Goal: Use online tool/utility: Utilize a website feature to perform a specific function

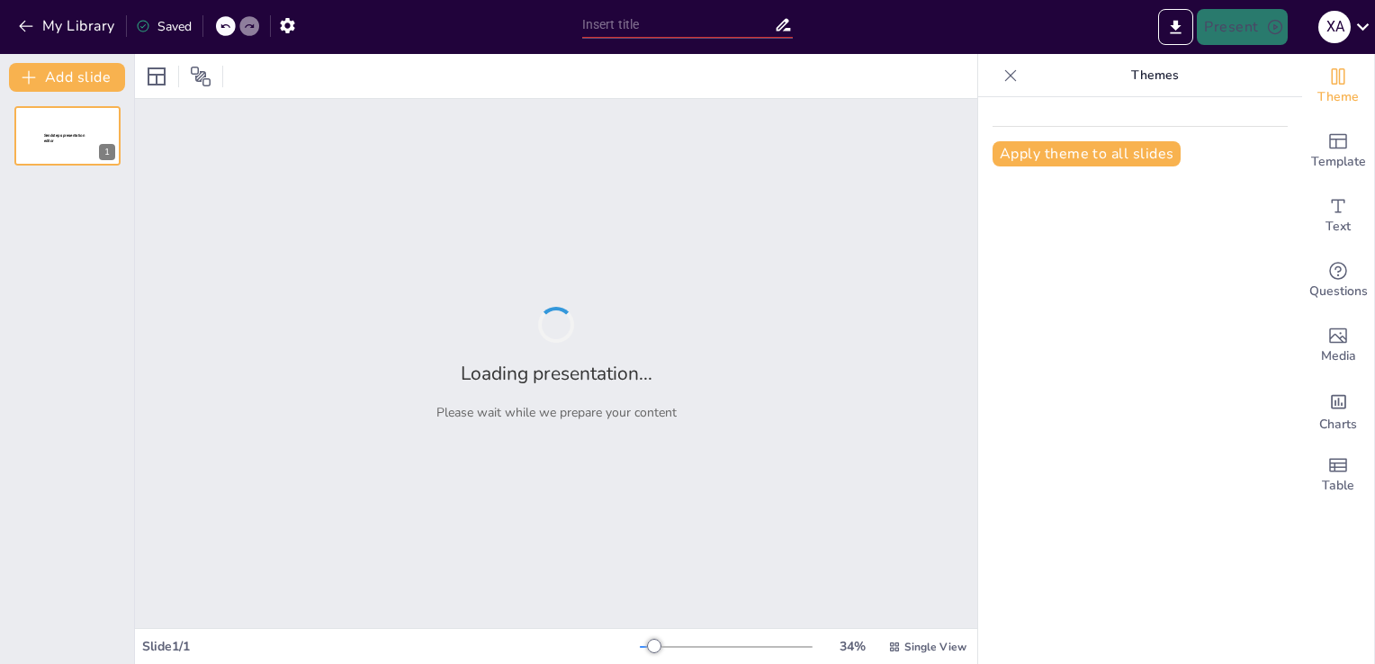
type input "Gestión de Producción Activa y Pasiva en Servicios Bancarios"
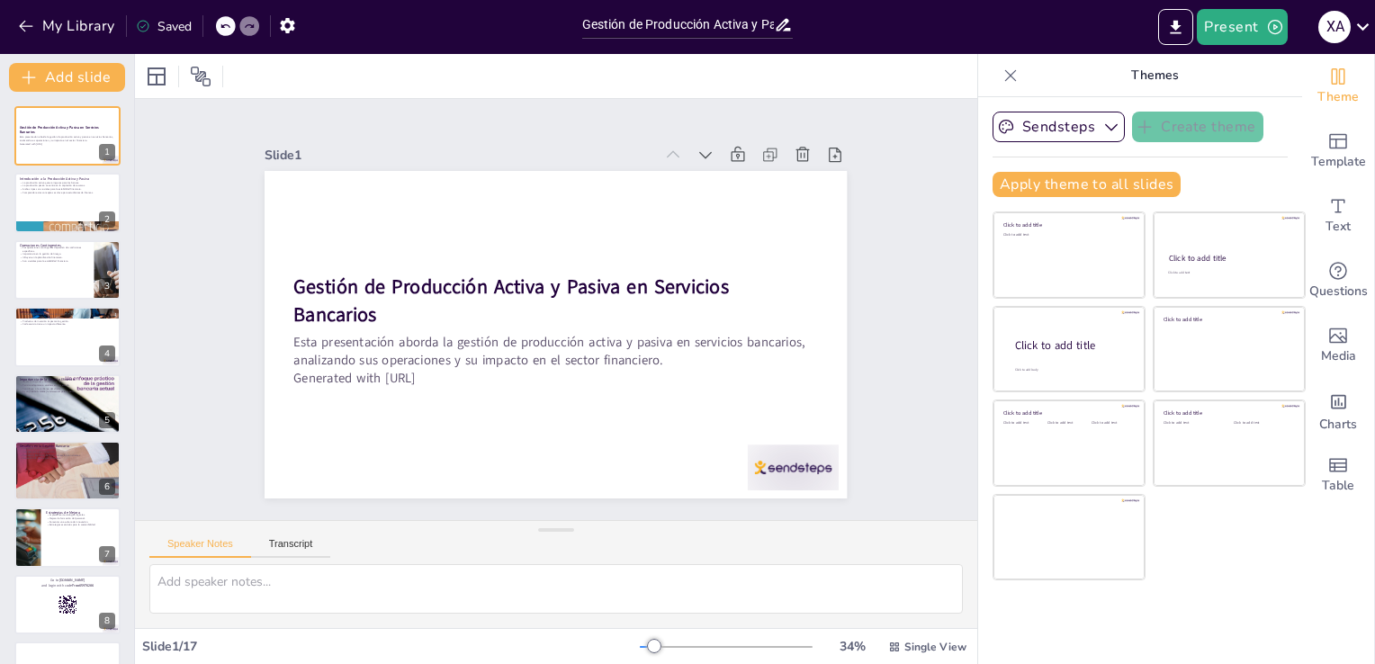
checkbox input "true"
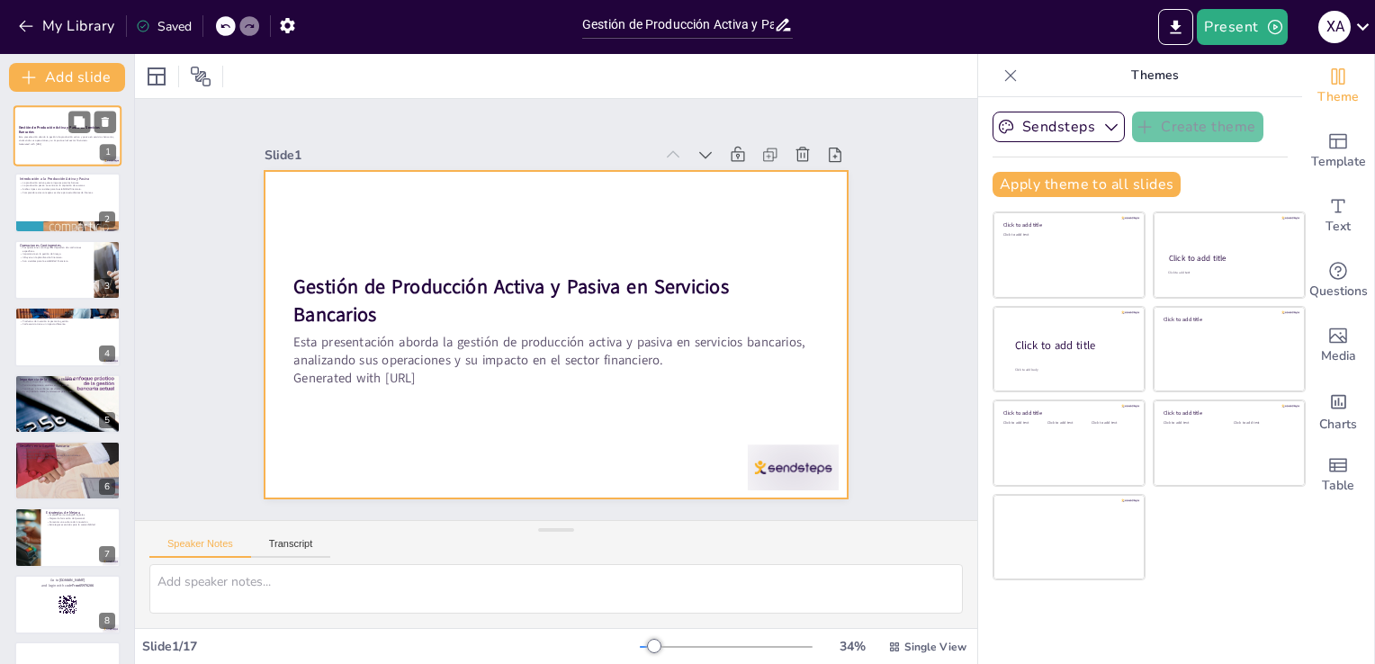
checkbox input "true"
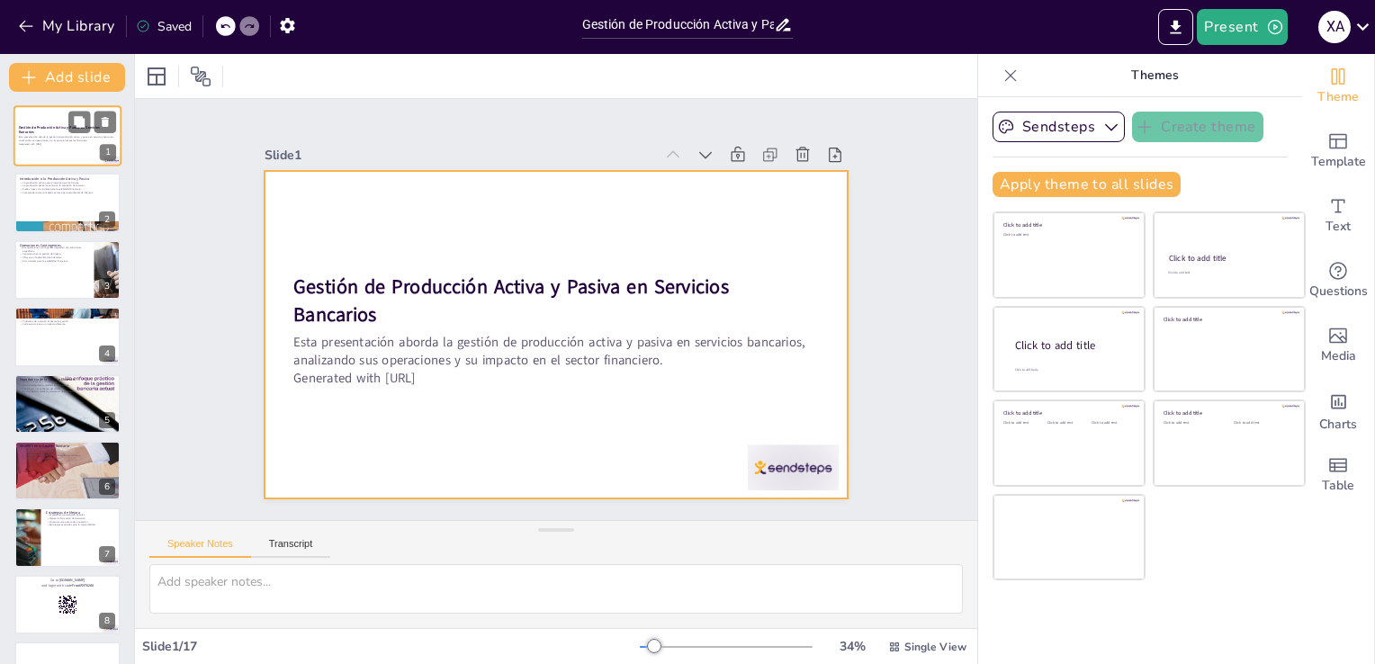
checkbox input "true"
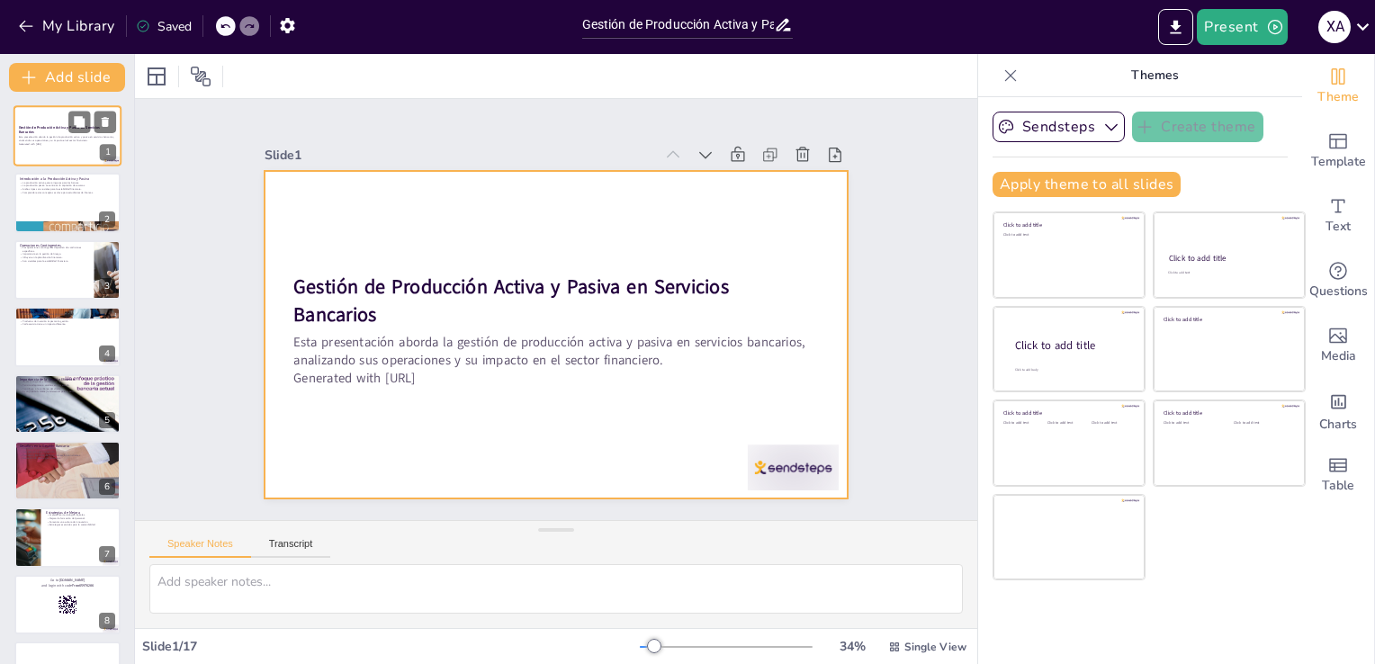
checkbox input "true"
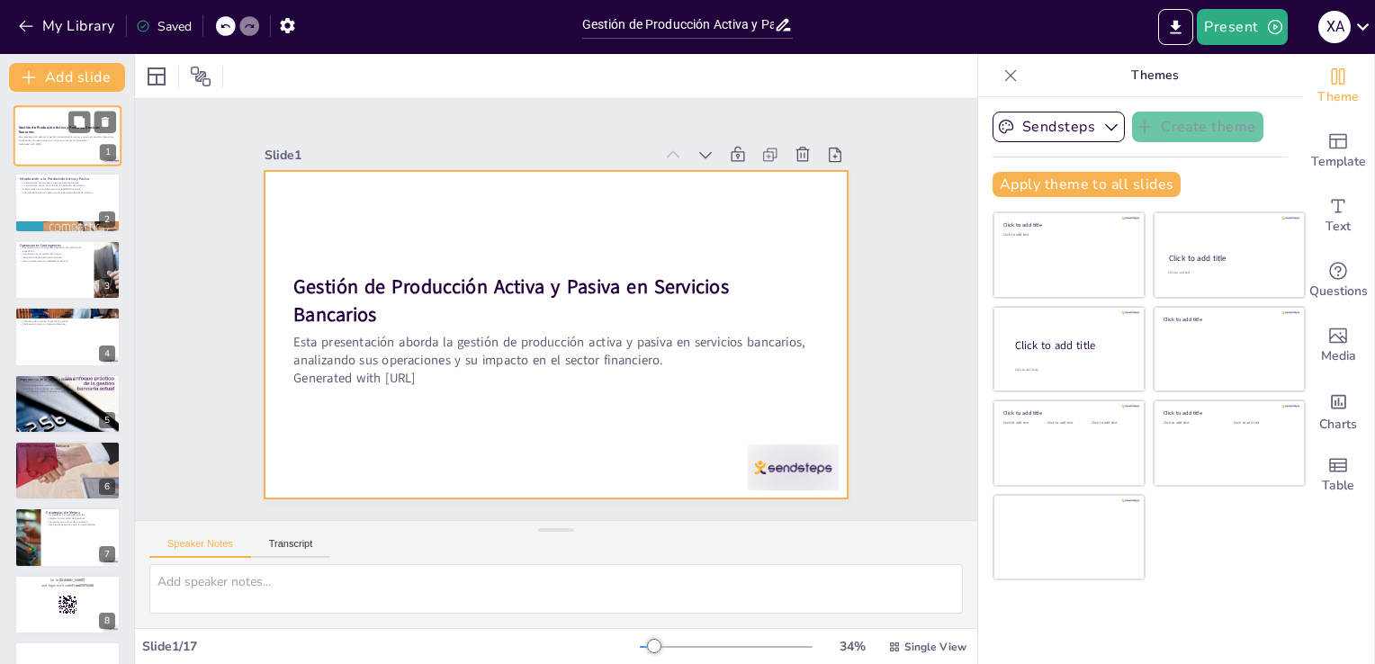
click at [40, 149] on div at bounding box center [67, 135] width 108 height 61
checkbox input "true"
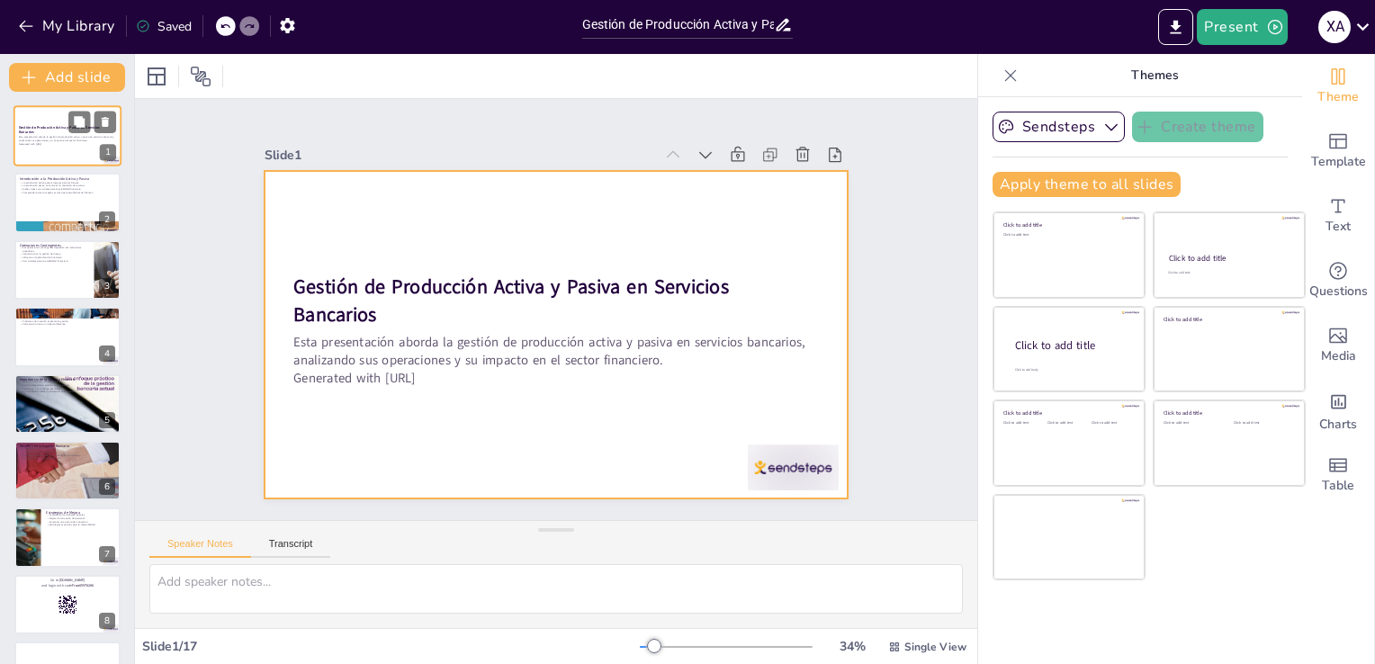
checkbox input "true"
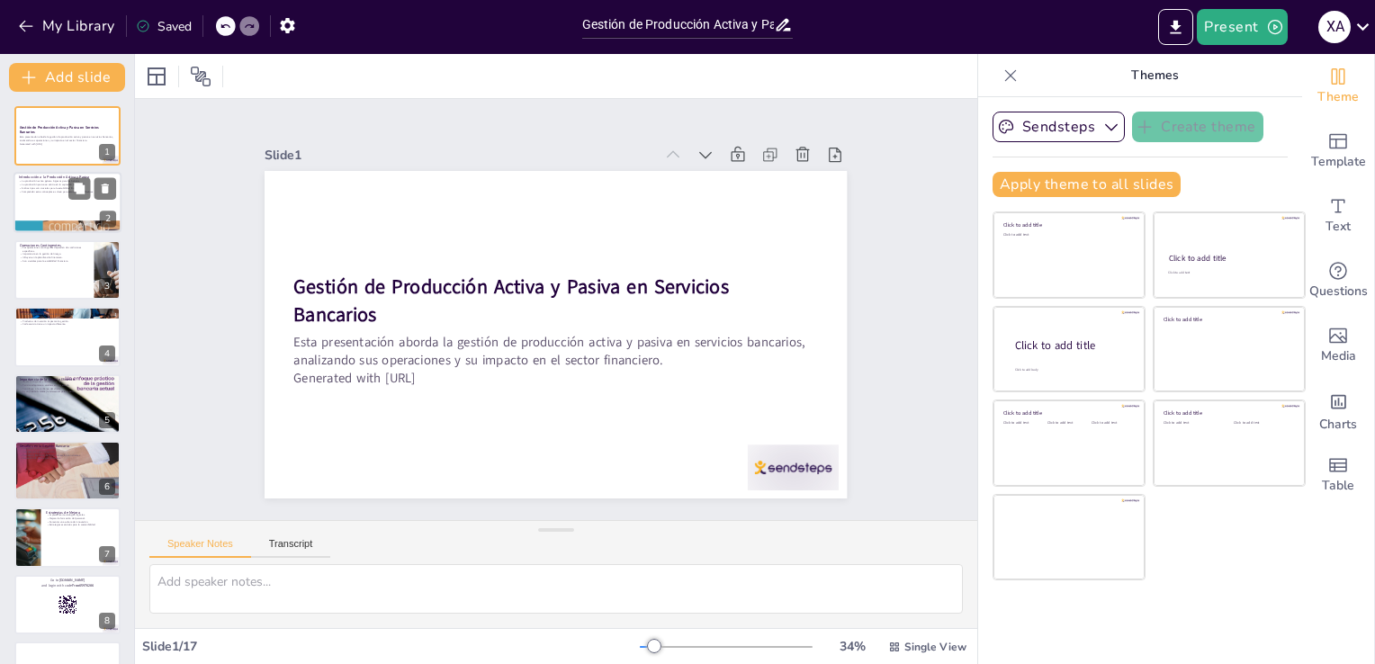
checkbox input "true"
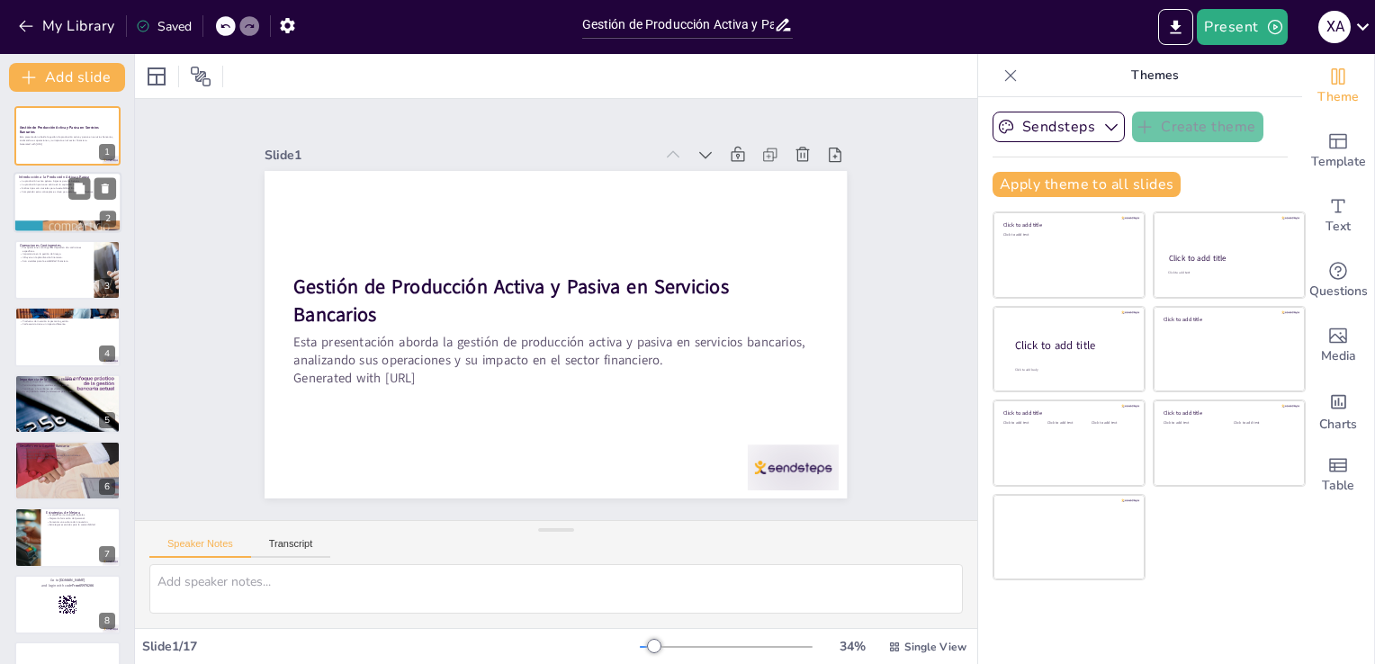
checkbox input "true"
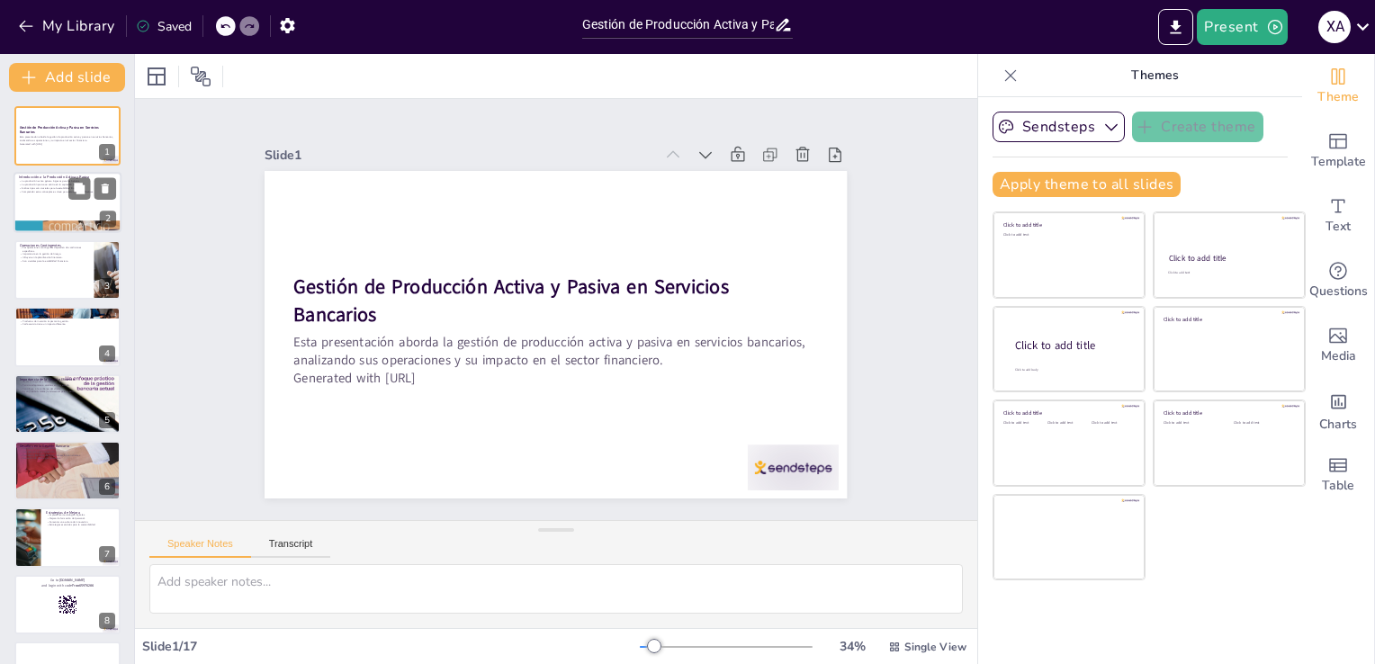
click at [54, 206] on div at bounding box center [67, 203] width 108 height 61
type textarea "La producción activa es fundamental para la rentabilidad de los bancos, ya que …"
checkbox input "true"
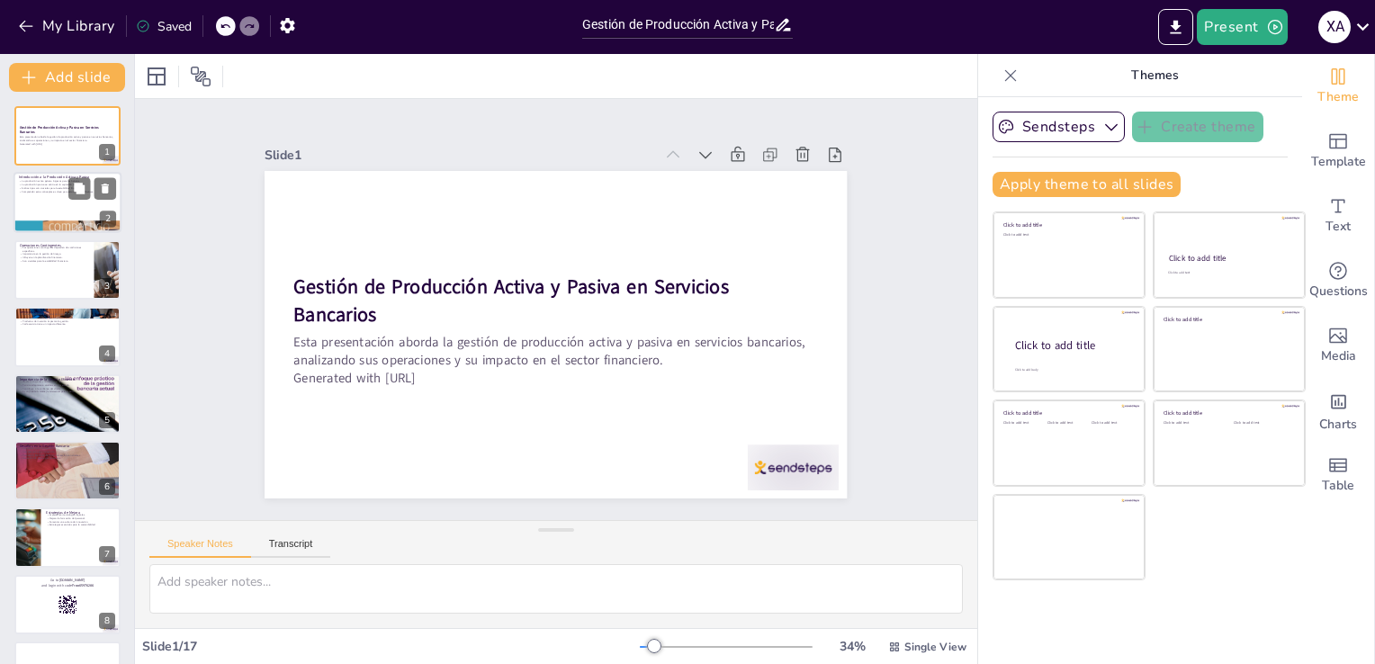
checkbox input "true"
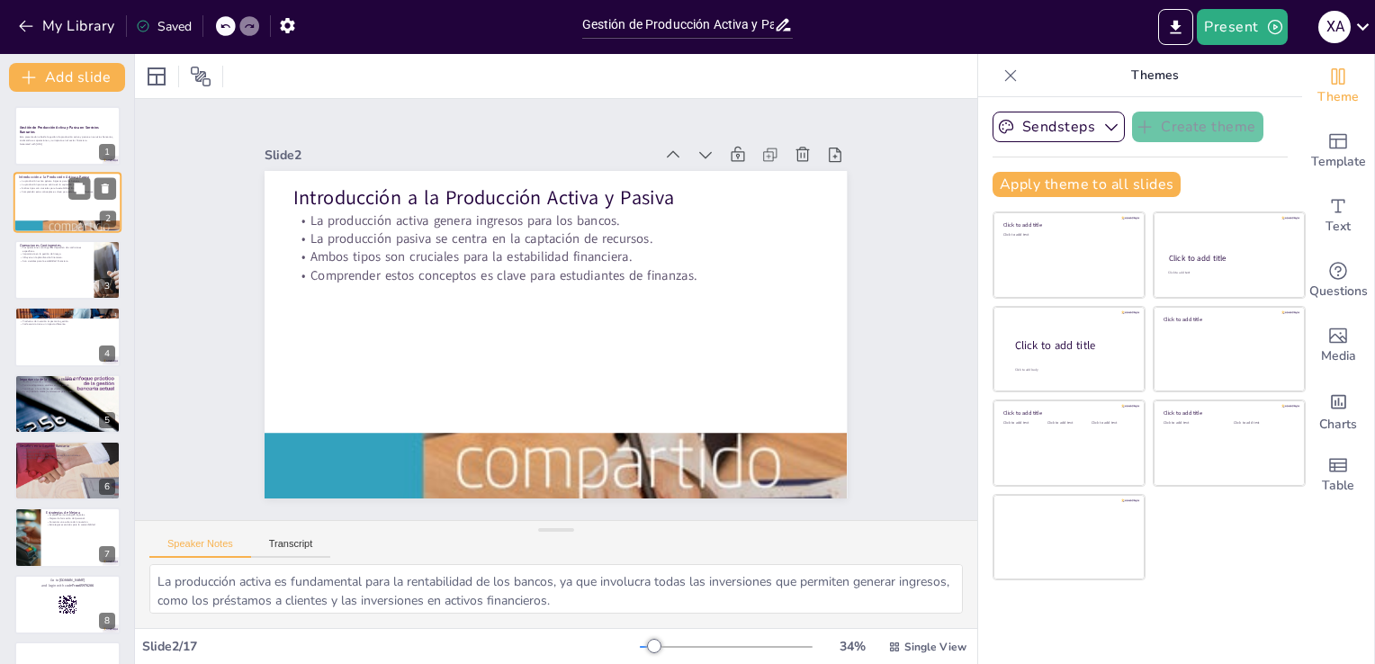
checkbox input "true"
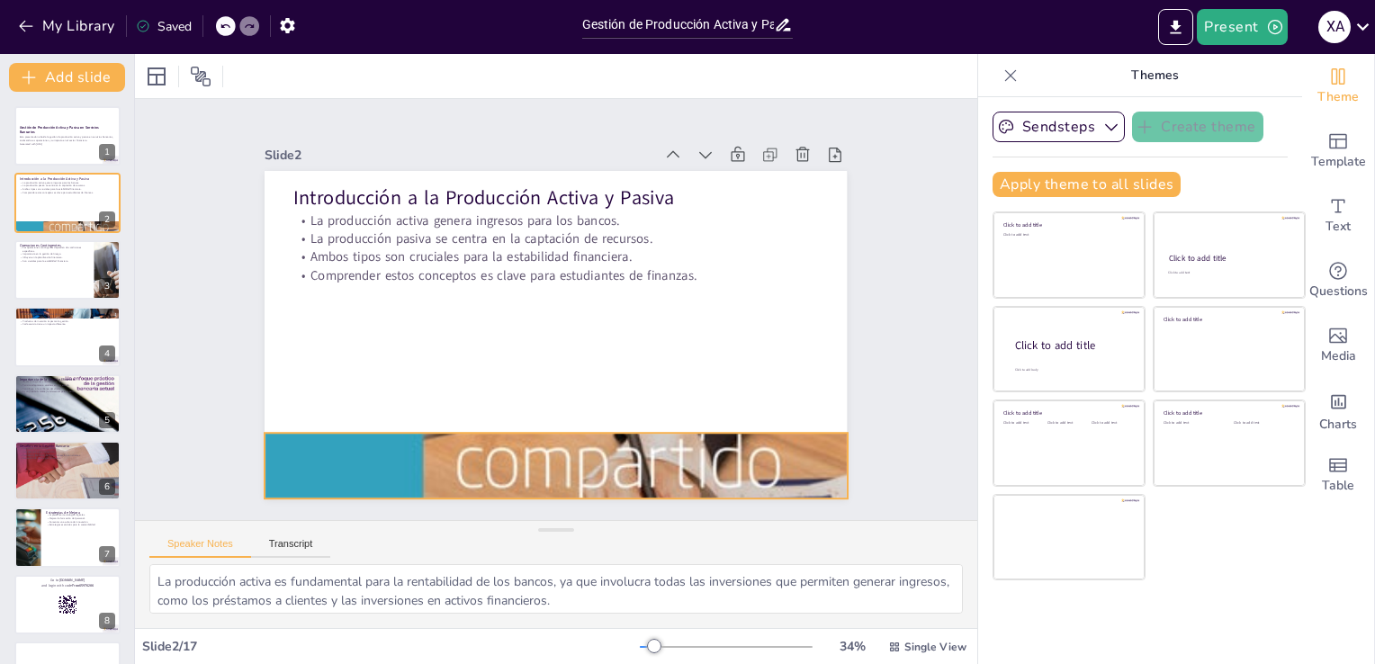
checkbox input "true"
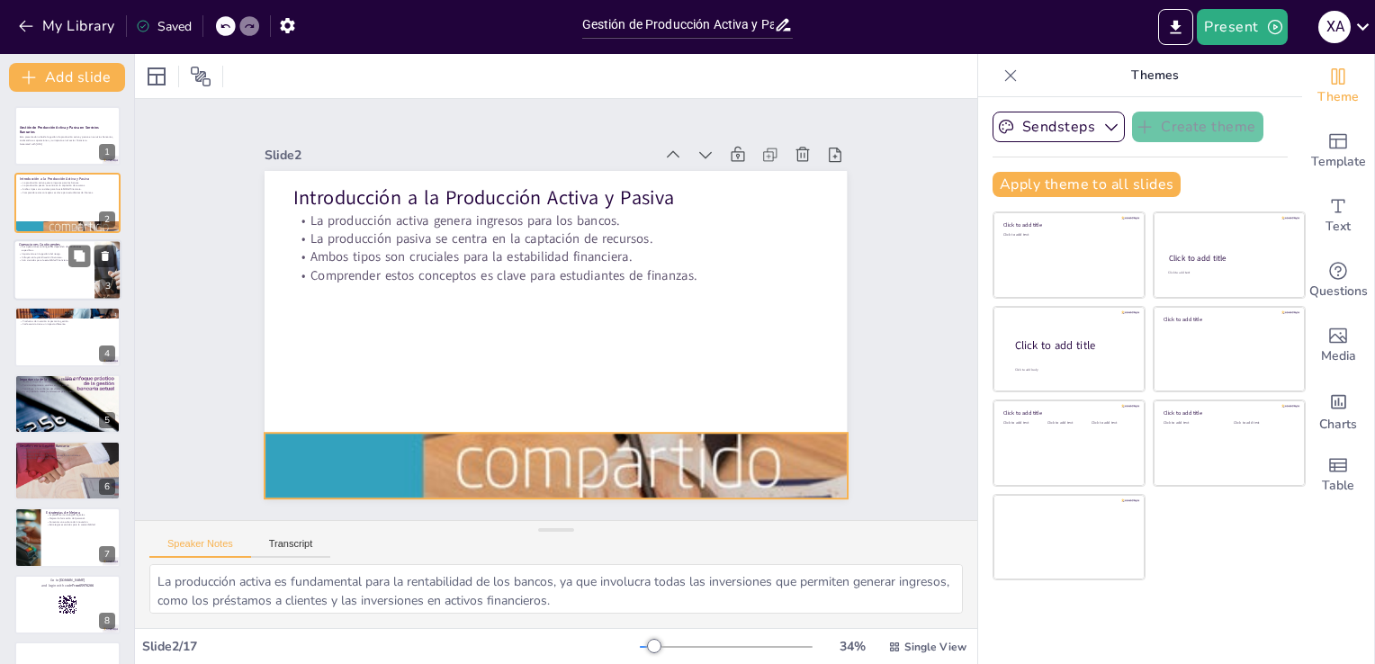
checkbox input "true"
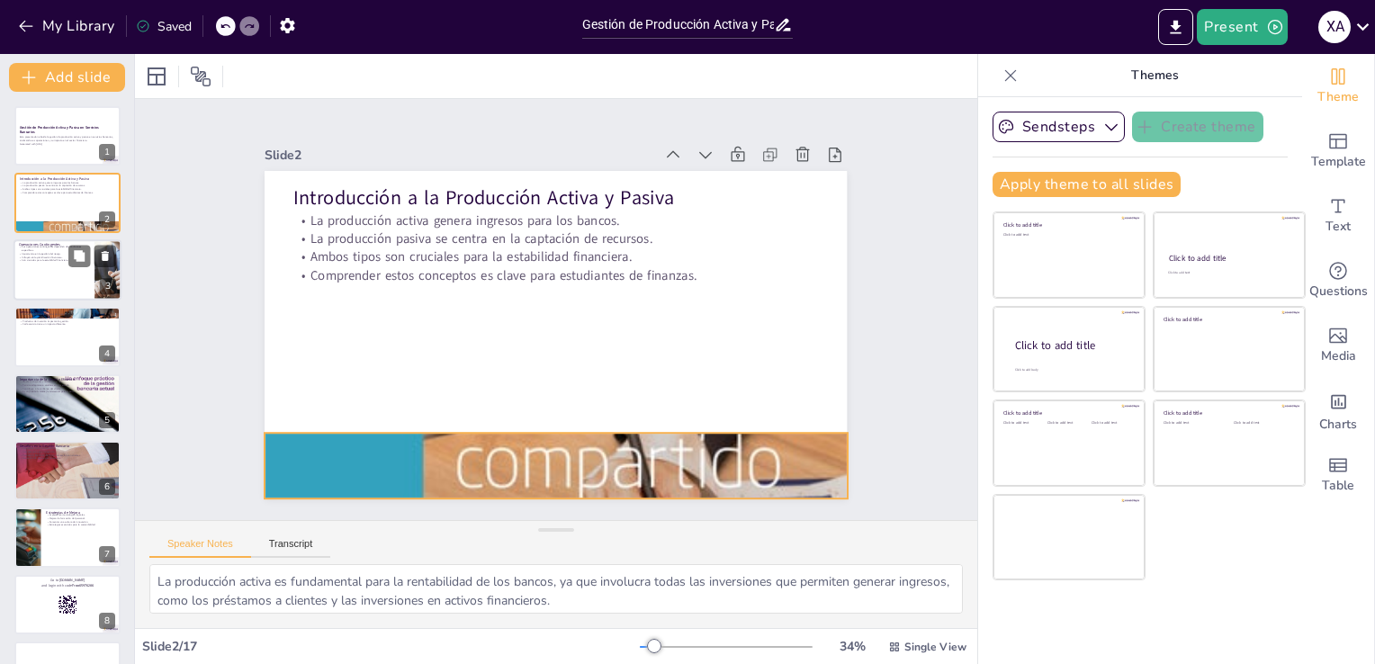
checkbox input "true"
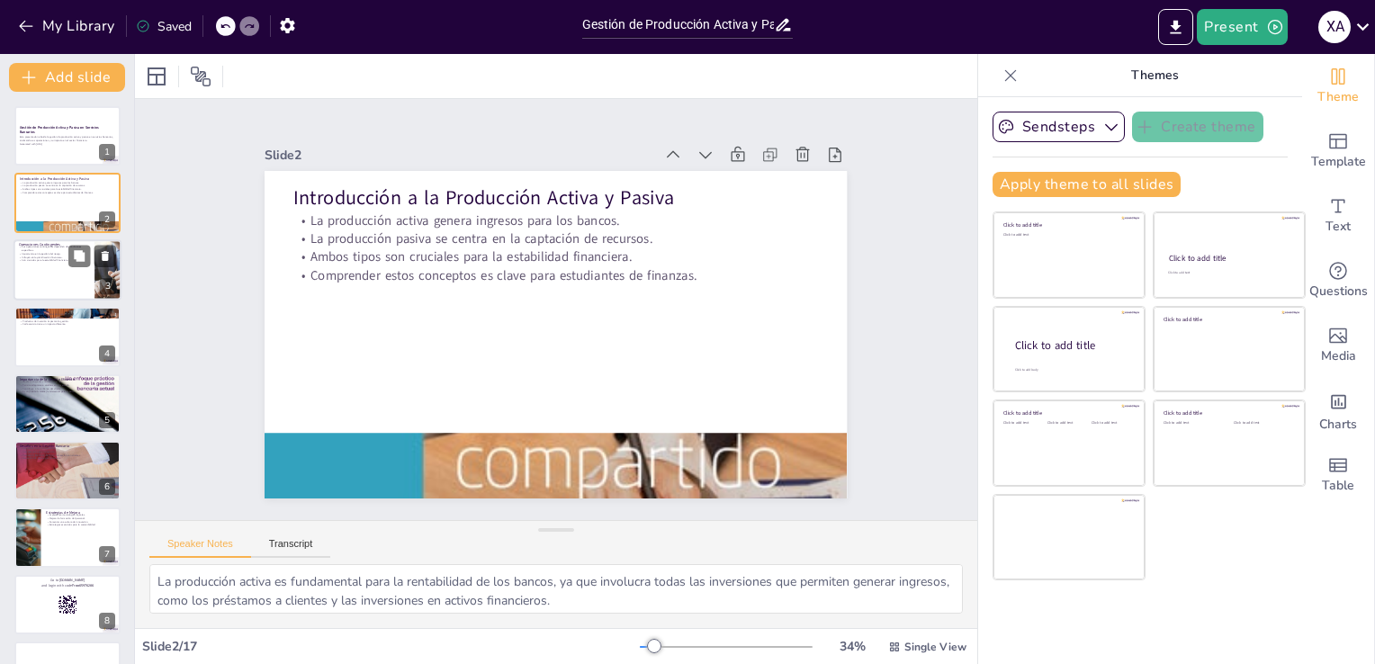
checkbox input "true"
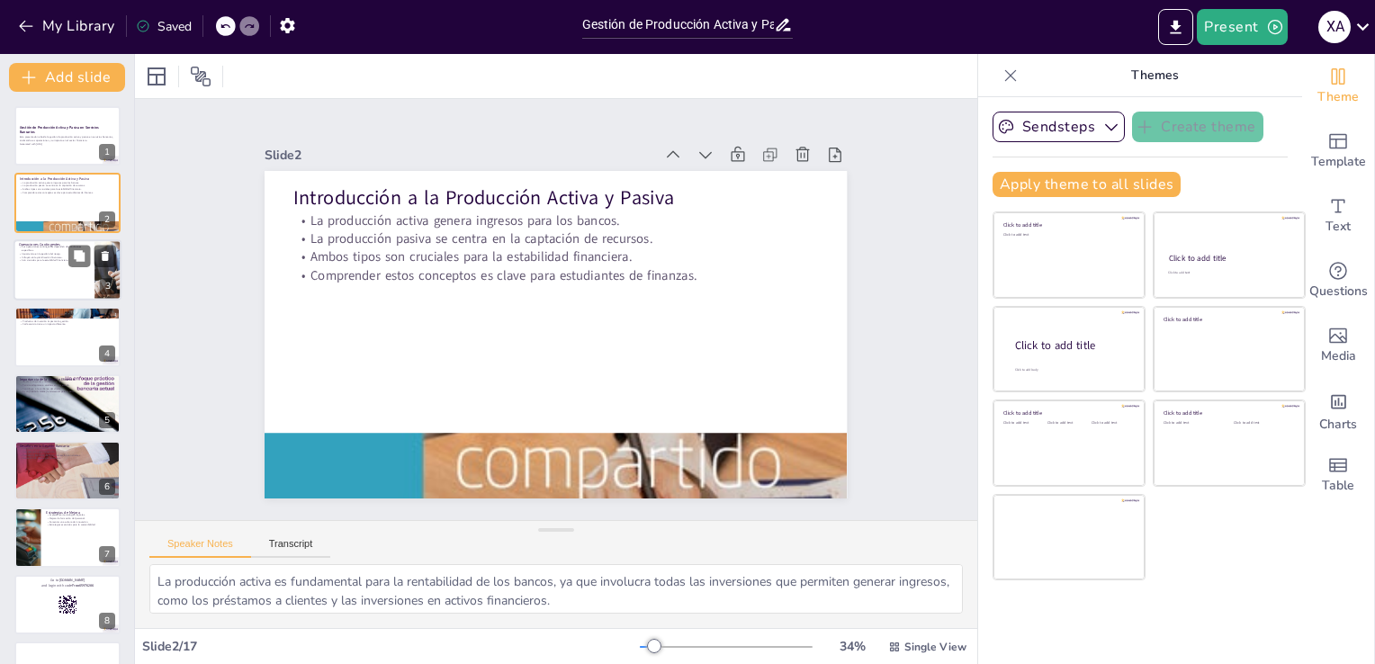
click at [62, 246] on p "Las operaciones contingentes dependen de condiciones específicas." at bounding box center [54, 249] width 70 height 6
type textarea "Las condiciones específicas que deben cumplirse para que una operación continge…"
checkbox input "true"
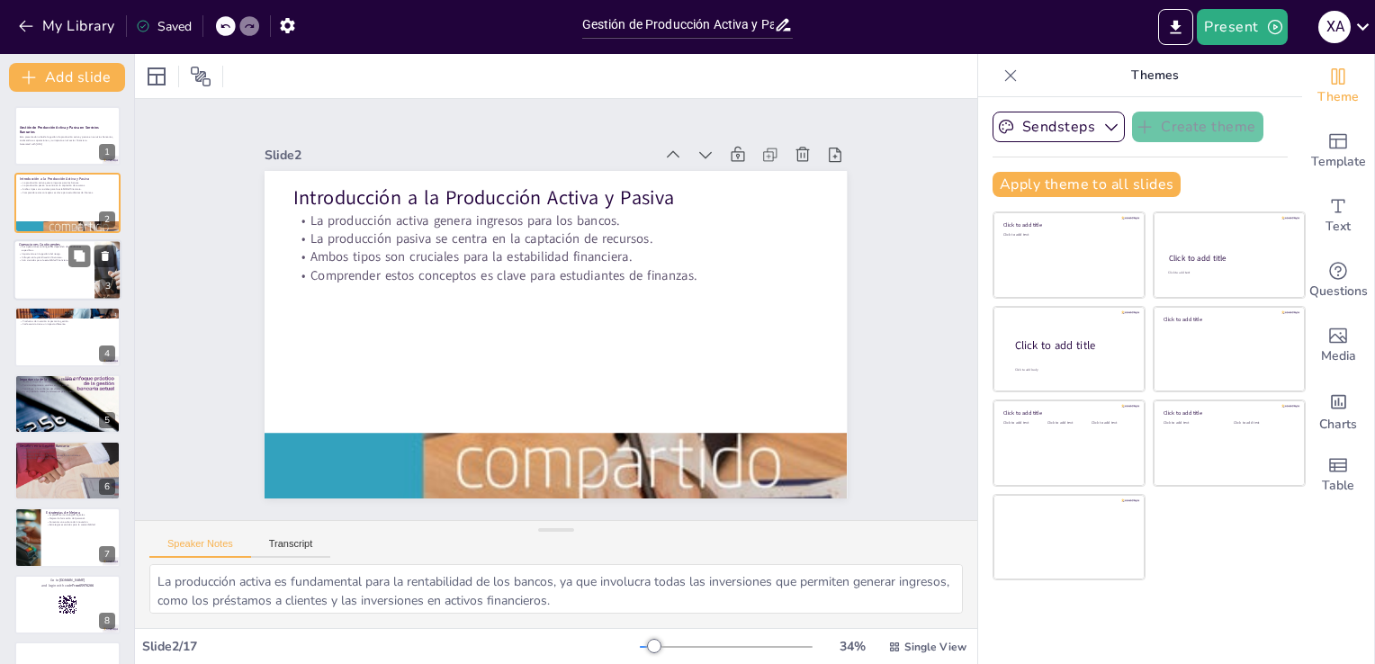
checkbox input "true"
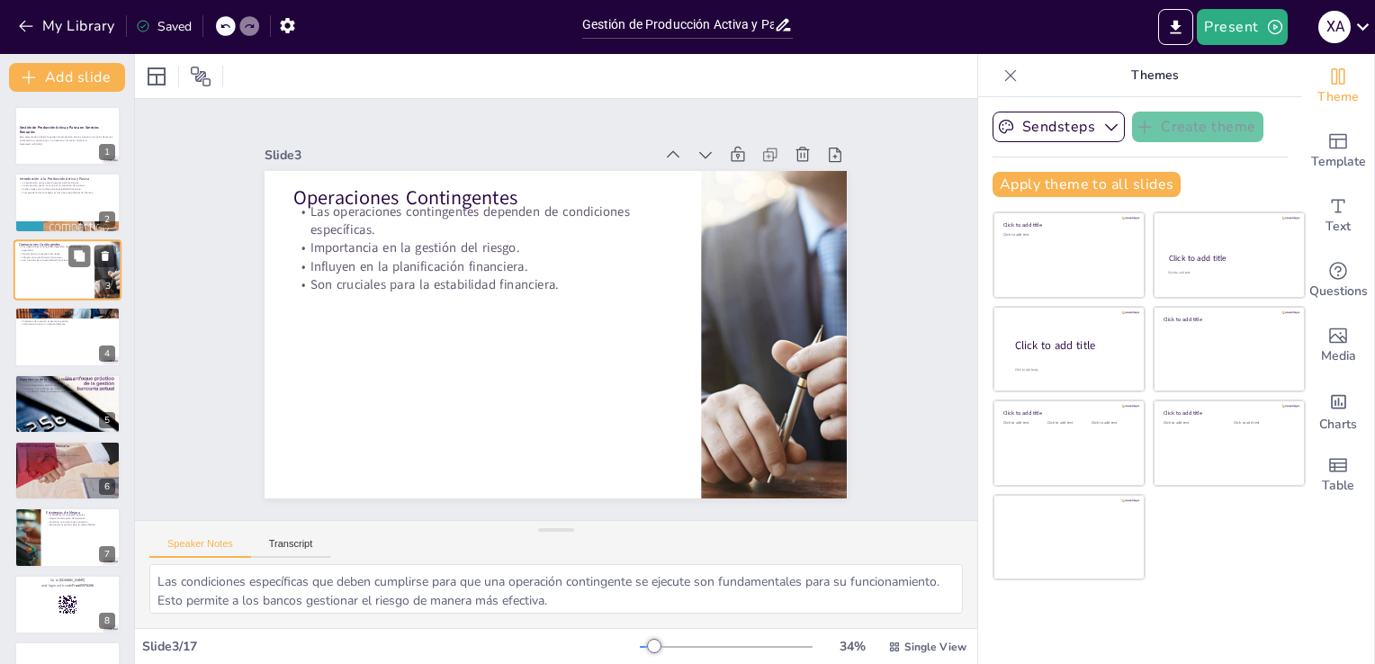
checkbox input "true"
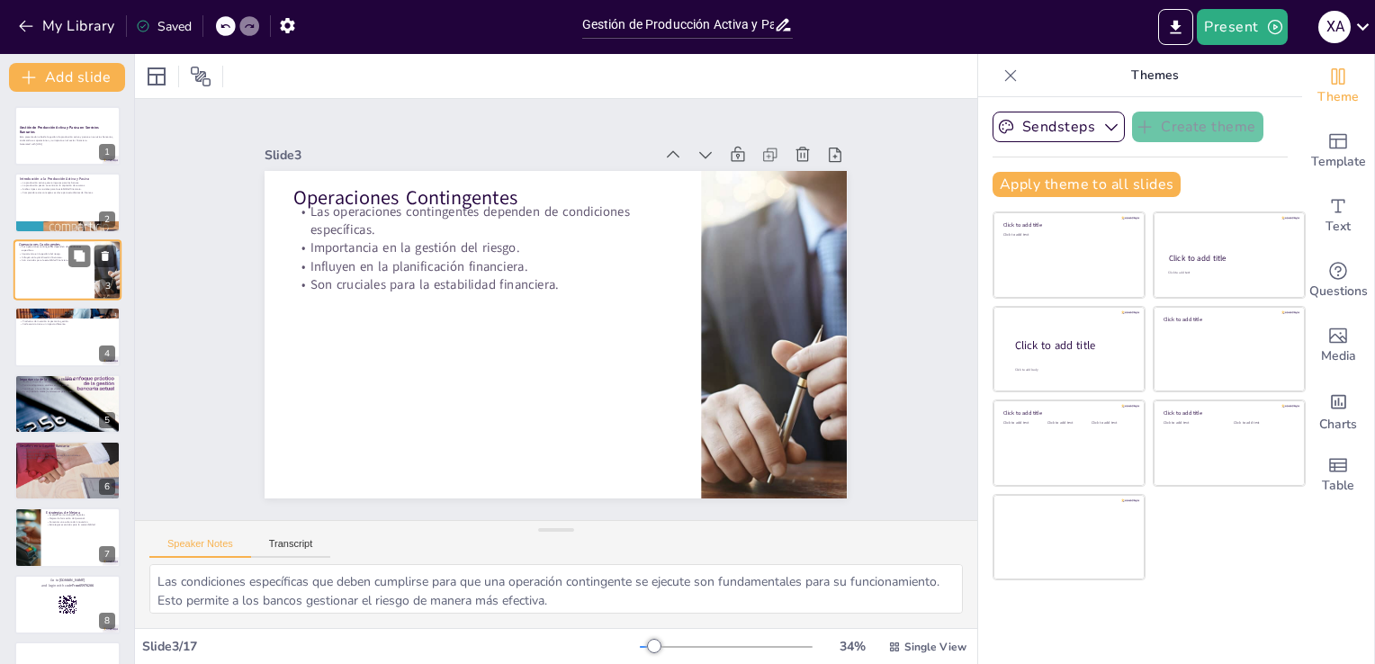
checkbox input "true"
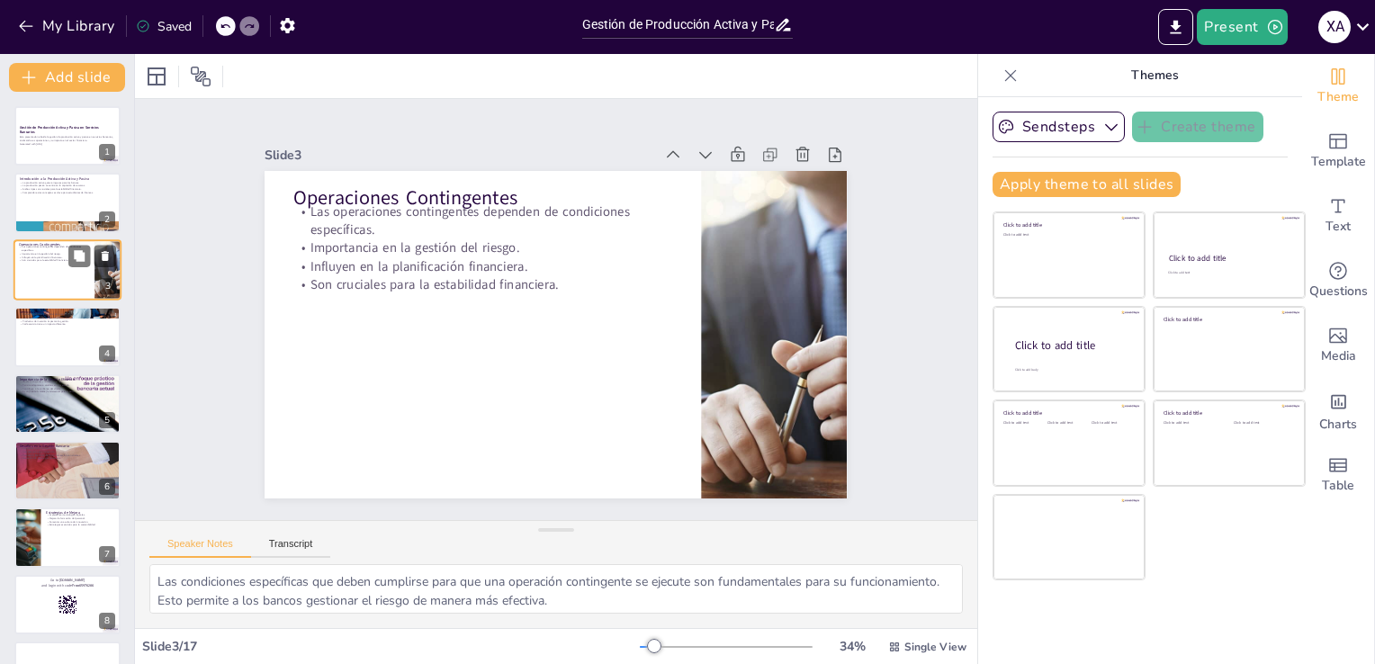
checkbox input "true"
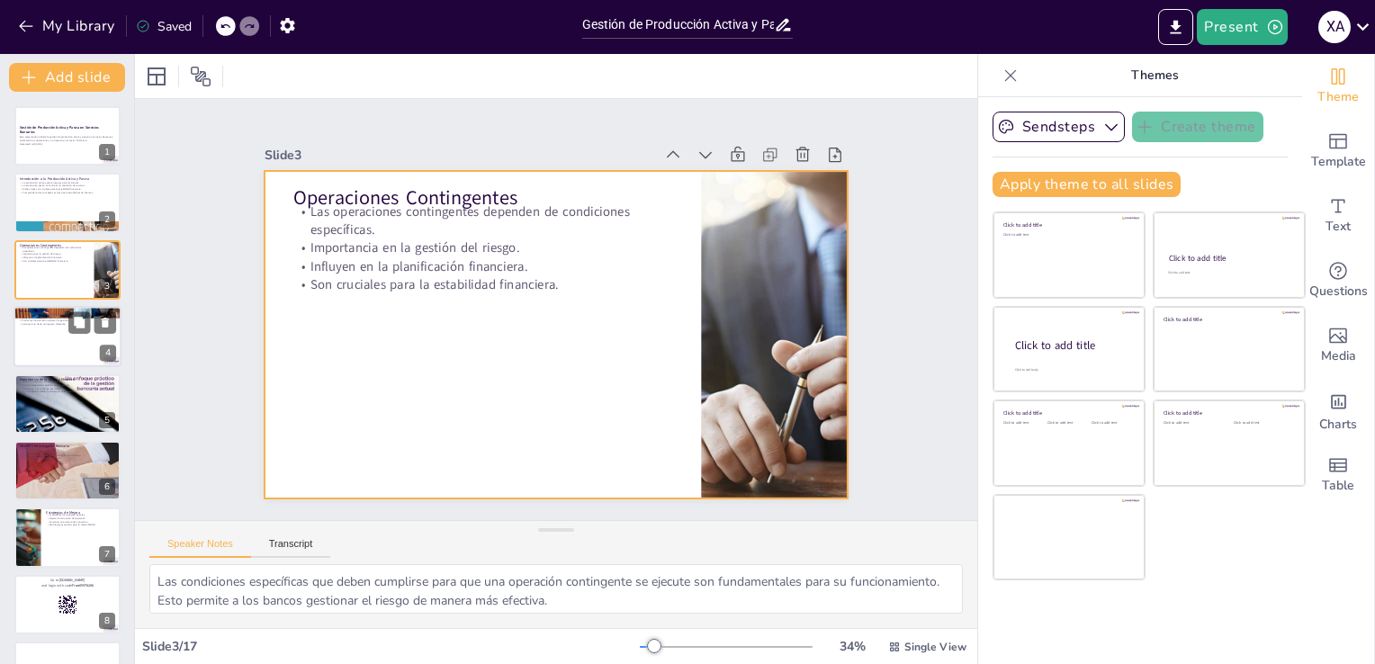
checkbox input "true"
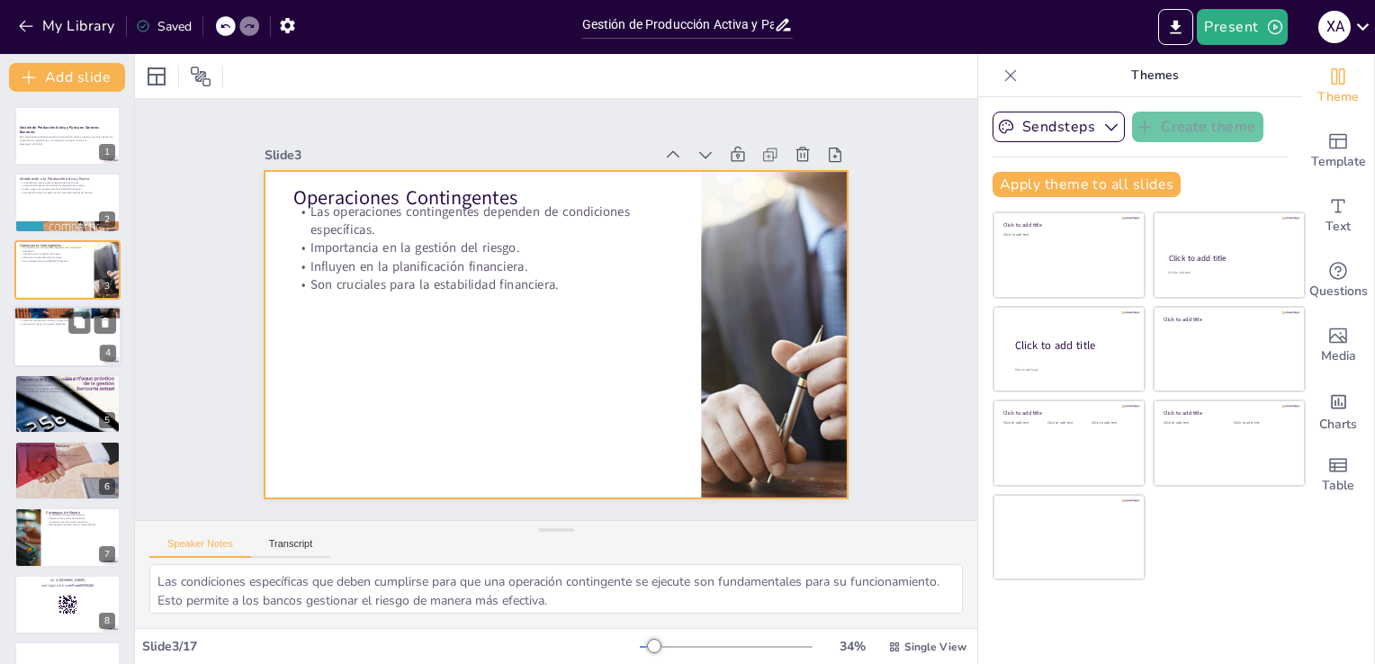
checkbox input "true"
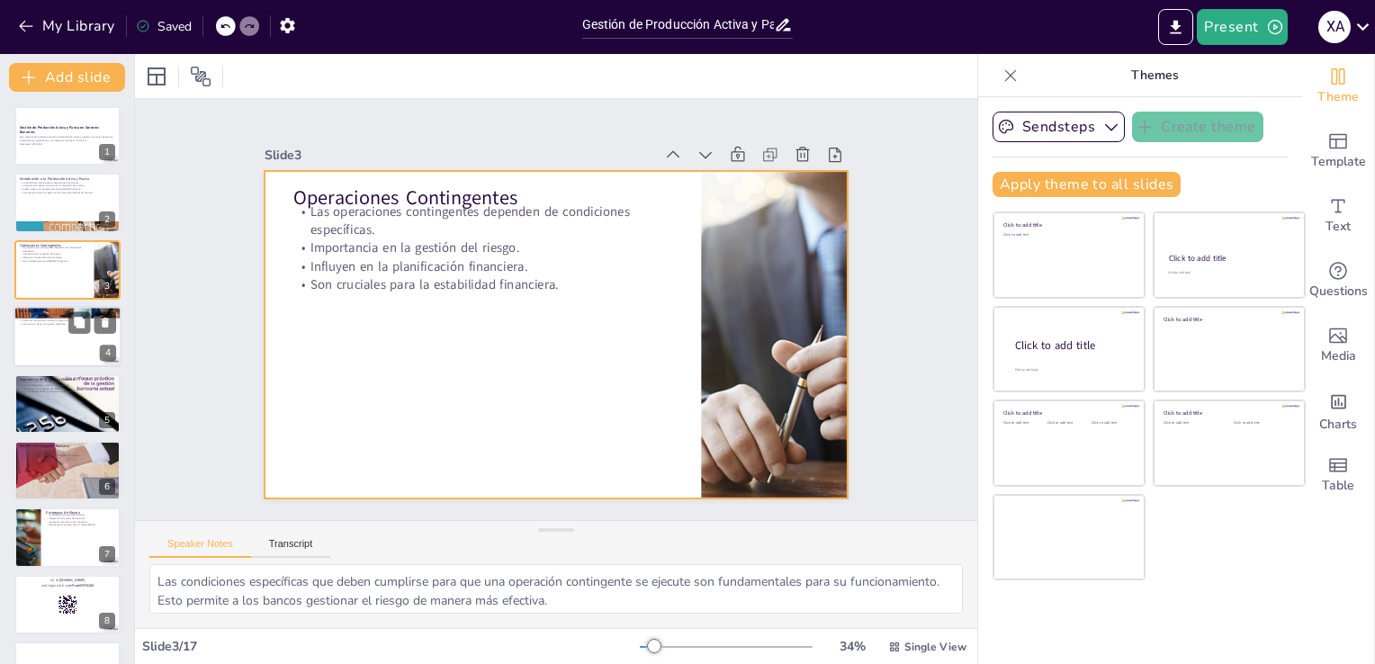
checkbox input "true"
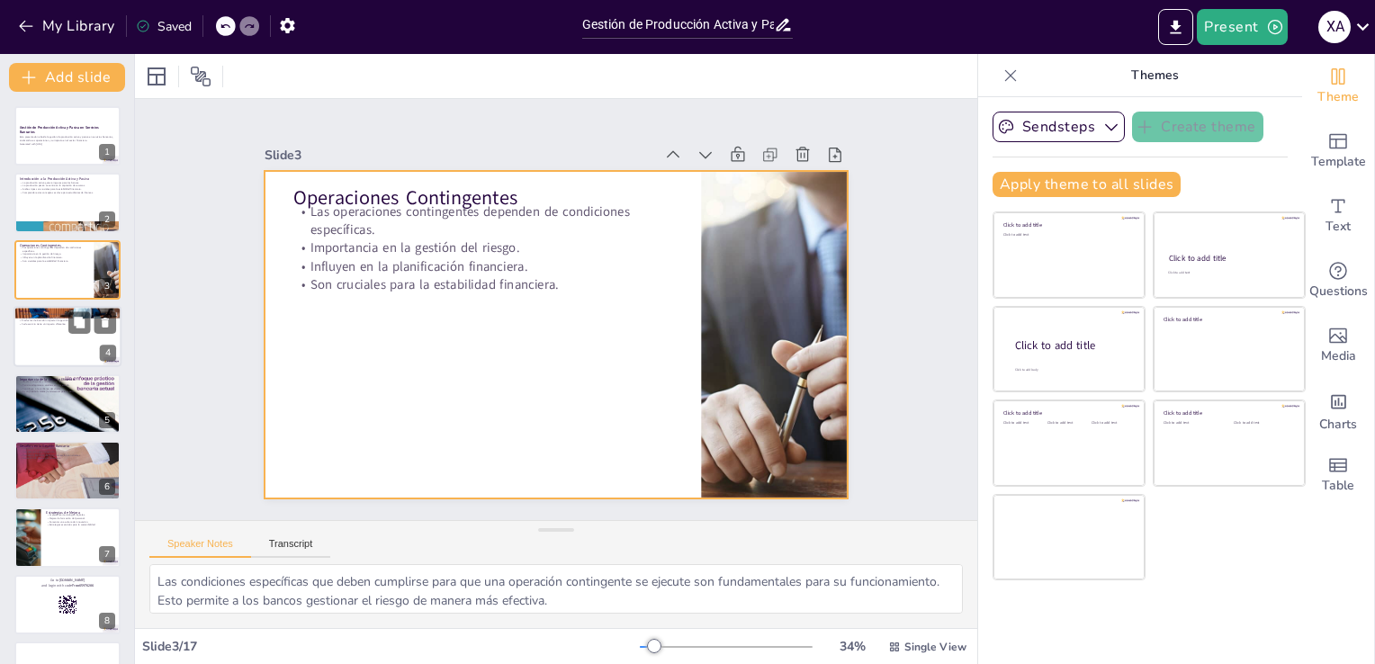
checkbox input "true"
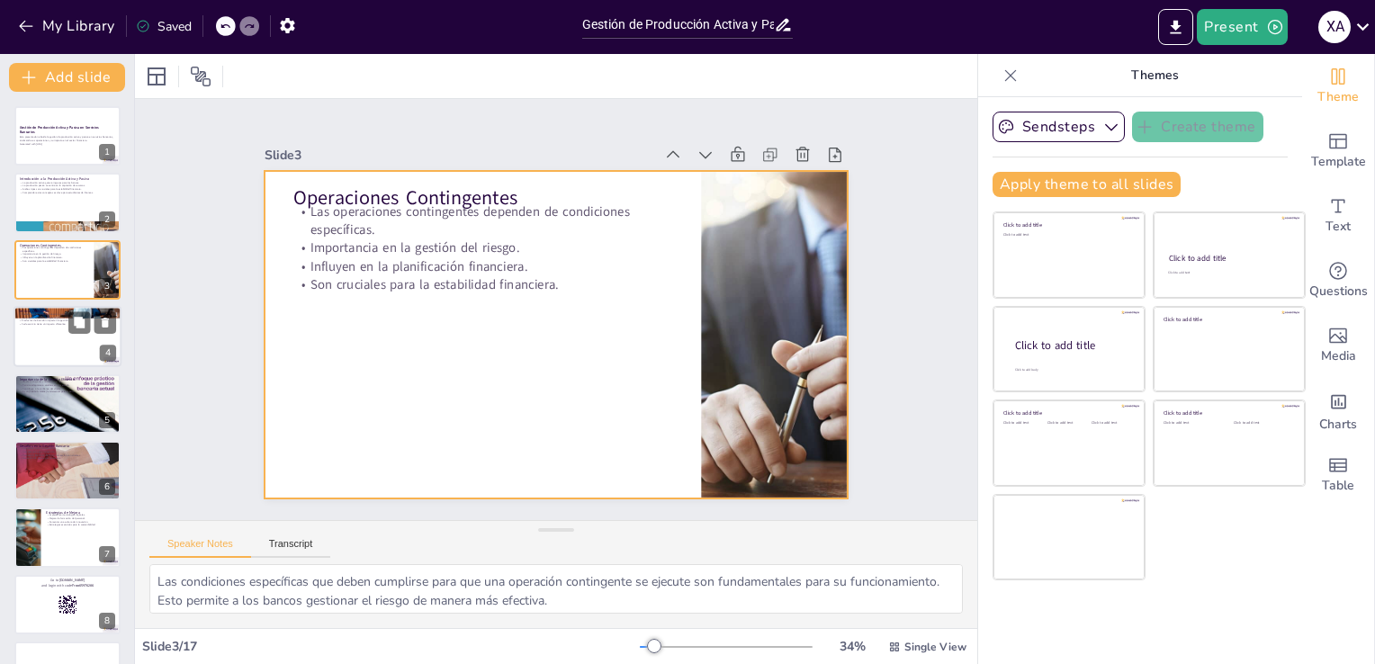
checkbox input "true"
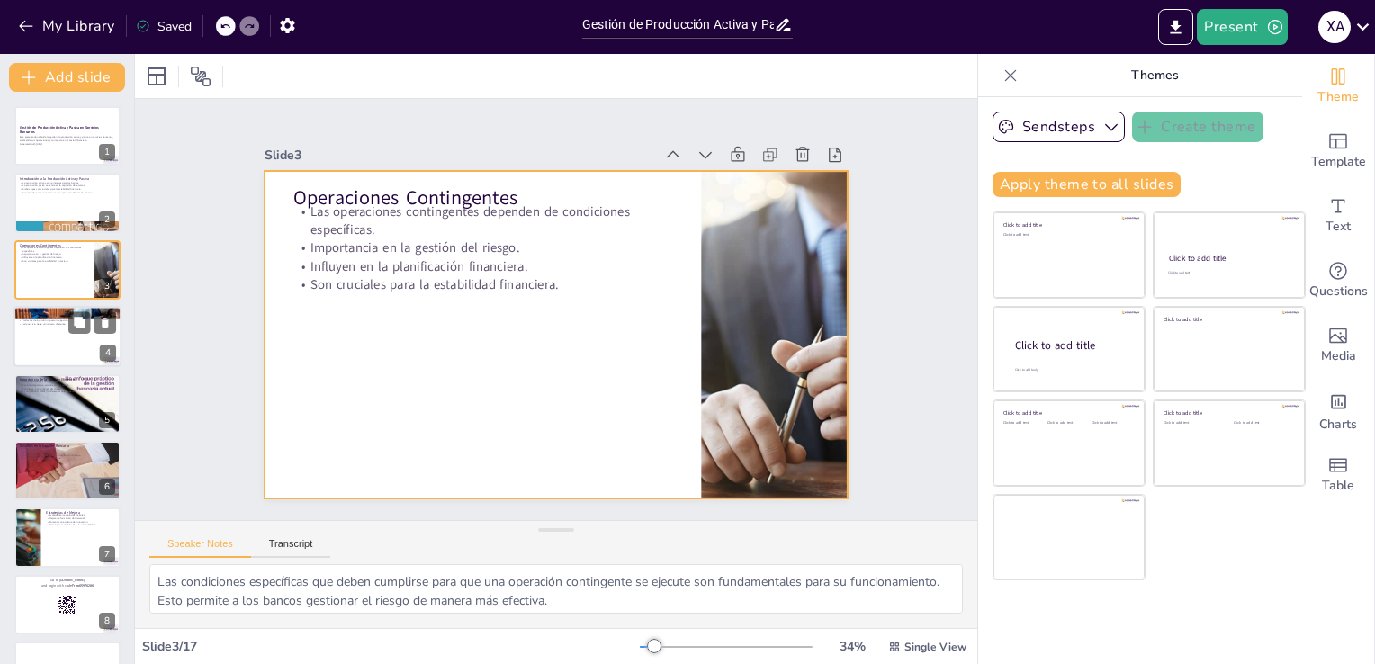
checkbox input "true"
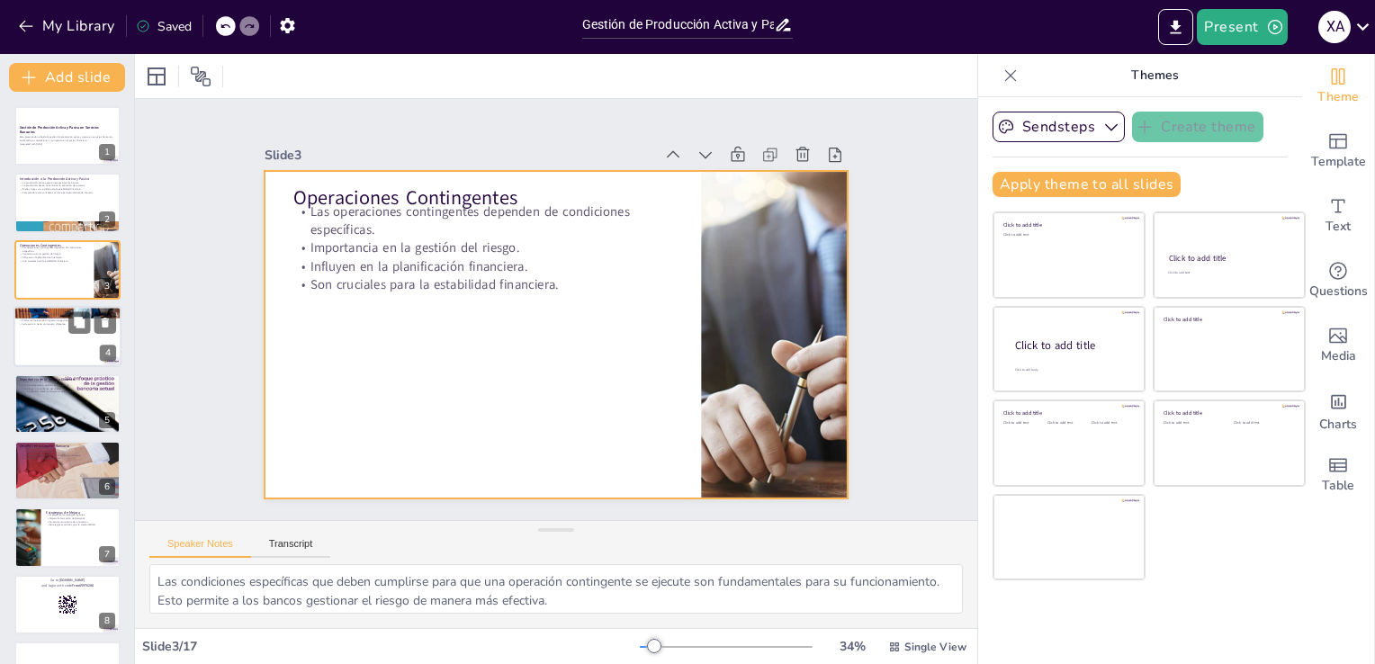
checkbox input "true"
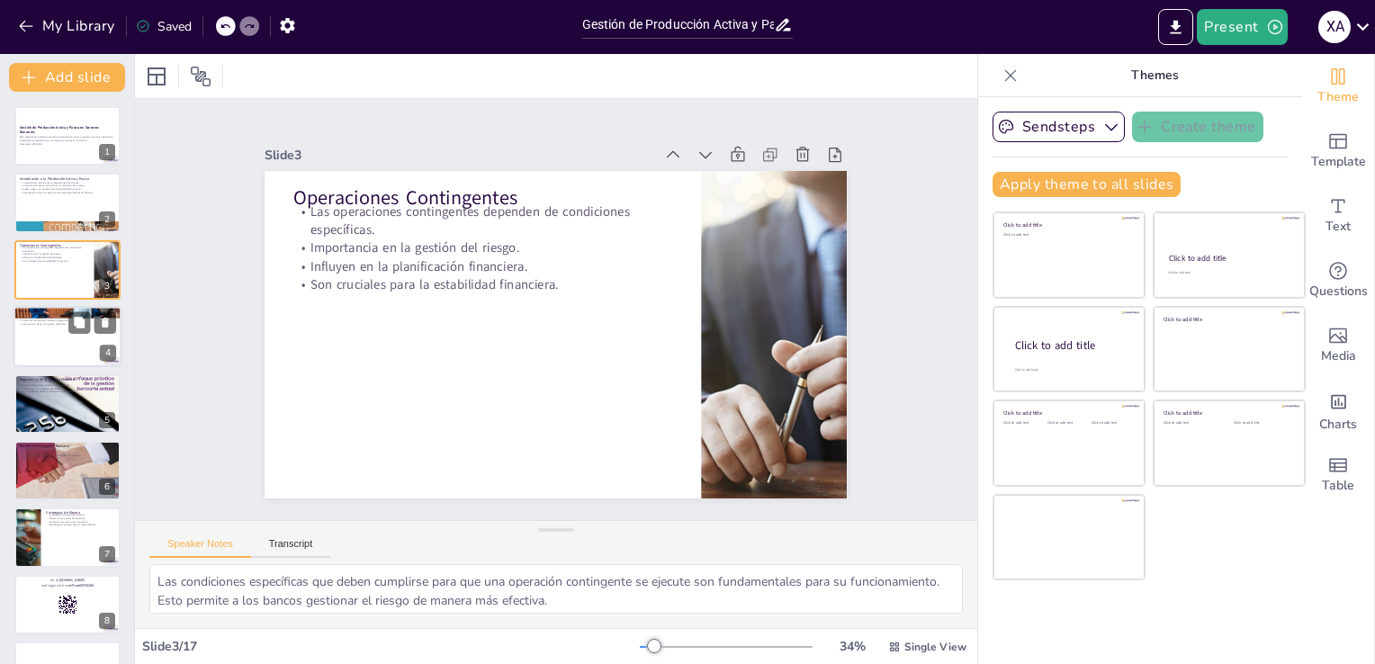
click at [63, 333] on div at bounding box center [67, 336] width 108 height 61
type textarea "Las cuentas de ahorro representan un componente esencial de la producción pasiv…"
checkbox input "true"
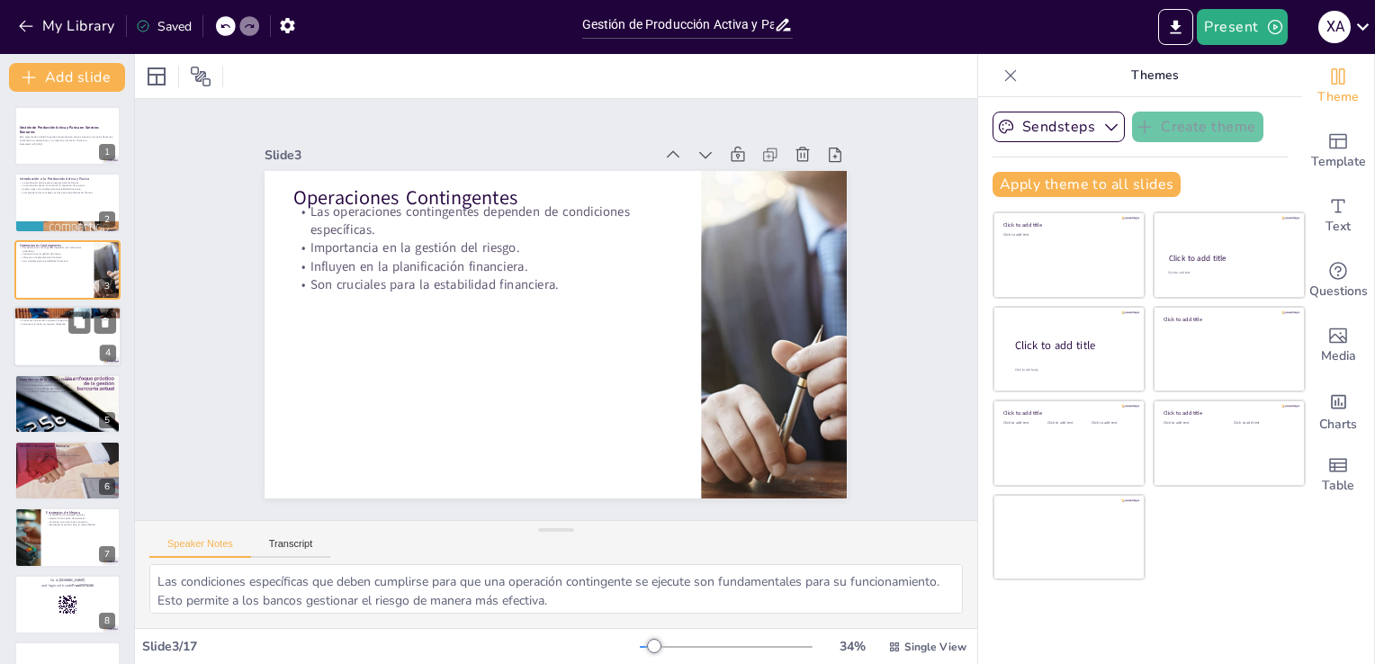
checkbox input "true"
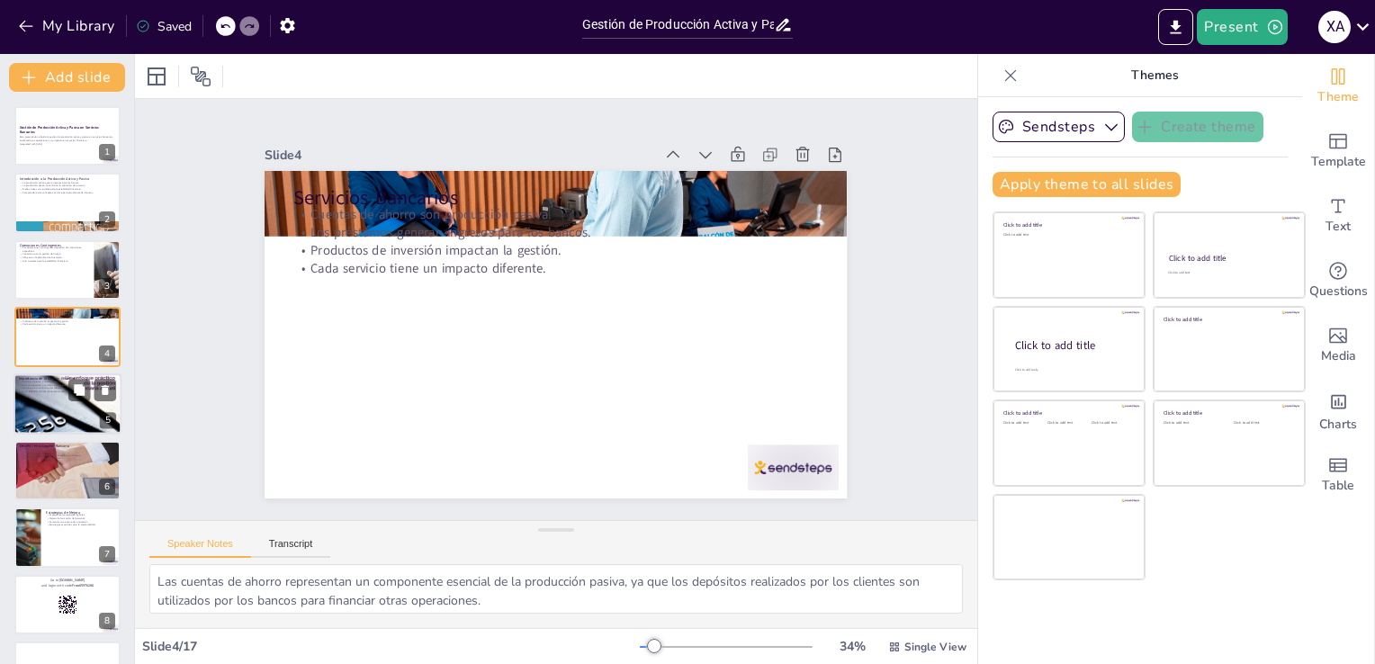
checkbox input "true"
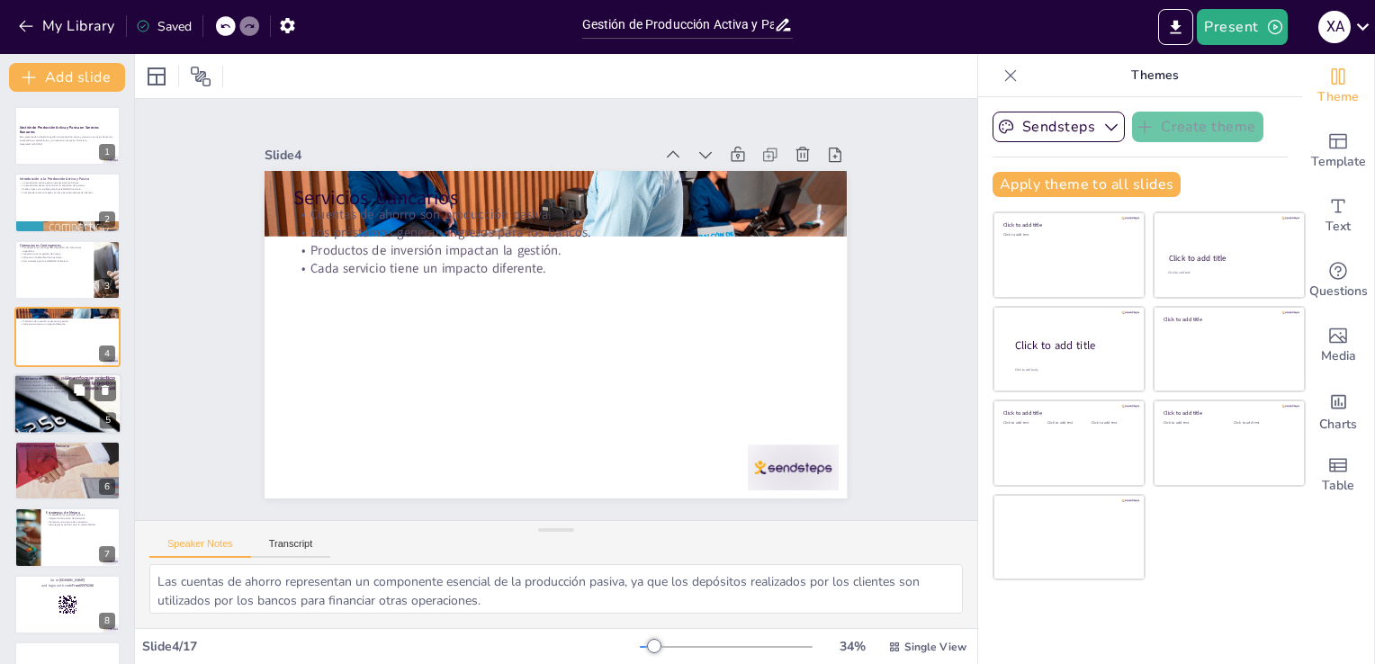
checkbox input "true"
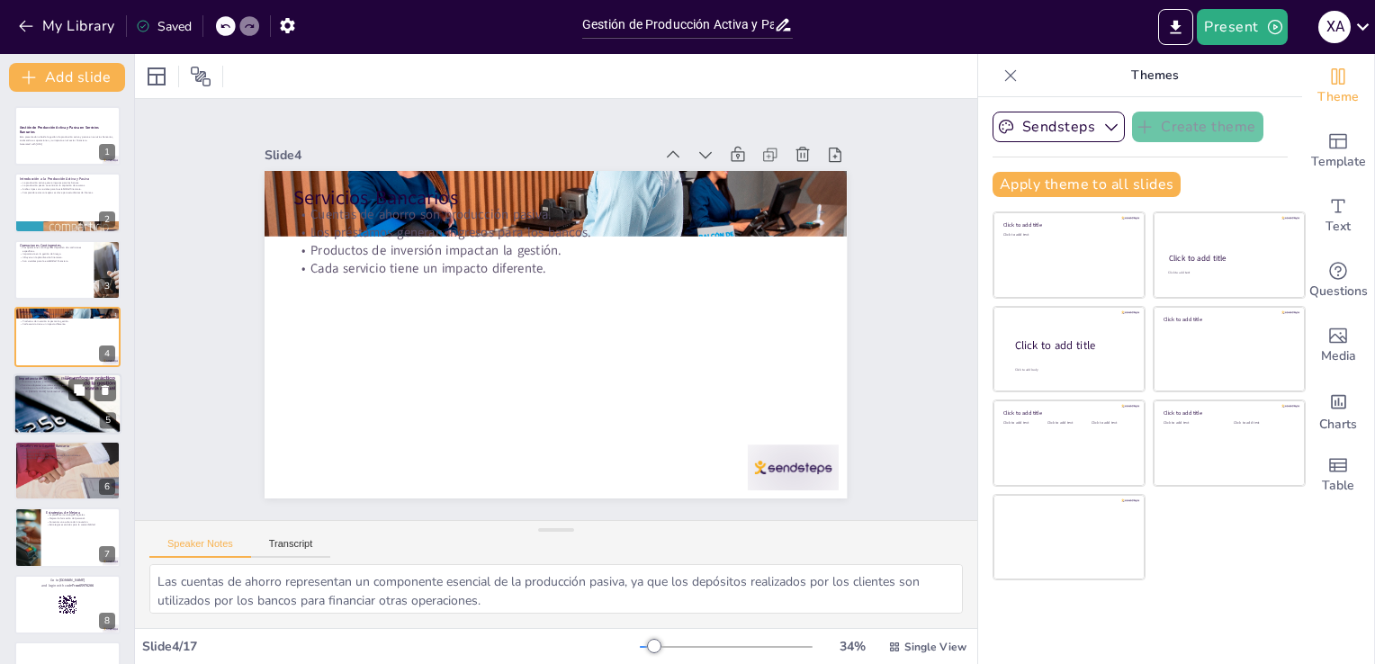
checkbox input "true"
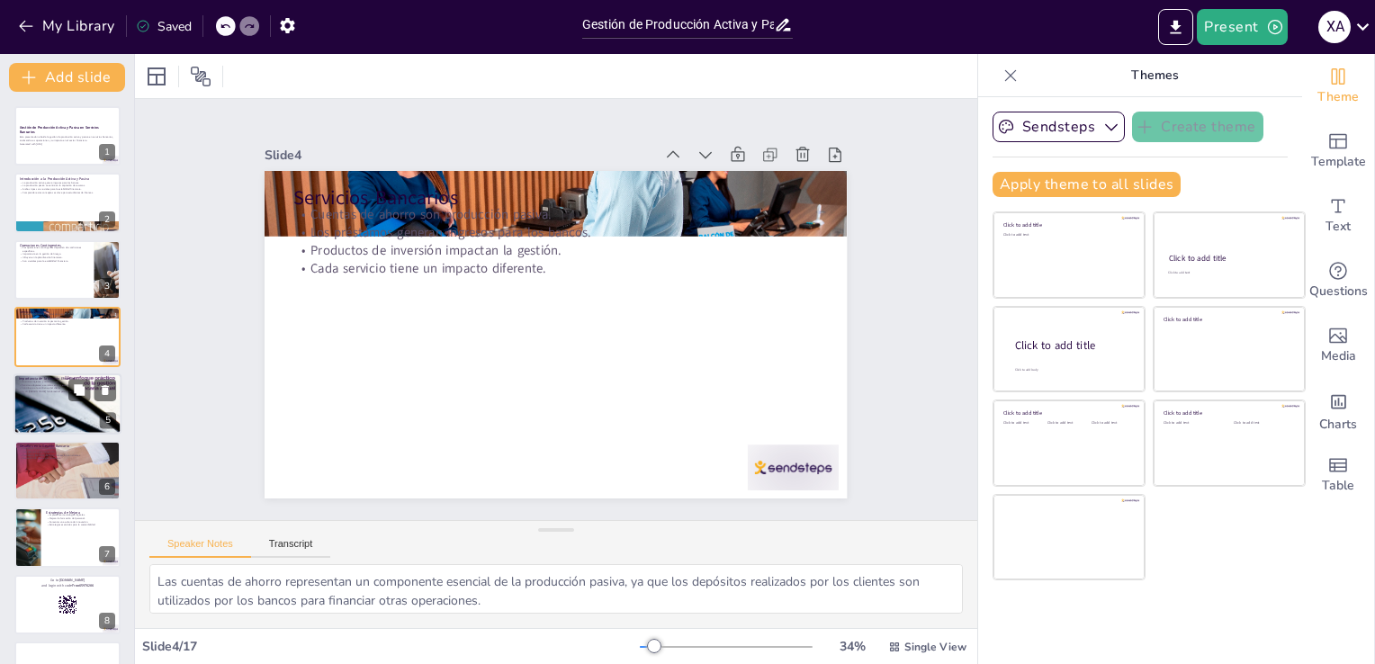
checkbox input "true"
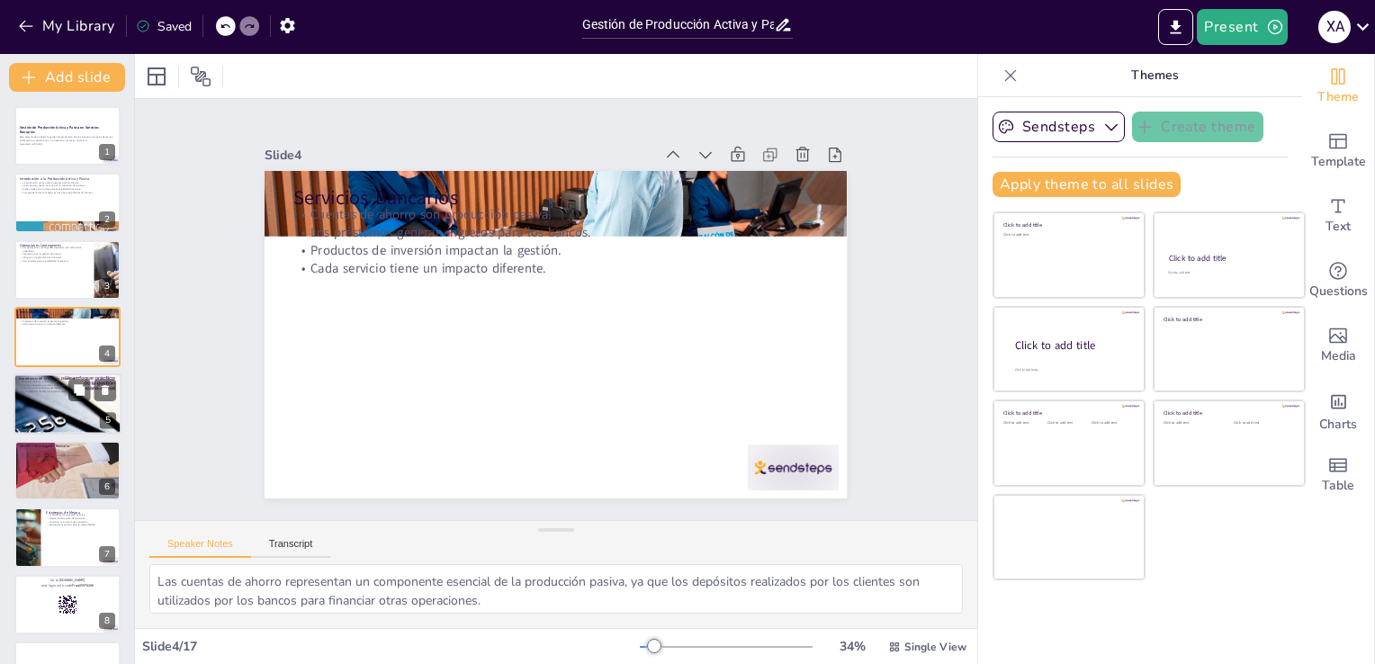
checkbox input "true"
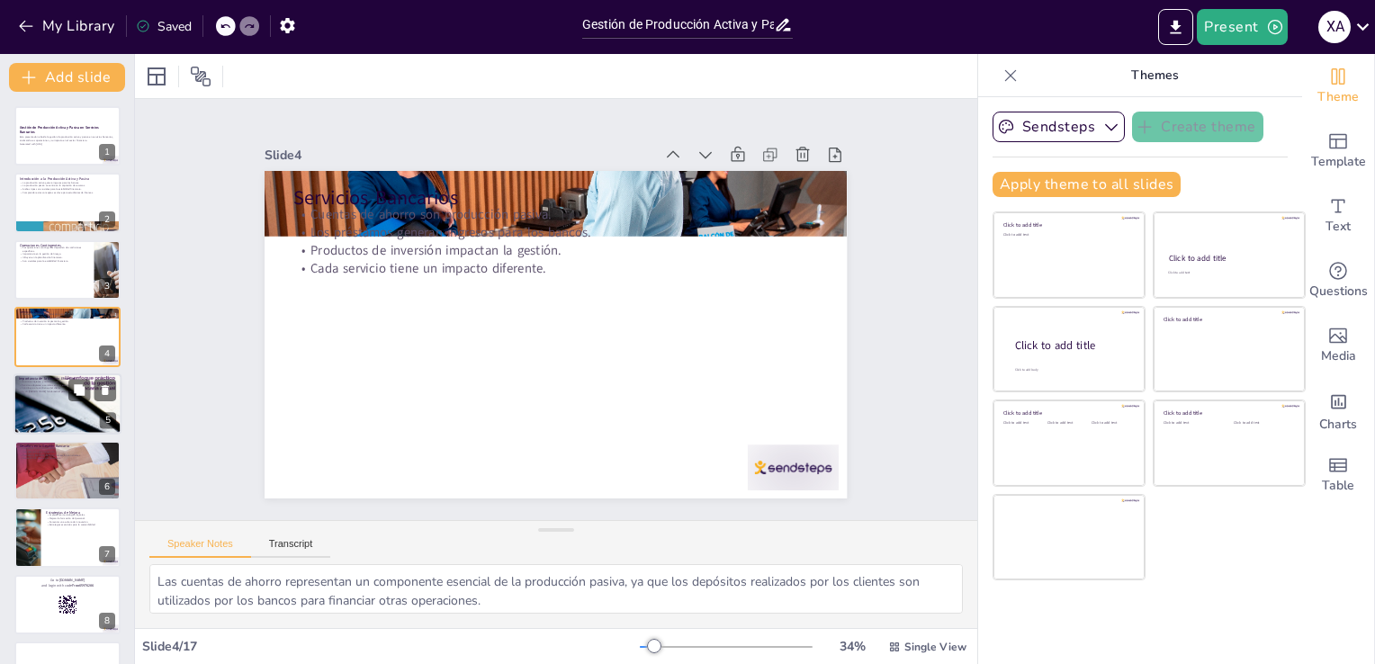
checkbox input "true"
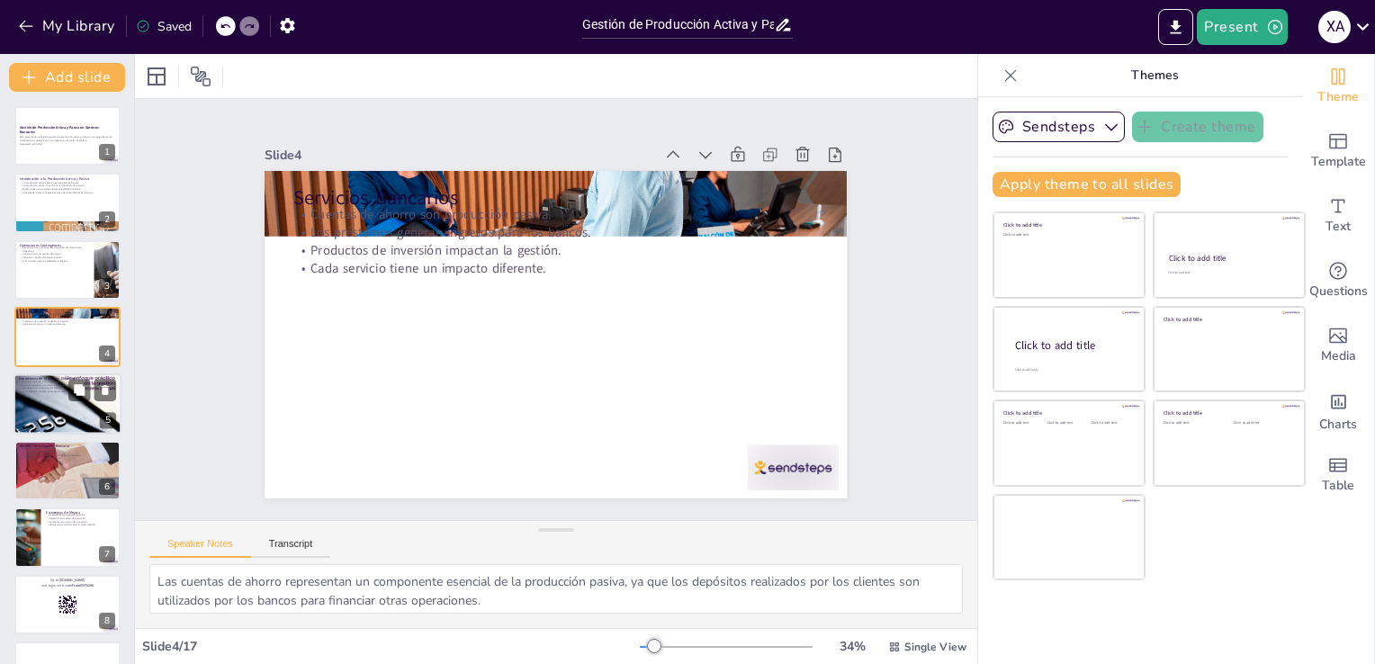
click at [50, 396] on div at bounding box center [67, 403] width 108 height 144
type textarea "La maximización de ingresos y la minimización de riesgos son objetivos clave pa…"
checkbox input "true"
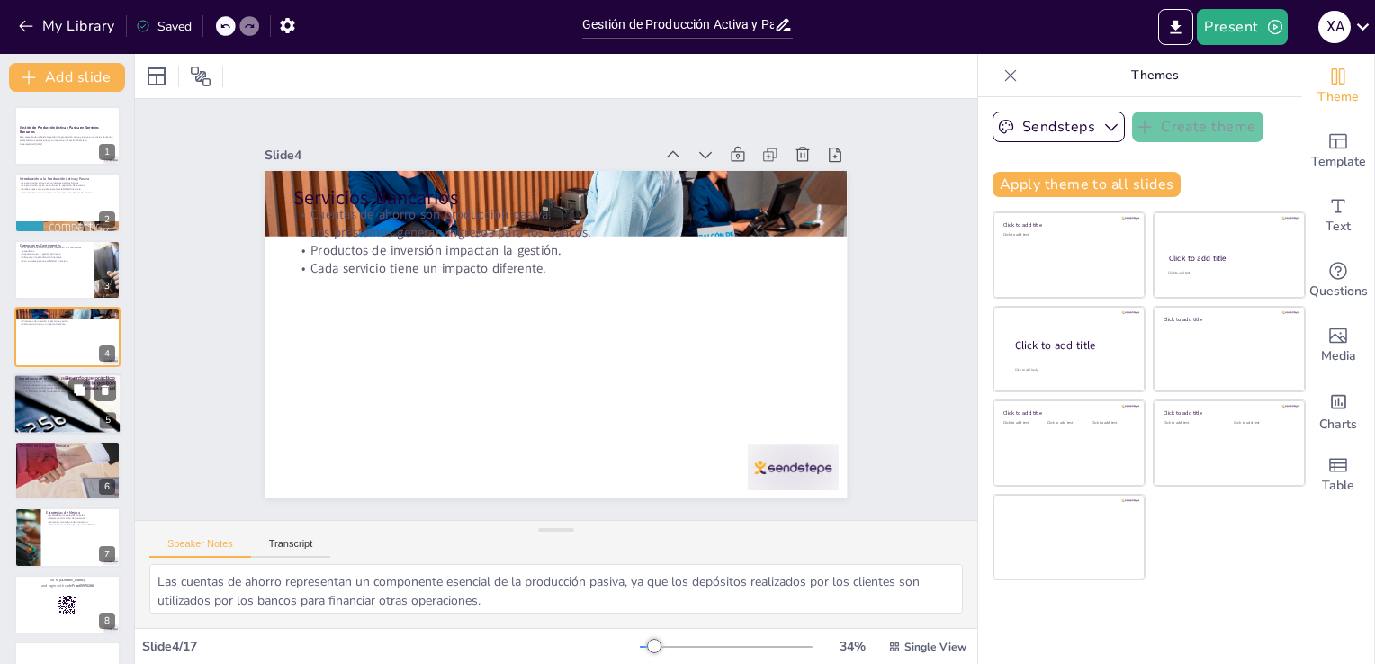
checkbox input "true"
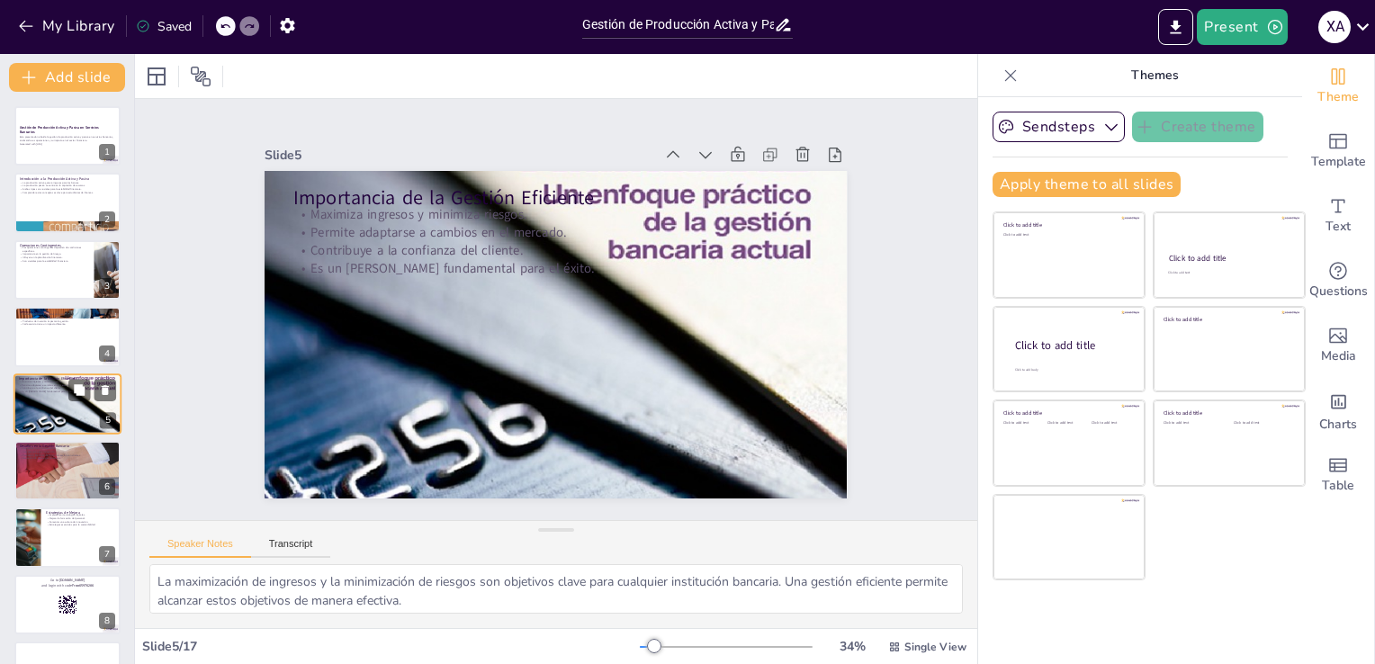
scroll to position [25, 0]
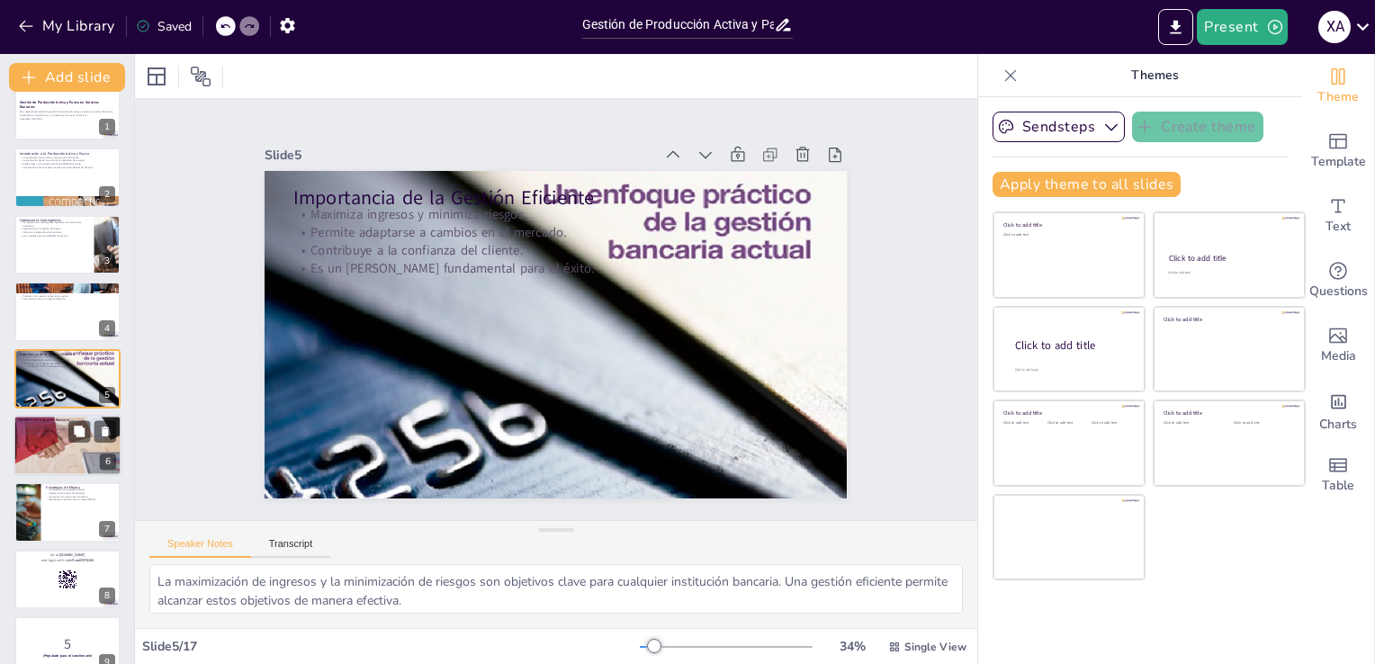
checkbox input "true"
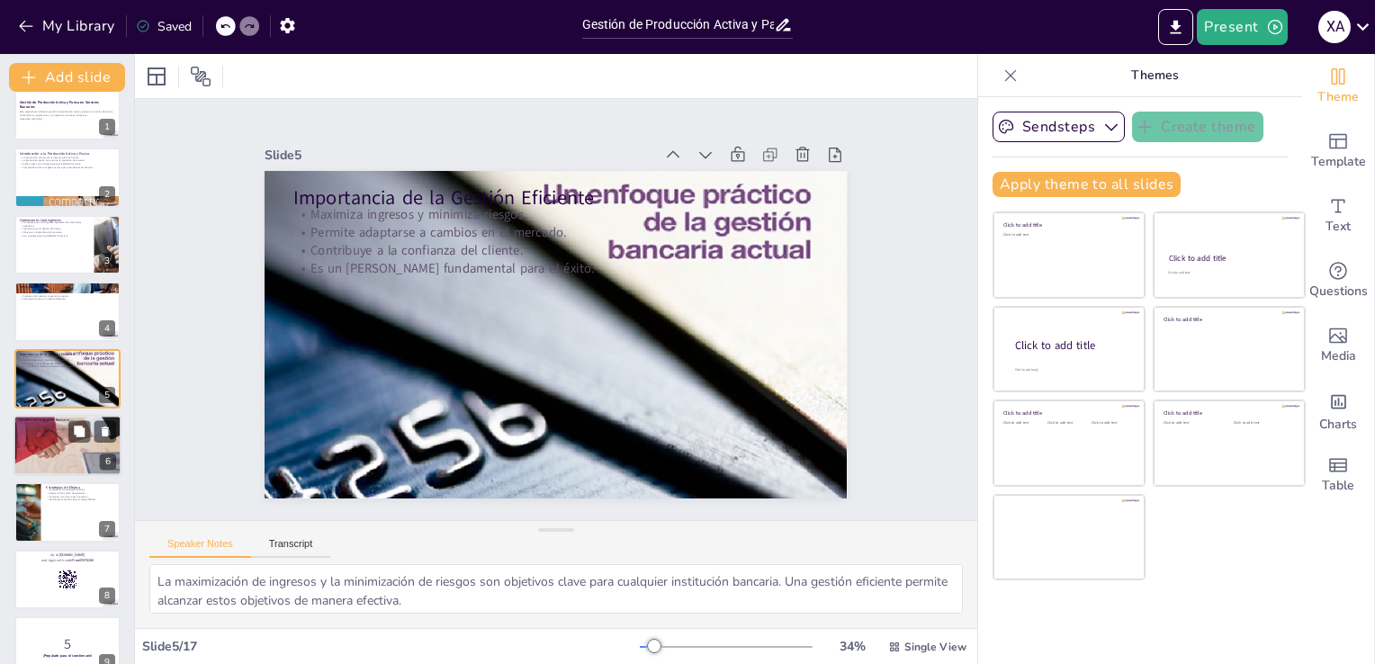
checkbox input "true"
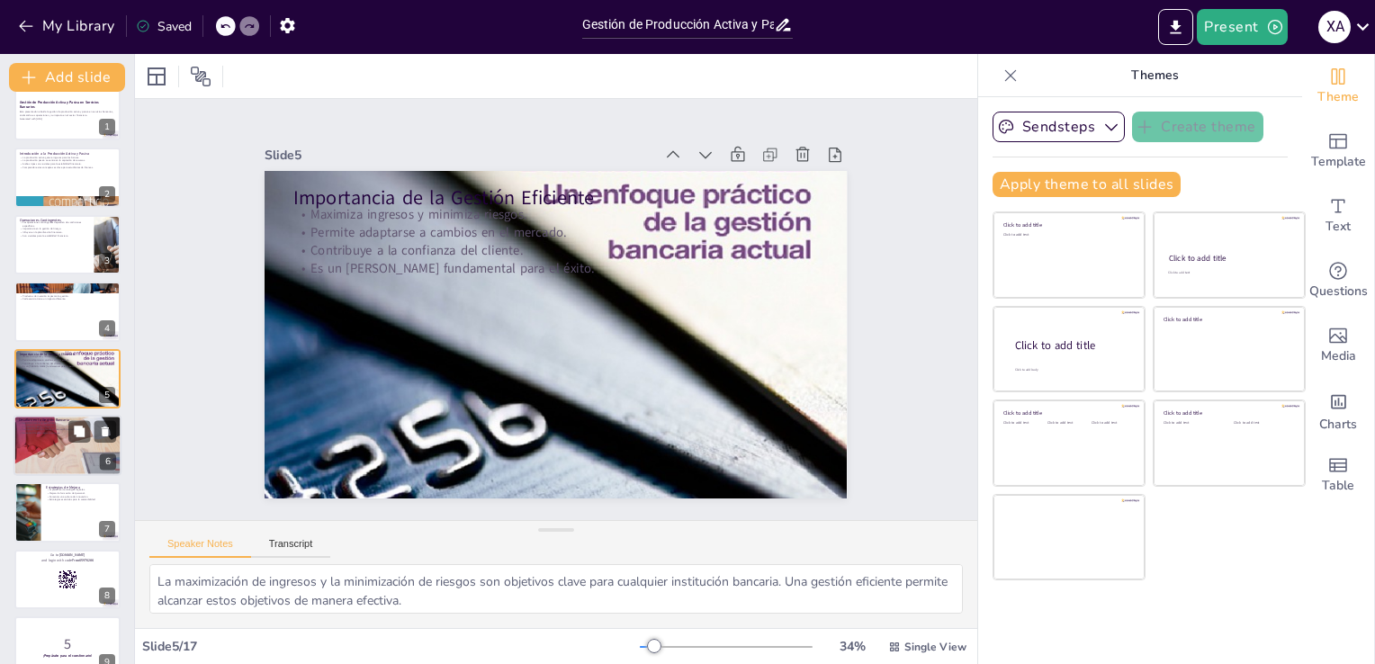
checkbox input "true"
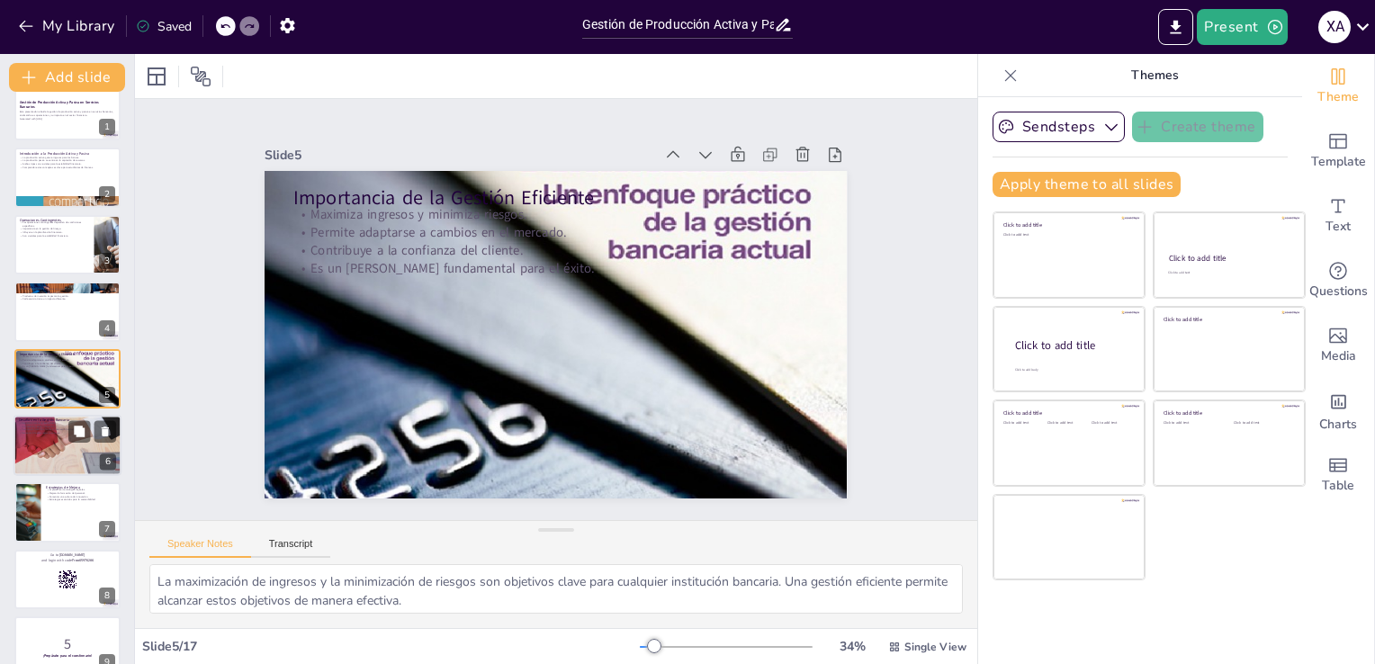
checkbox input "true"
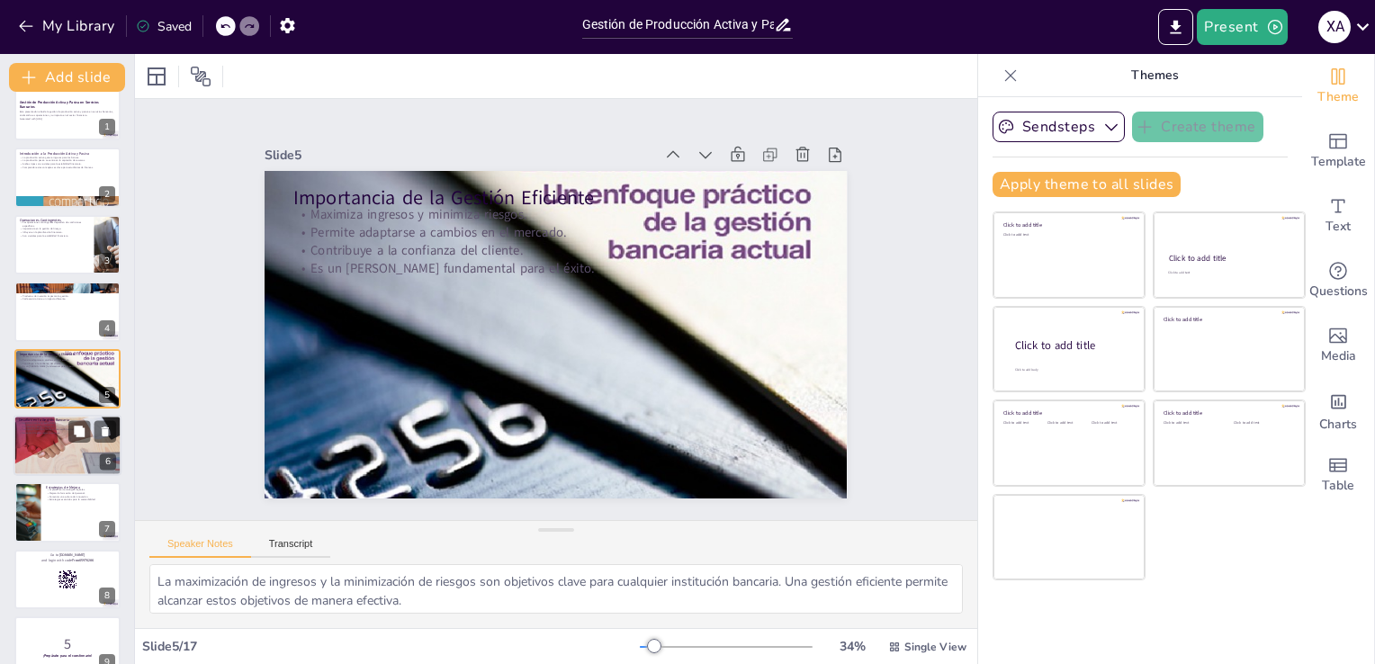
checkbox input "true"
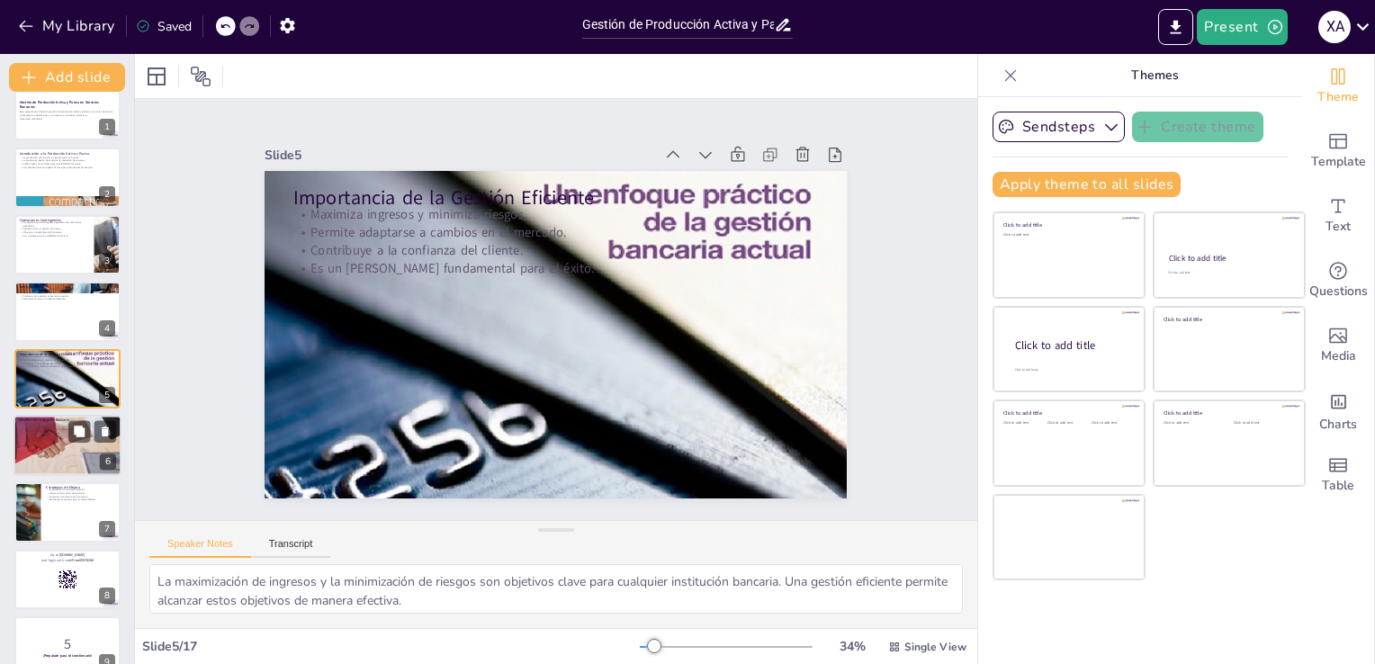
click at [50, 439] on div at bounding box center [67, 445] width 228 height 61
type textarea "La regulación en el sector bancario es esencial para mantener la estabilidad, p…"
checkbox input "true"
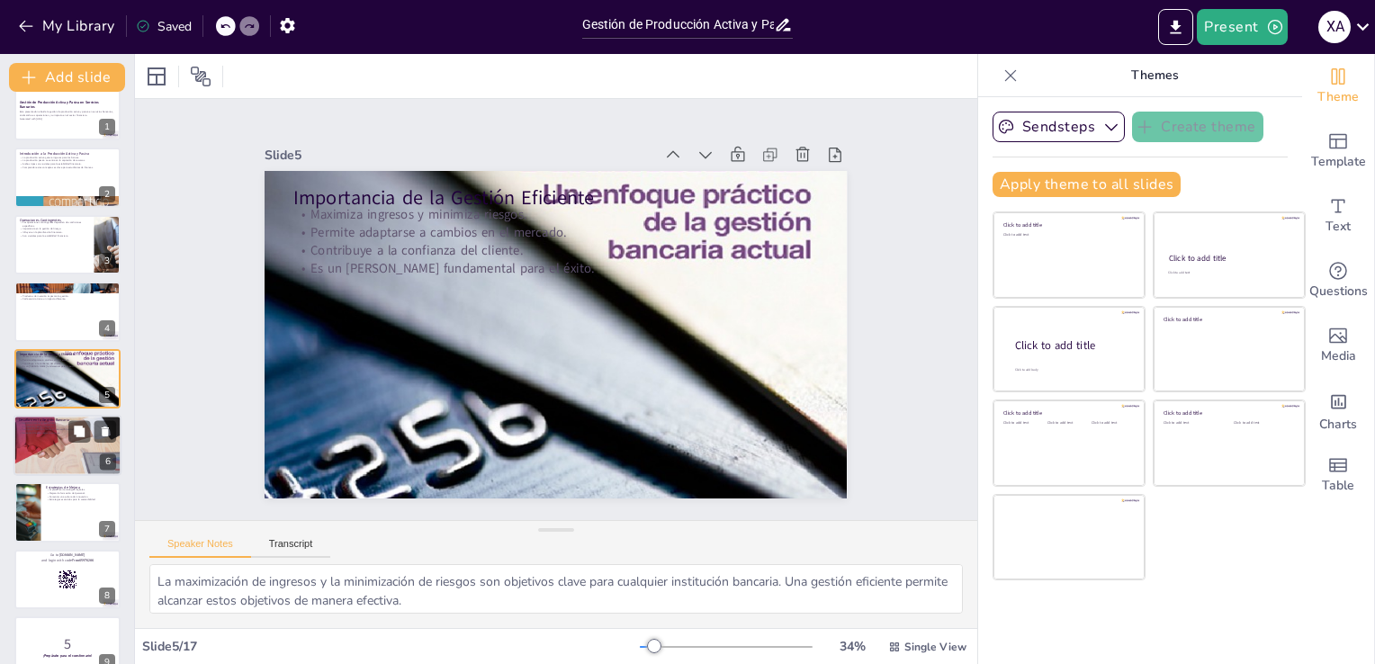
checkbox input "true"
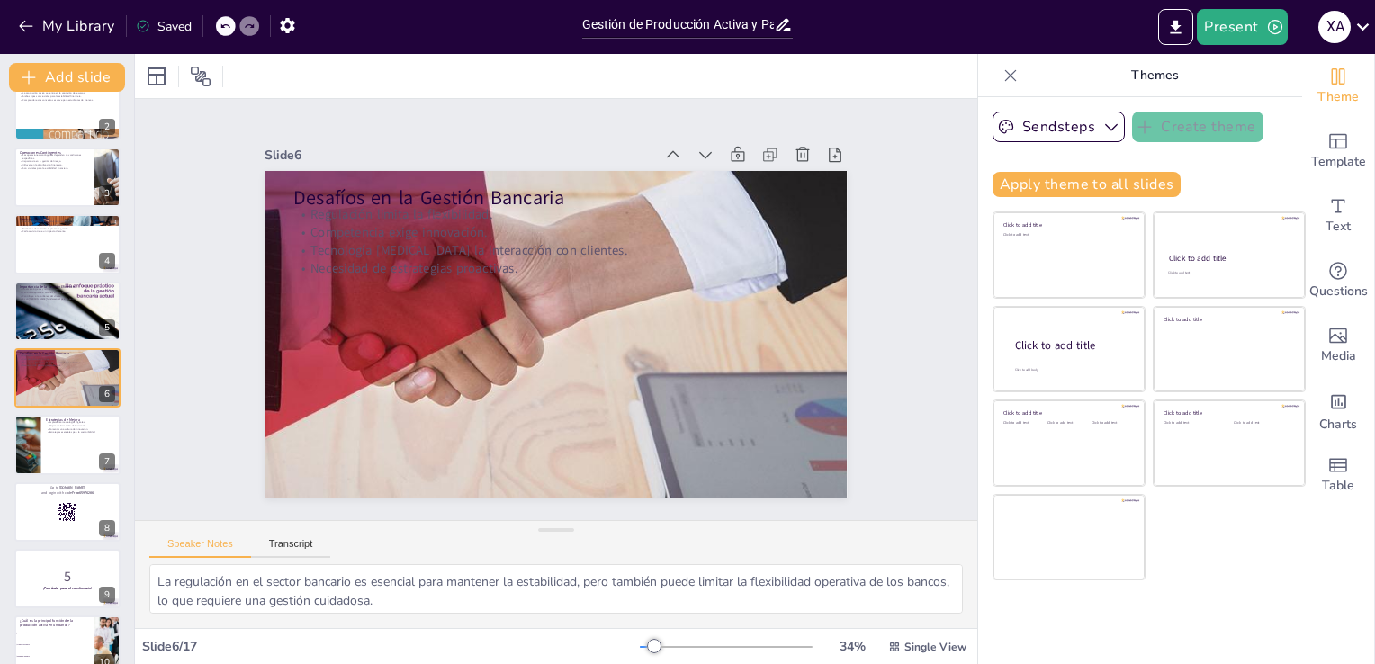
checkbox input "true"
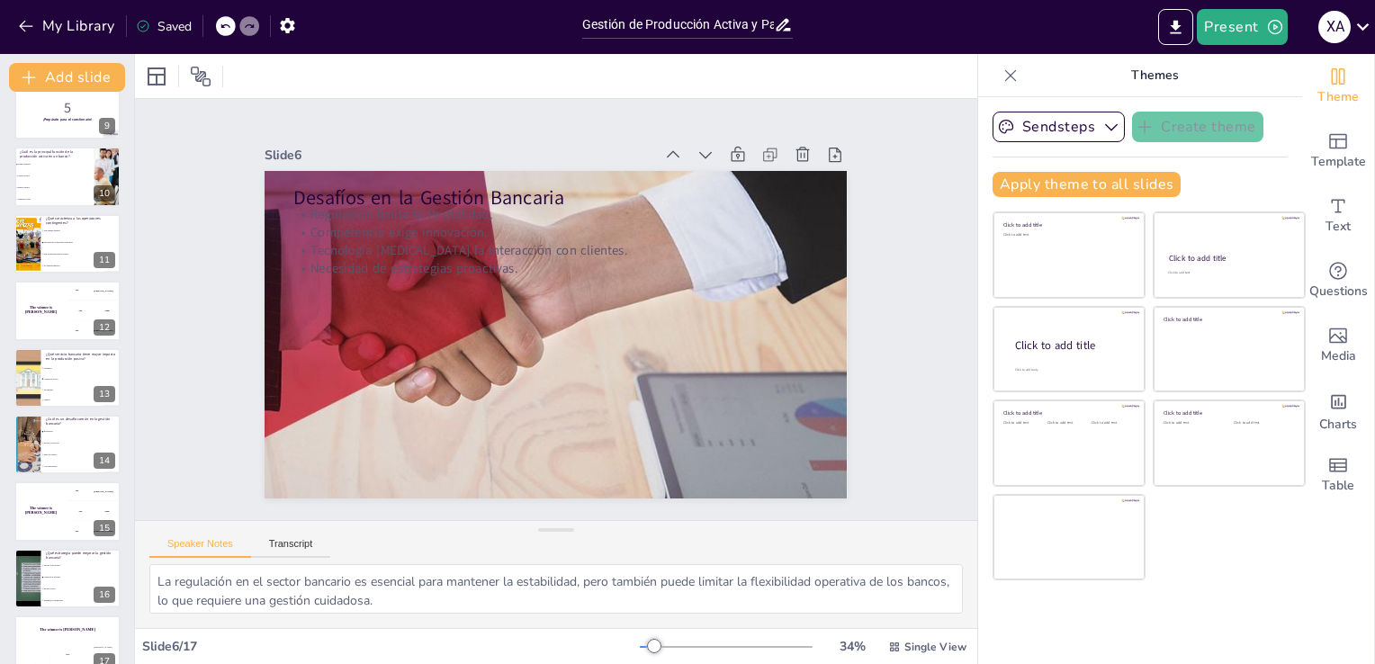
scroll to position [587, 0]
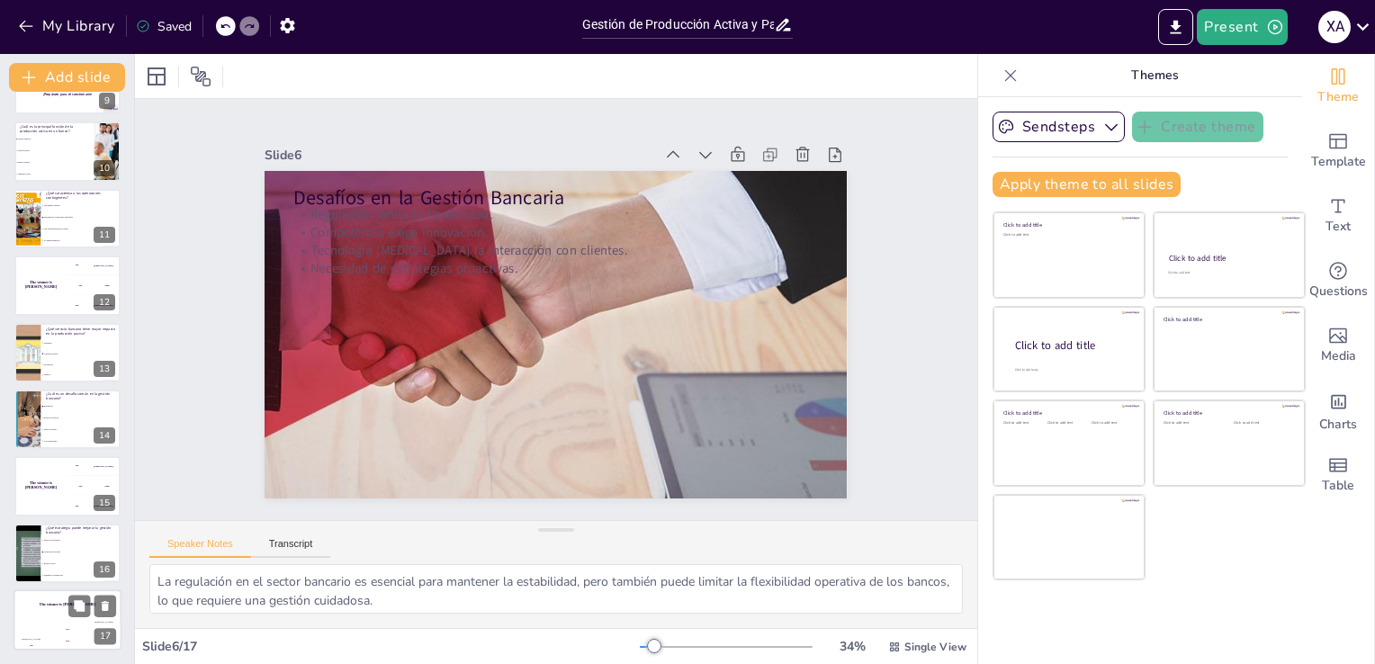
click at [43, 624] on div "Hasan 100" at bounding box center [31, 635] width 36 height 31
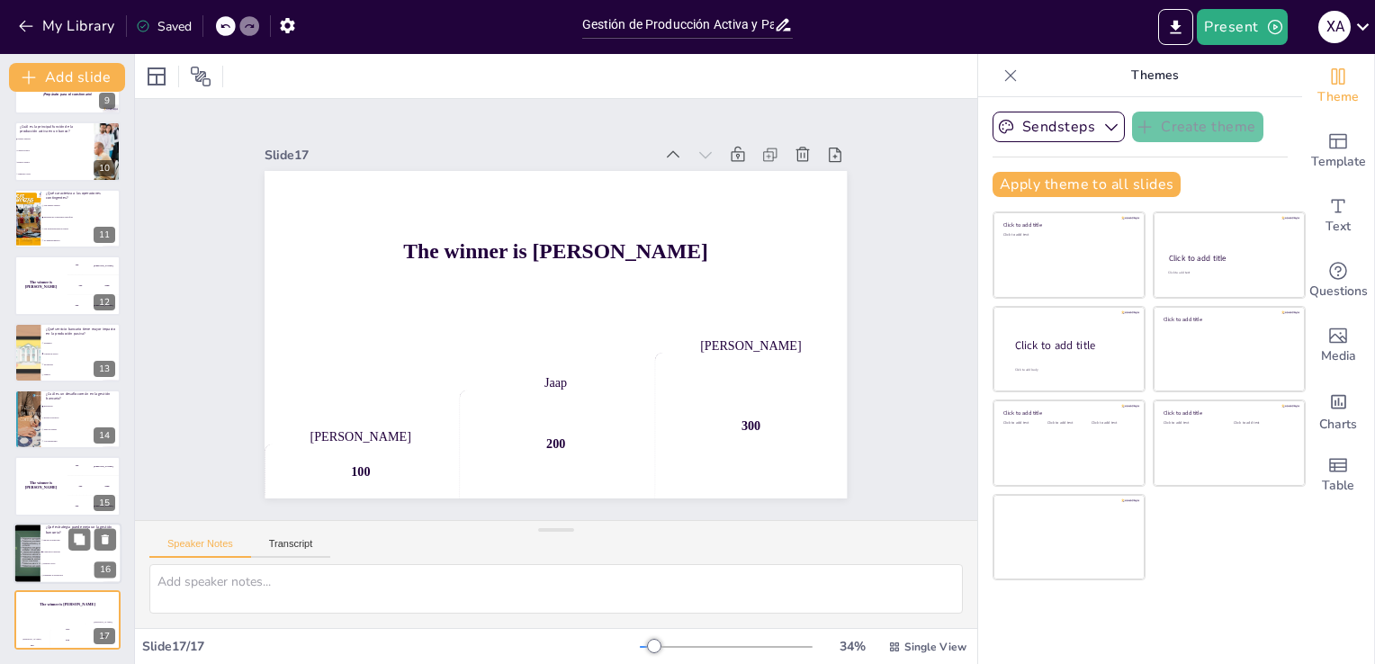
click at [50, 551] on span "Capacitar al personal" at bounding box center [81, 552] width 77 height 3
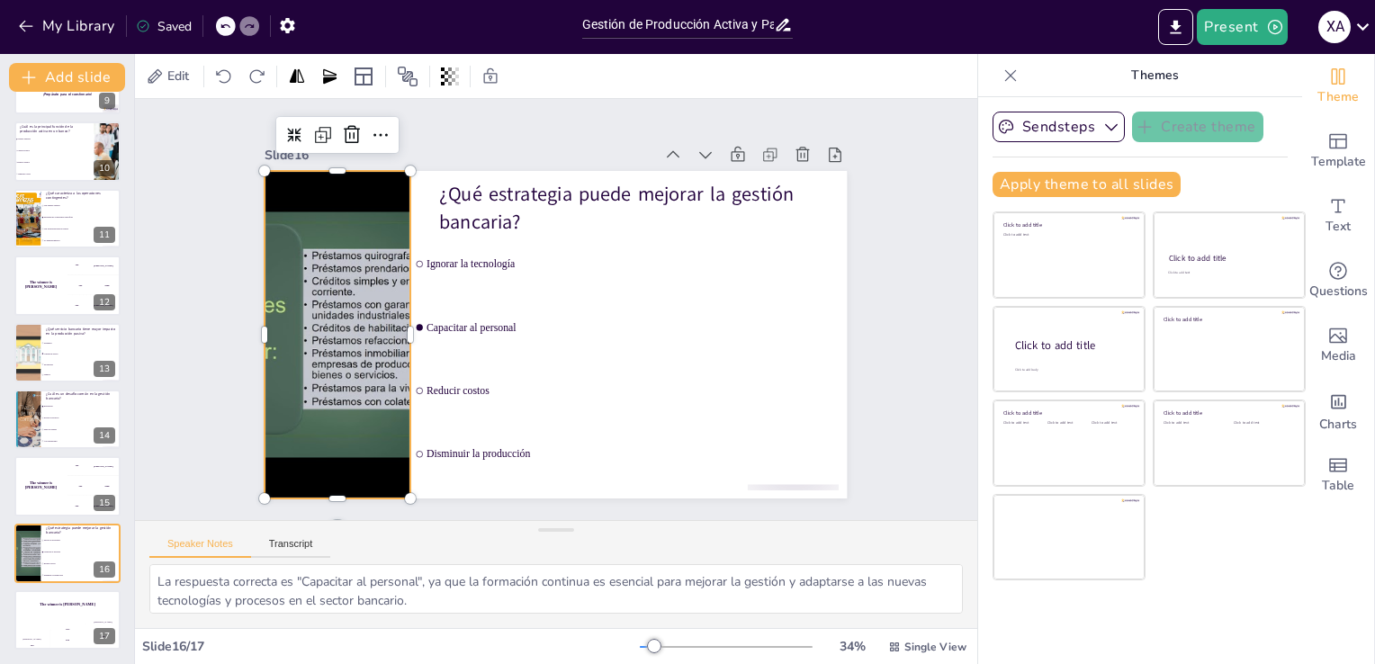
click at [306, 424] on div at bounding box center [341, 265] width 516 height 446
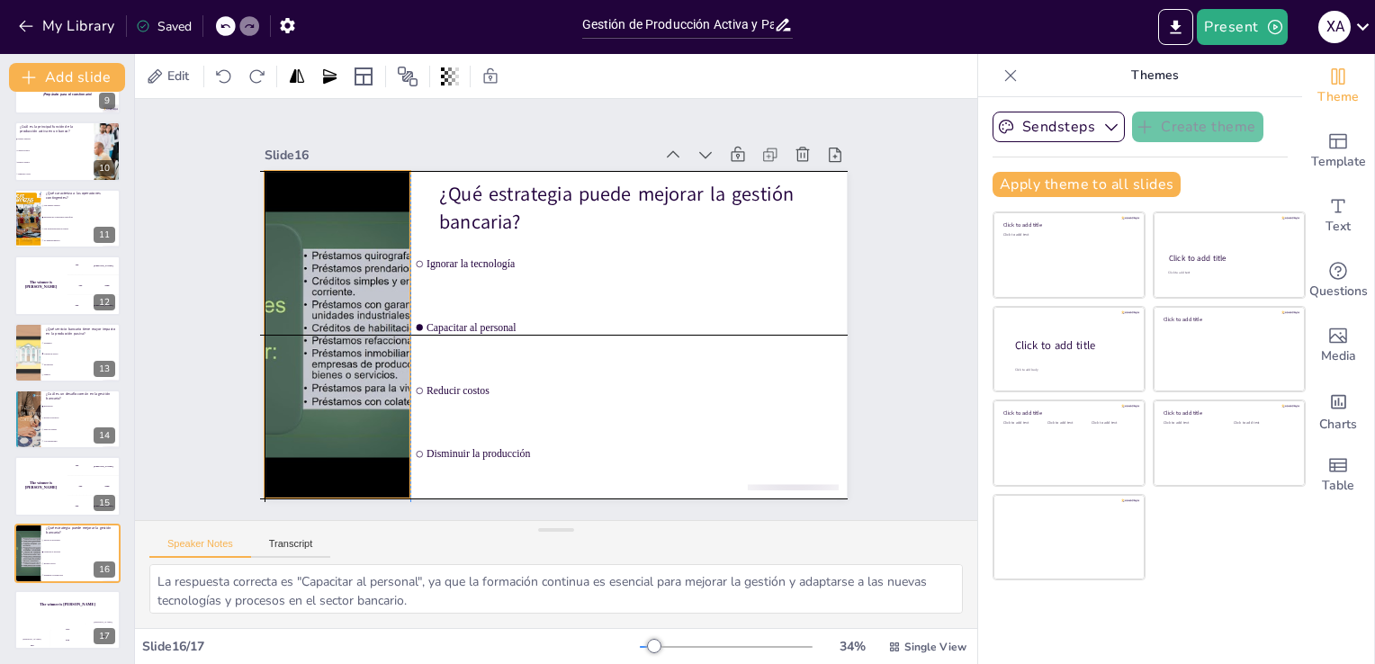
click at [388, 329] on div at bounding box center [376, 182] width 543 height 535
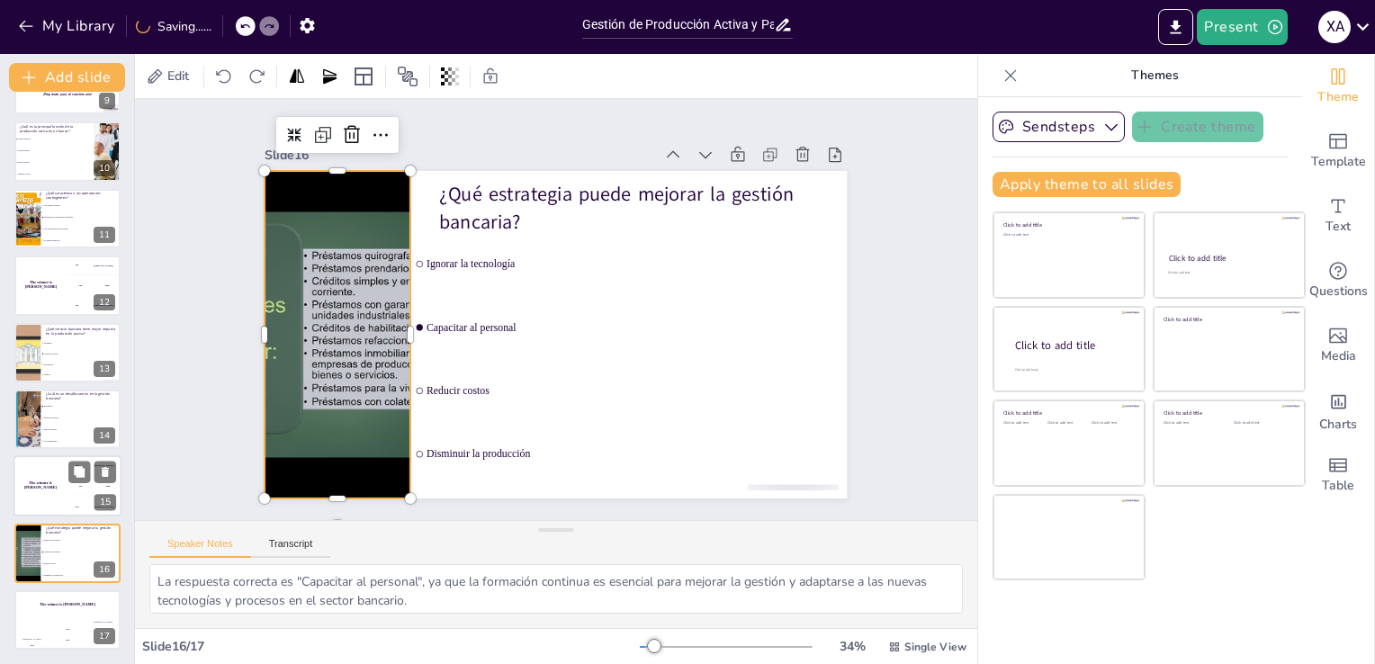
click at [73, 497] on div "300 Niels" at bounding box center [94, 507] width 54 height 20
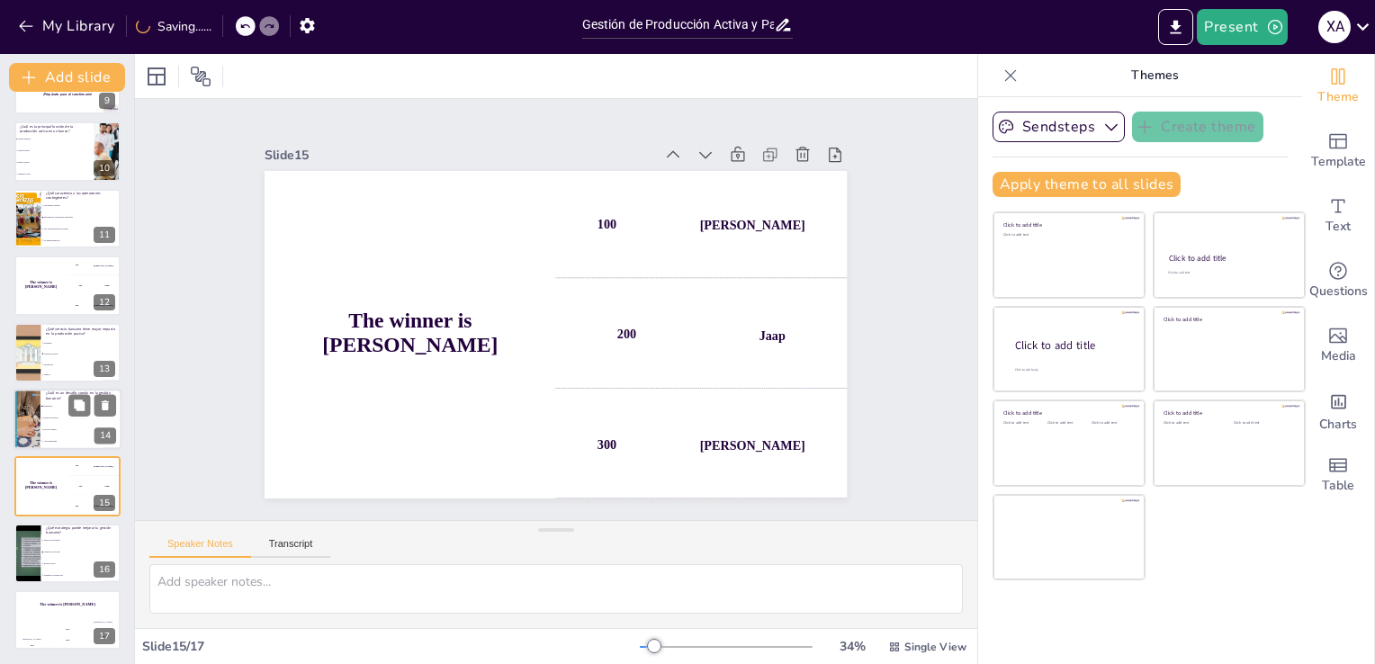
click at [58, 432] on li "Falta de clientes" at bounding box center [80, 430] width 81 height 12
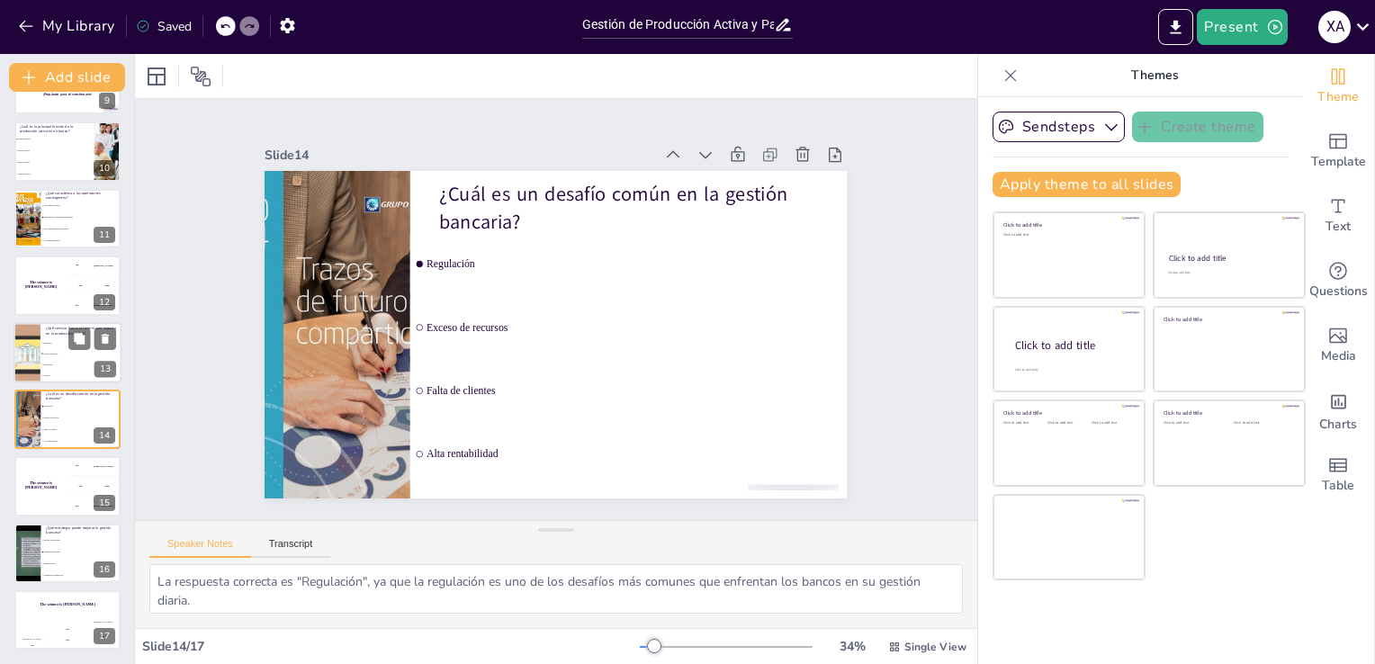
click at [53, 341] on span "Préstamos" at bounding box center [81, 342] width 77 height 3
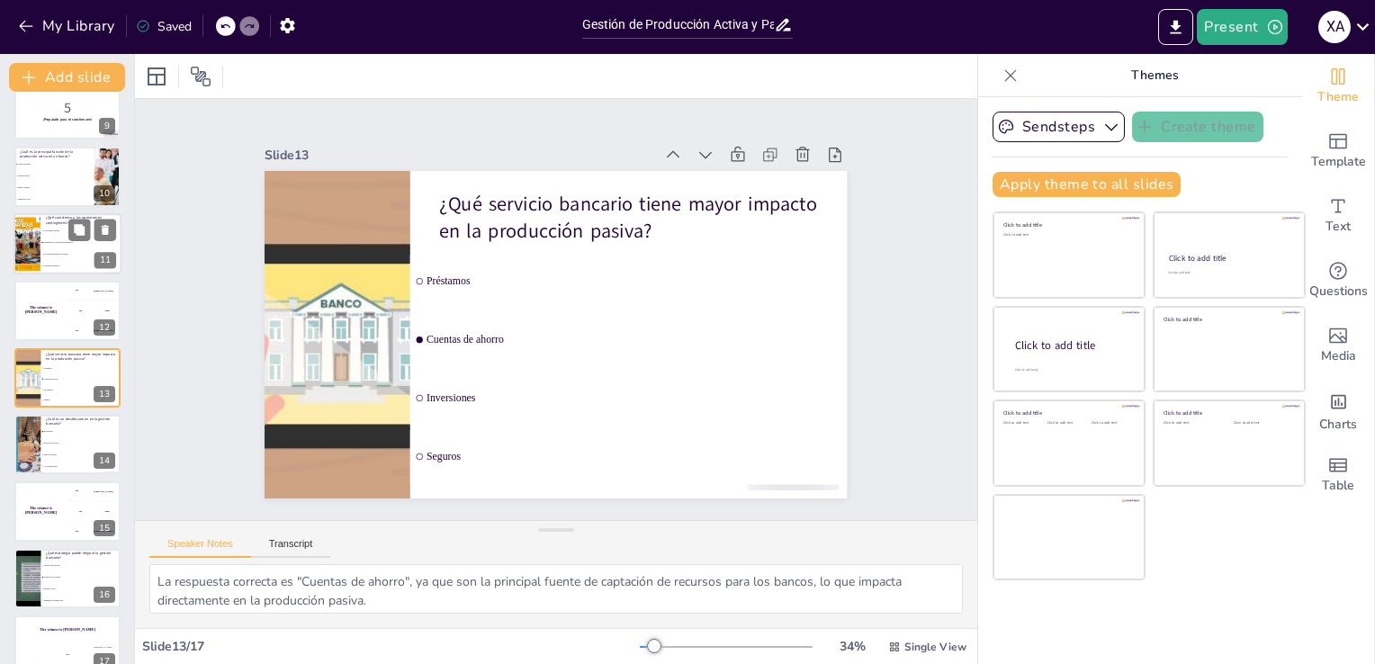
click at [48, 250] on li "Son irrelevantes para la gestión" at bounding box center [80, 254] width 81 height 12
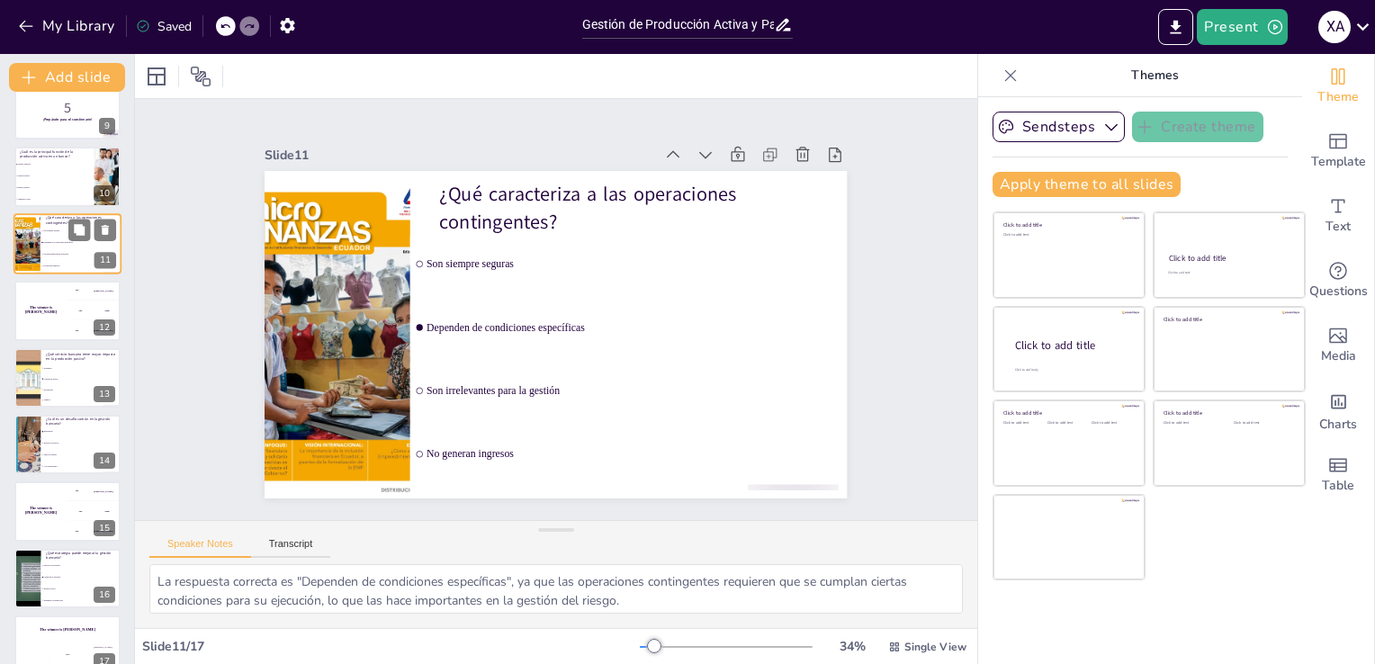
scroll to position [427, 0]
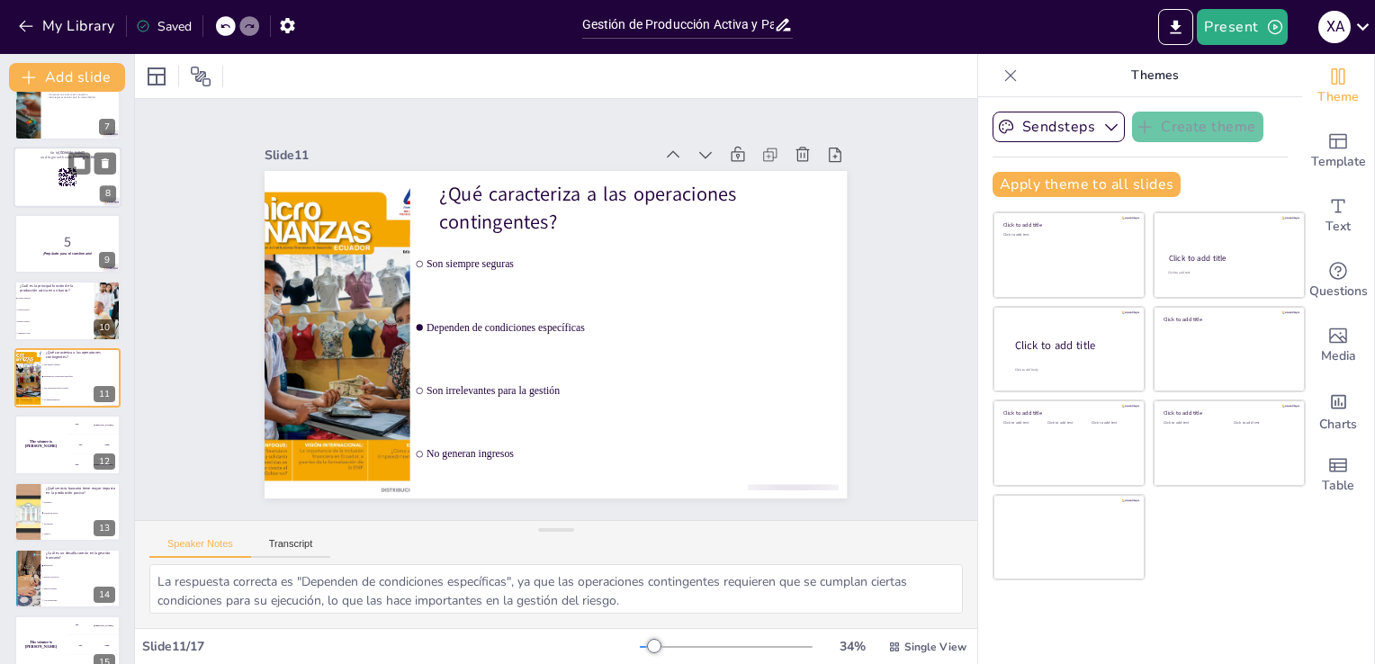
click at [40, 190] on div at bounding box center [67, 177] width 108 height 61
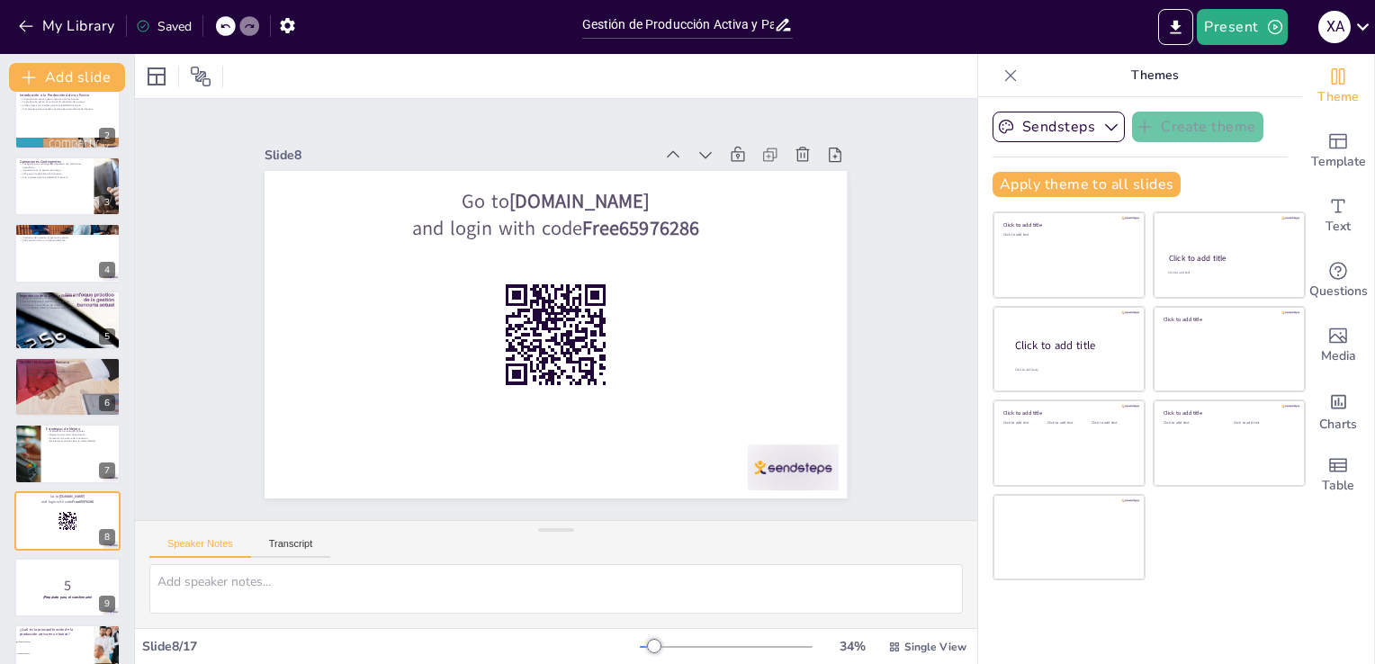
scroll to position [83, 0]
click at [55, 367] on p "Competencia exige innovación." at bounding box center [67, 369] width 97 height 4
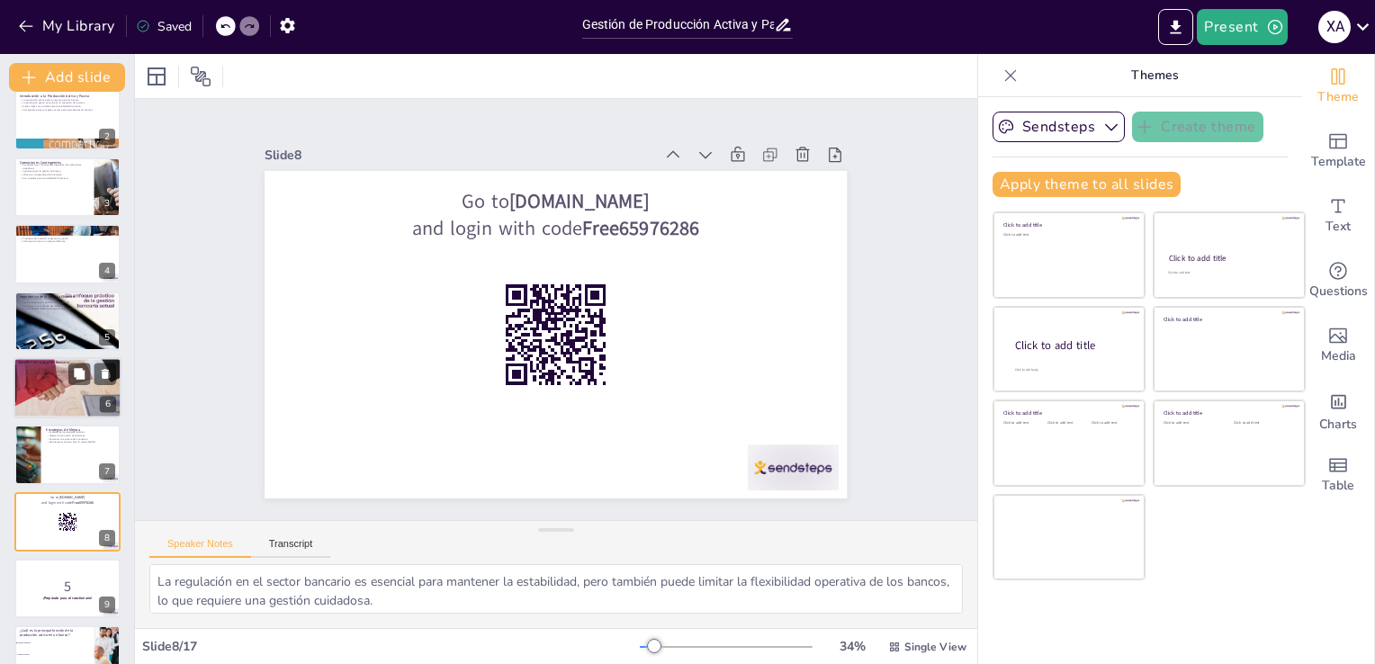
scroll to position [93, 0]
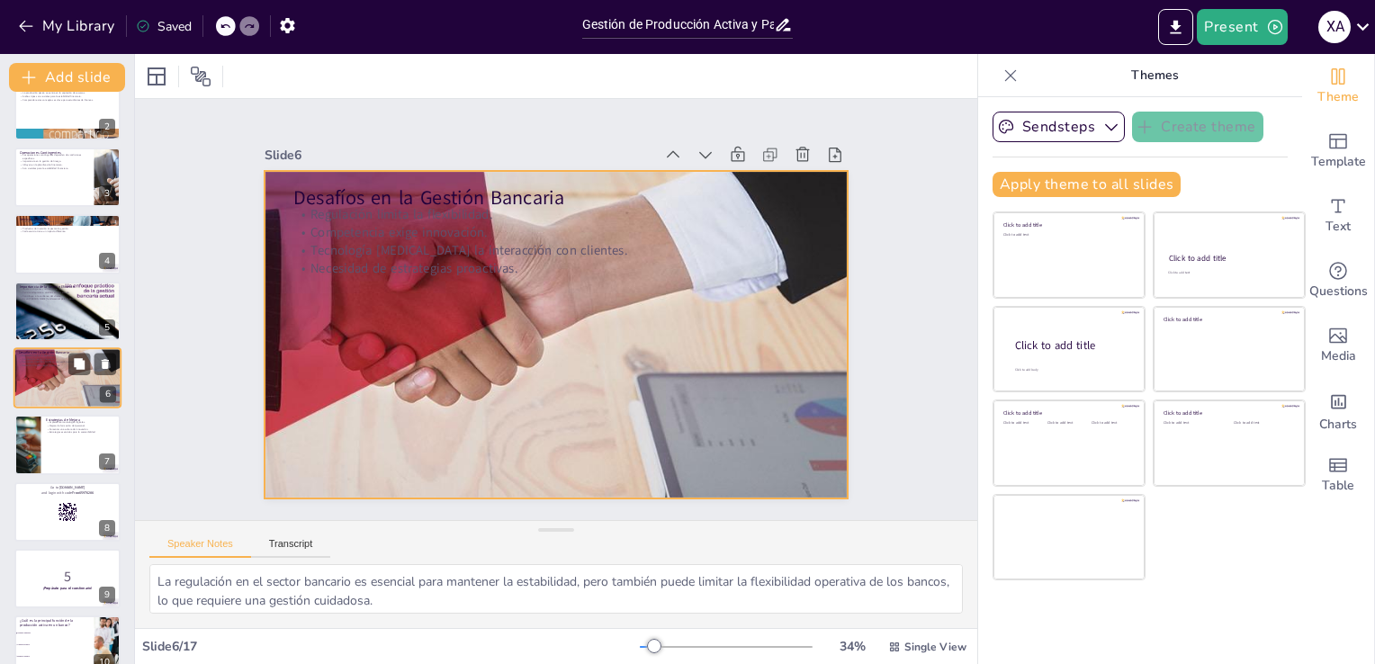
click at [55, 366] on div at bounding box center [67, 377] width 228 height 61
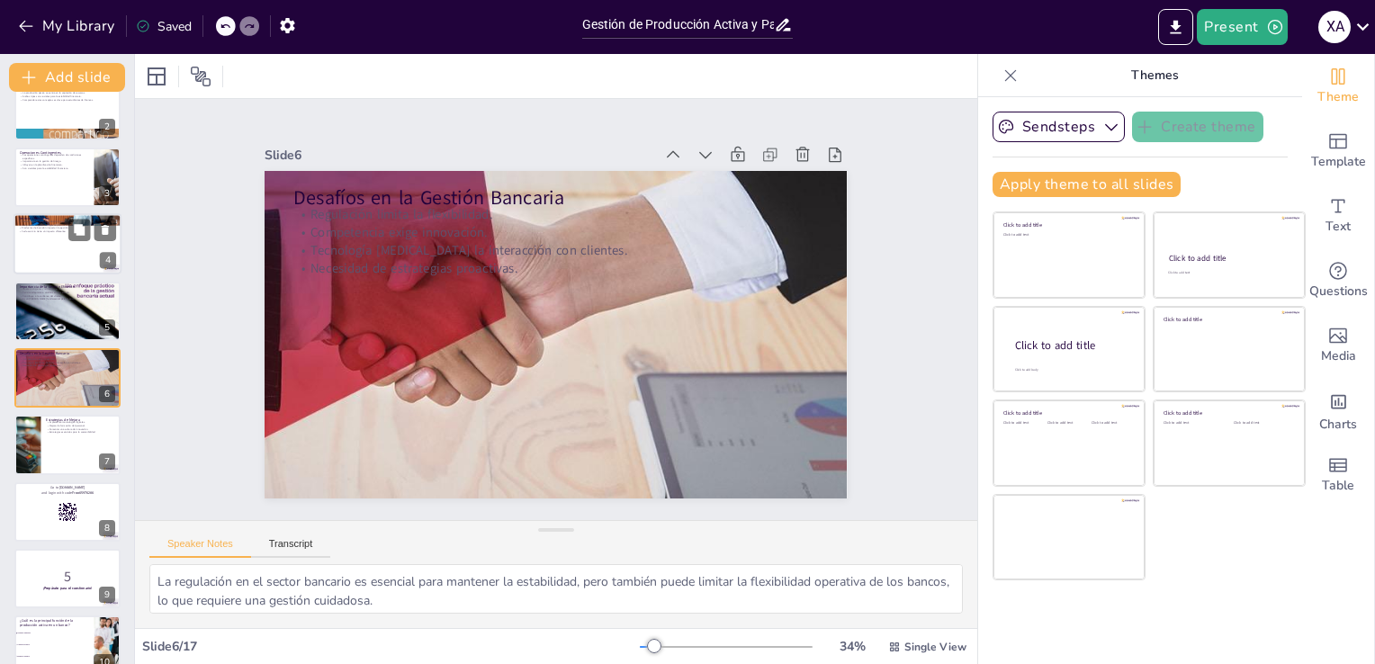
click at [55, 243] on div at bounding box center [67, 243] width 108 height 61
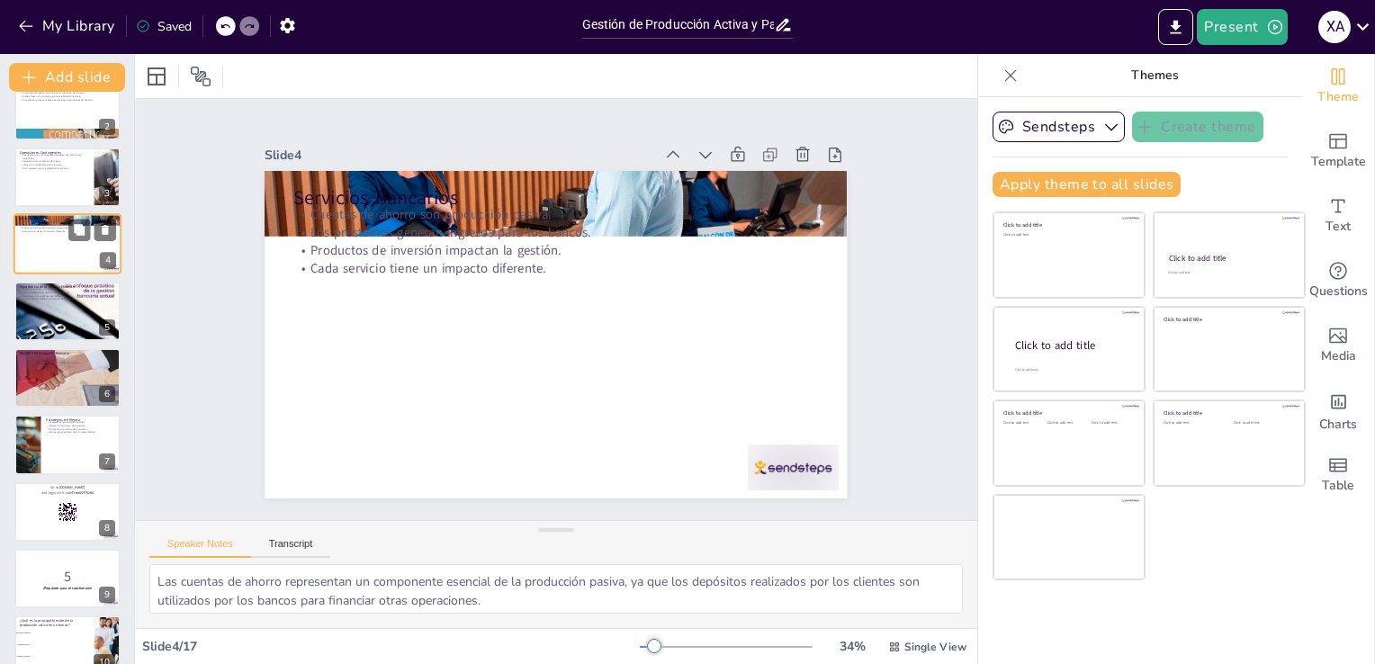
scroll to position [0, 0]
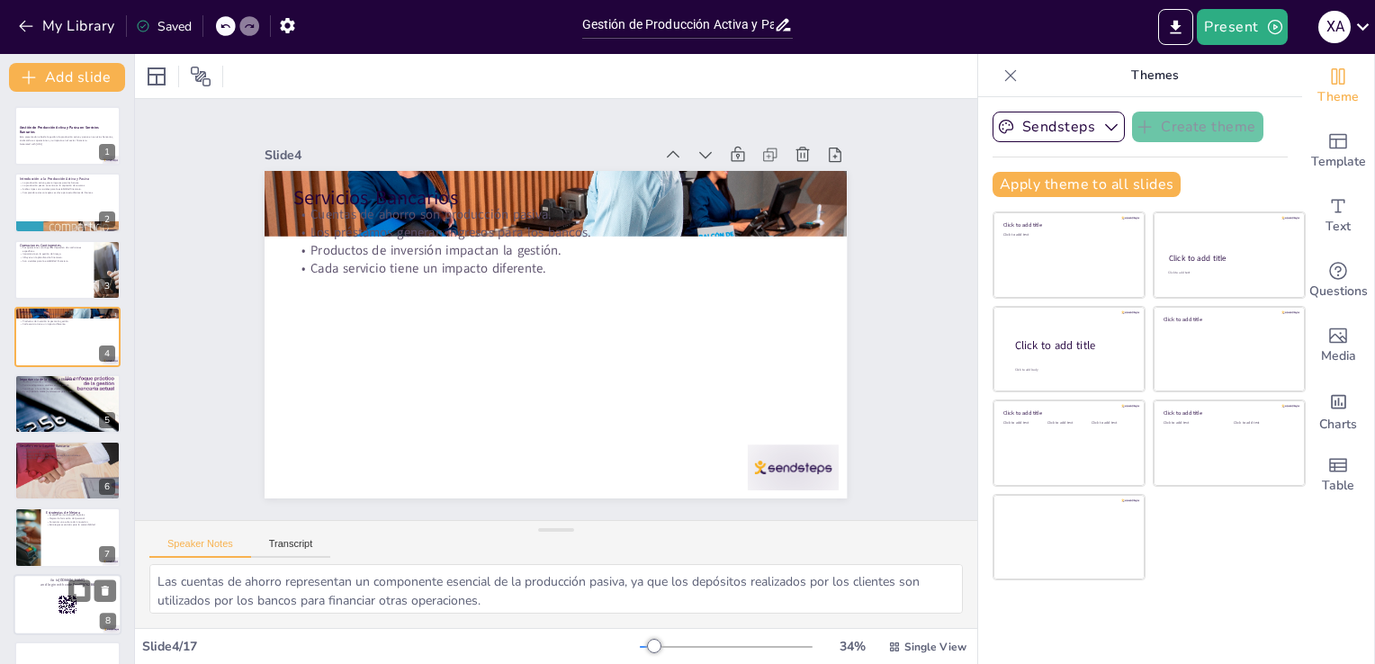
click at [47, 597] on div at bounding box center [67, 604] width 108 height 61
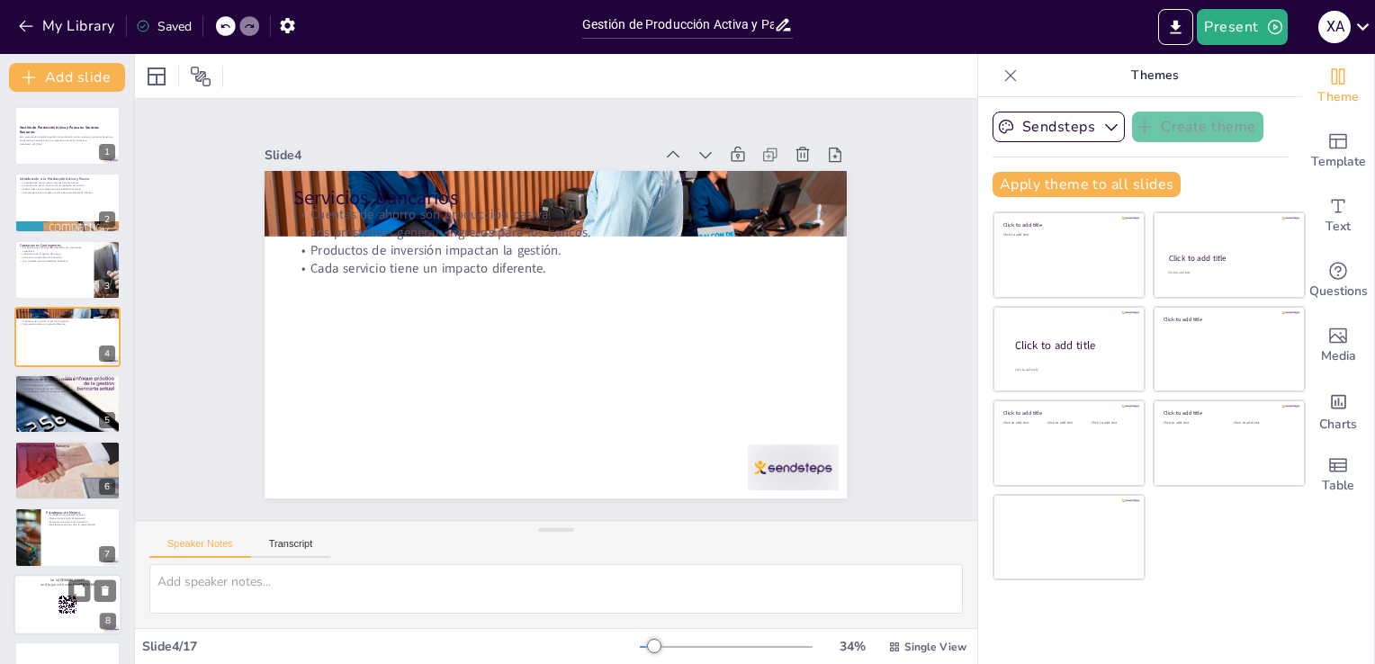
scroll to position [227, 0]
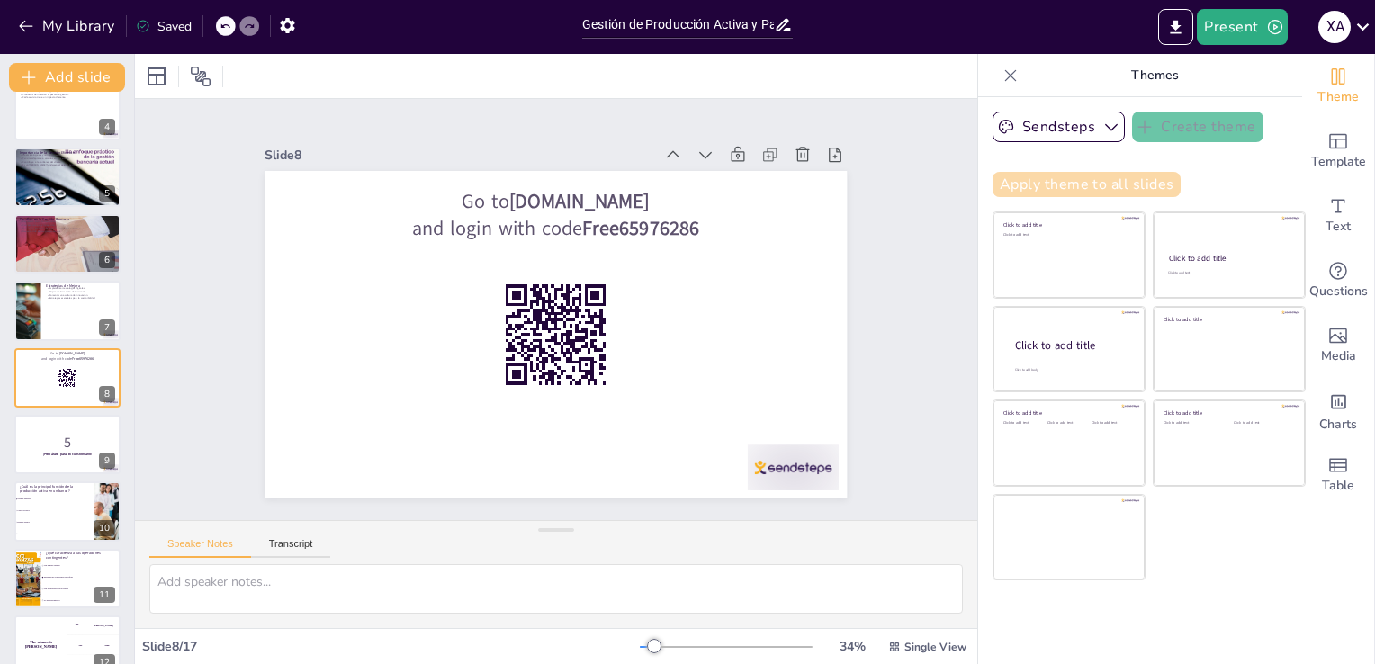
click at [1015, 173] on button "Apply theme to all slides" at bounding box center [1086, 184] width 188 height 25
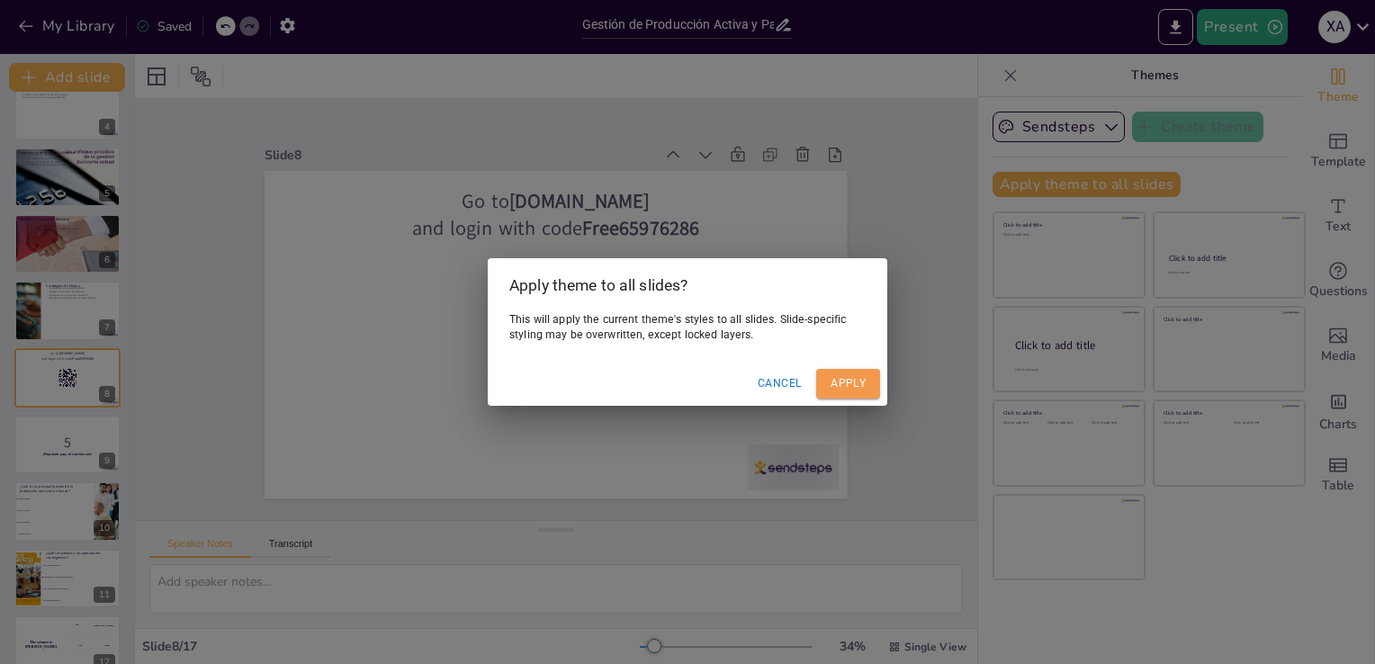
click at [857, 372] on button "Apply" at bounding box center [848, 384] width 64 height 30
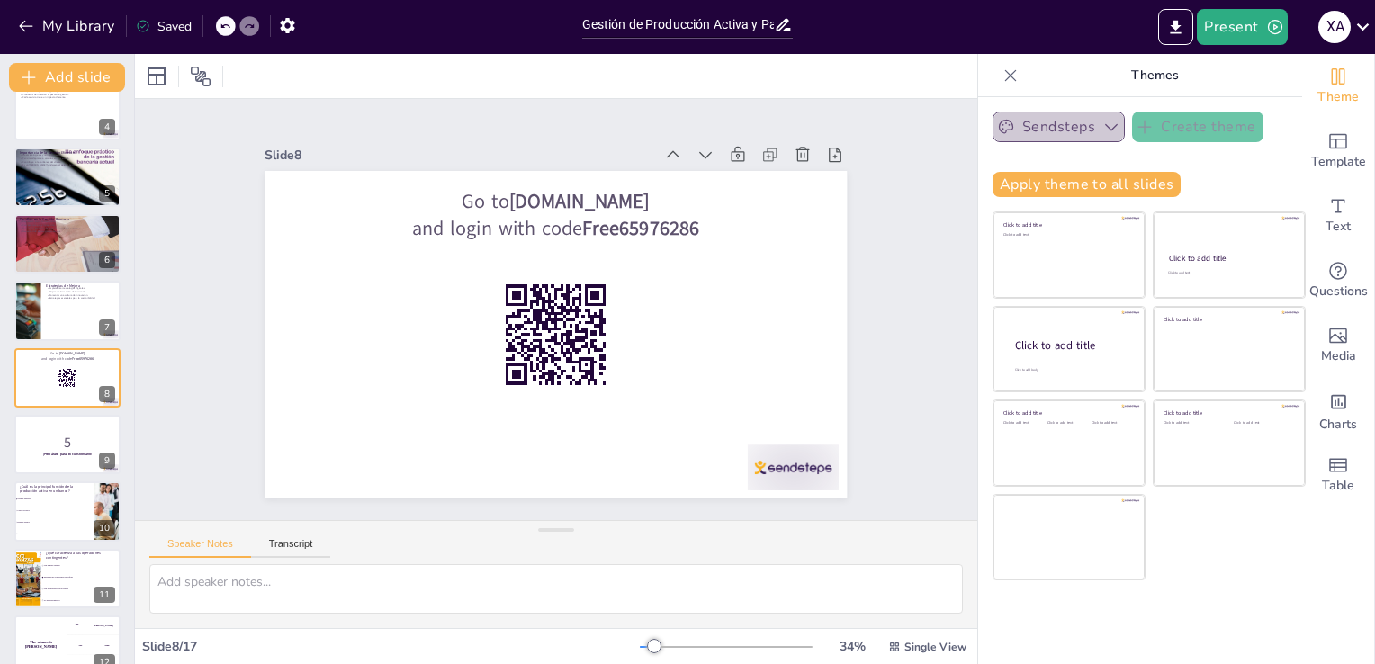
click at [1087, 139] on button "Sendsteps" at bounding box center [1058, 127] width 132 height 31
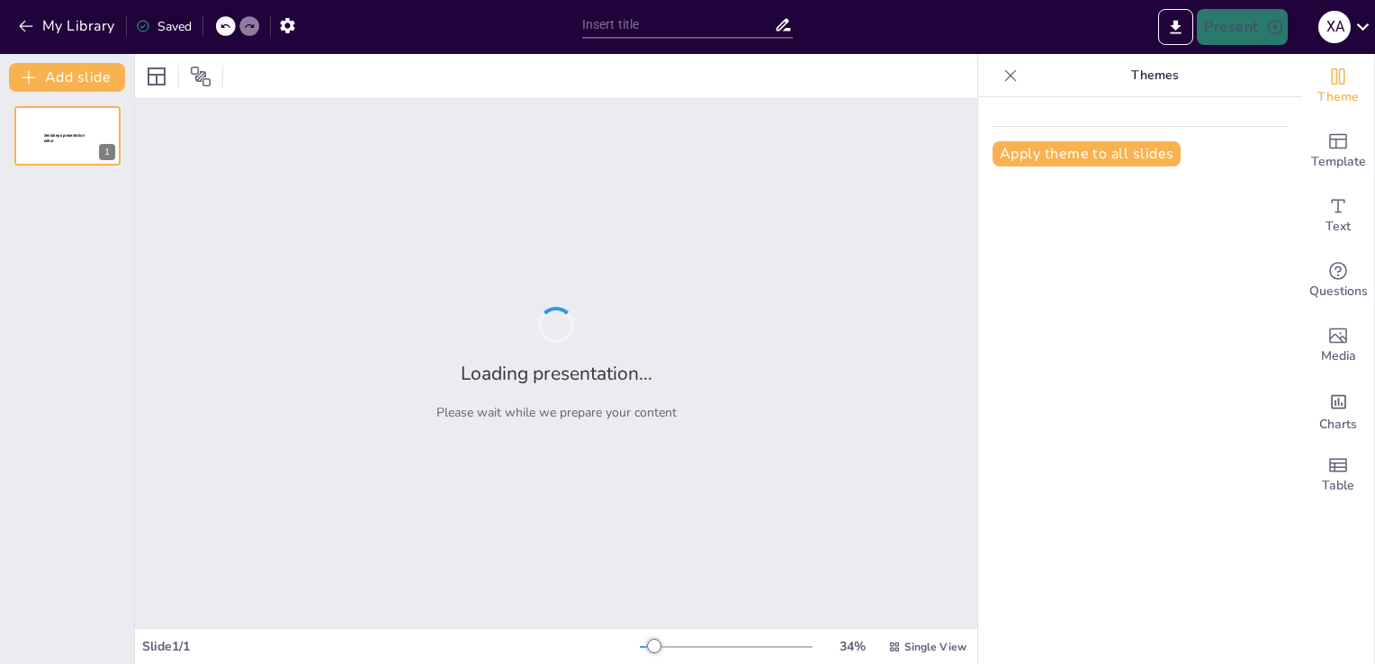
type input "Imported Presentación1.pptx"
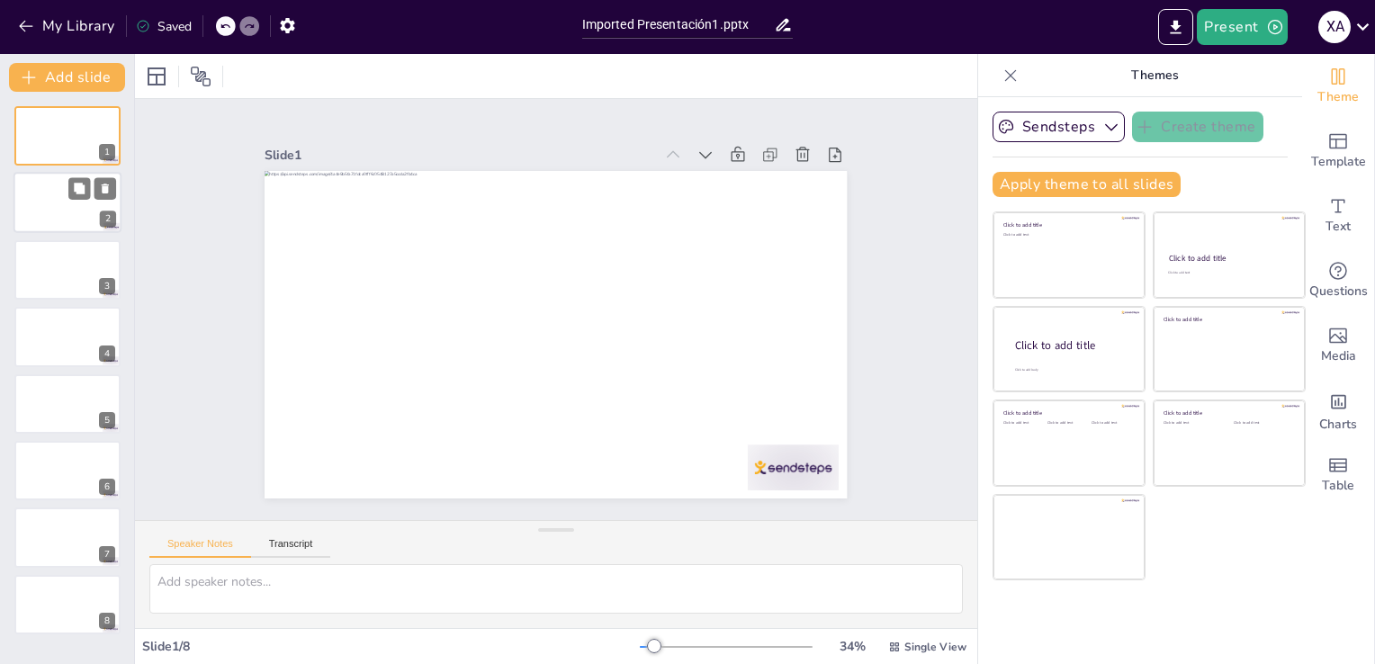
click at [68, 207] on div at bounding box center [67, 203] width 108 height 61
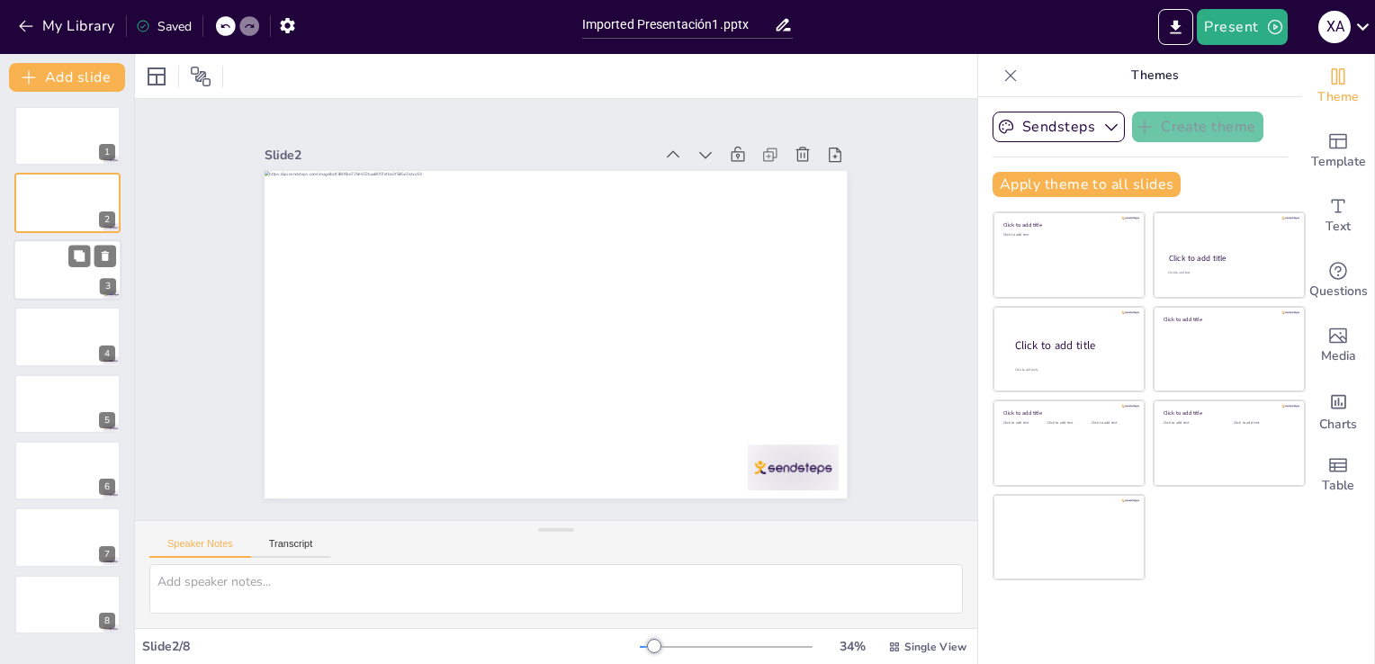
click at [63, 254] on div at bounding box center [67, 269] width 108 height 61
click at [65, 326] on div at bounding box center [67, 336] width 108 height 61
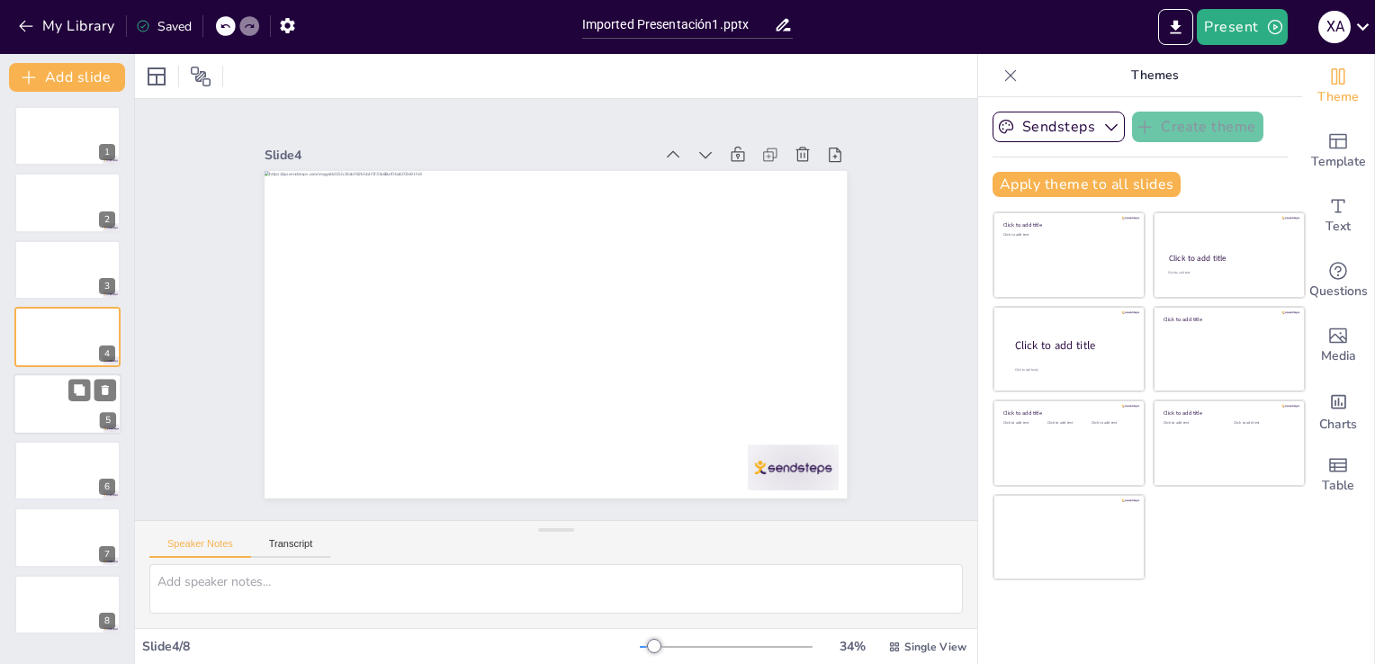
click at [46, 413] on div at bounding box center [67, 403] width 108 height 61
click at [36, 484] on div at bounding box center [67, 470] width 108 height 61
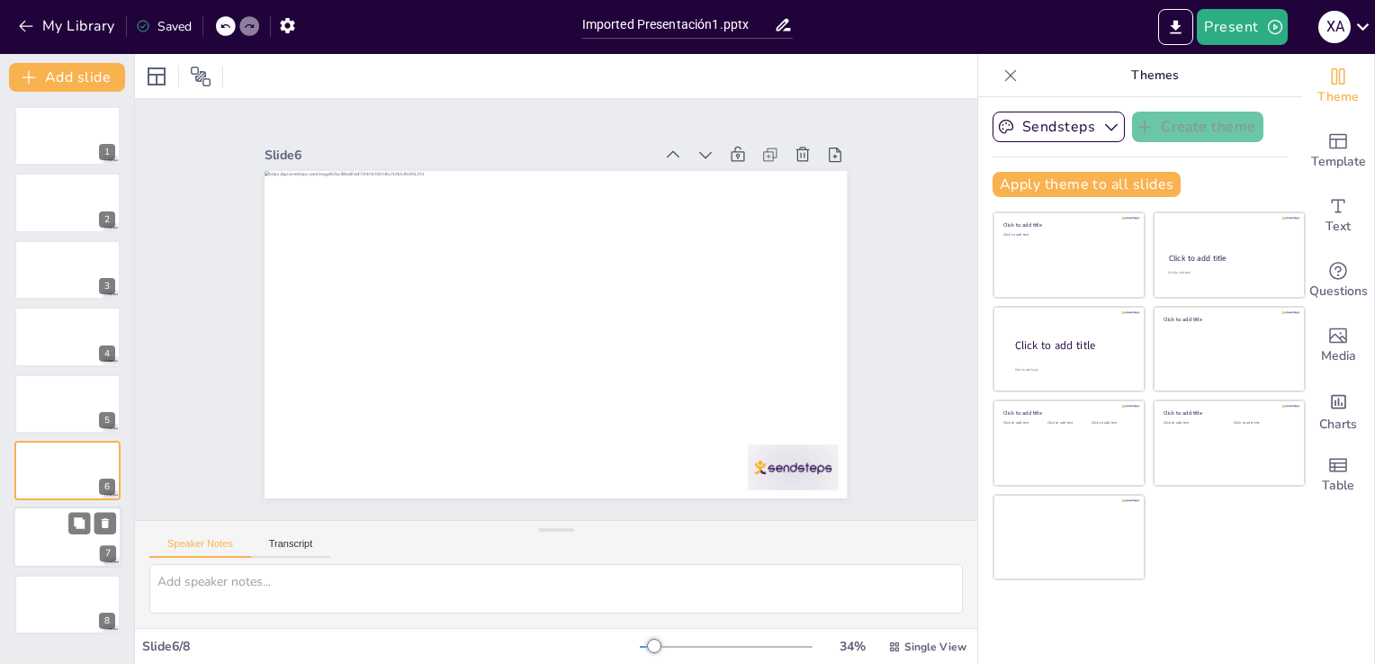
click at [36, 524] on div at bounding box center [67, 537] width 108 height 61
click at [38, 569] on div "1 2 3 4 5 6 7 8" at bounding box center [67, 370] width 134 height 528
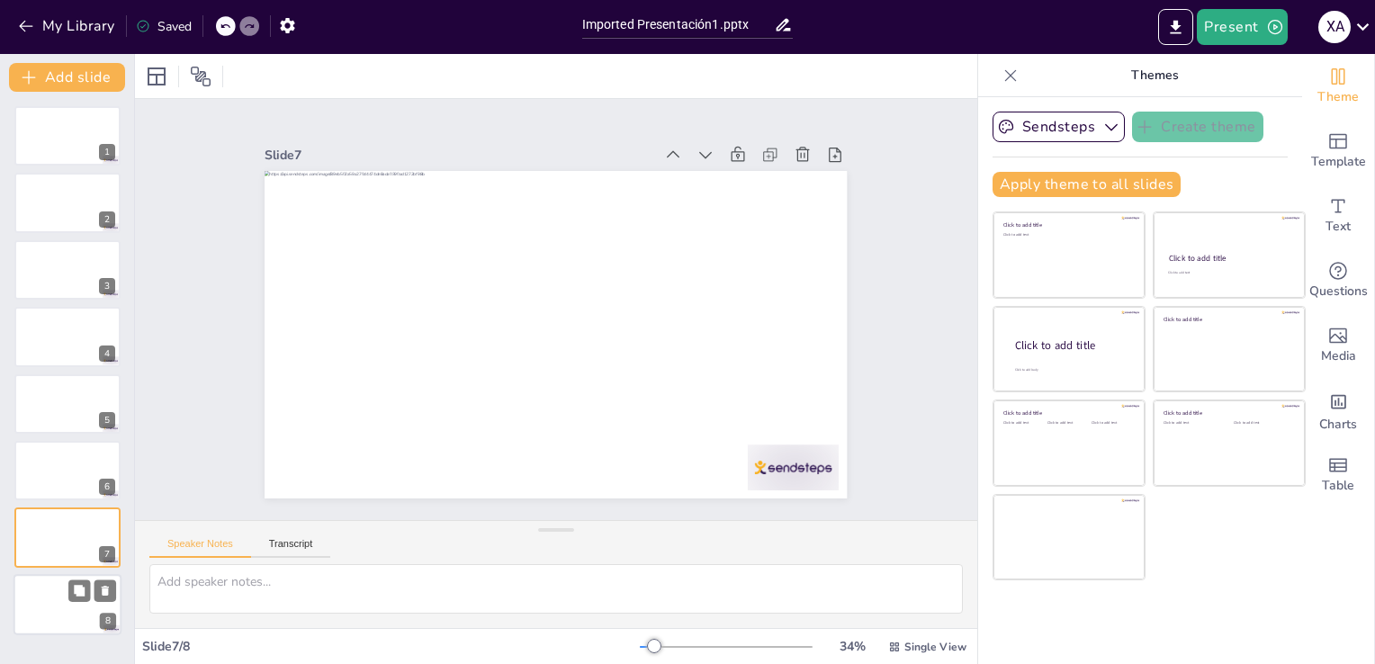
drag, startPoint x: 38, startPoint y: 569, endPoint x: 40, endPoint y: 591, distance: 22.7
click at [40, 591] on div "1 2 3 4 5 6 7 8" at bounding box center [67, 370] width 134 height 528
click at [40, 591] on div at bounding box center [67, 604] width 108 height 61
click at [126, 588] on div "1 2 3 4 5 6 7 8" at bounding box center [67, 370] width 134 height 528
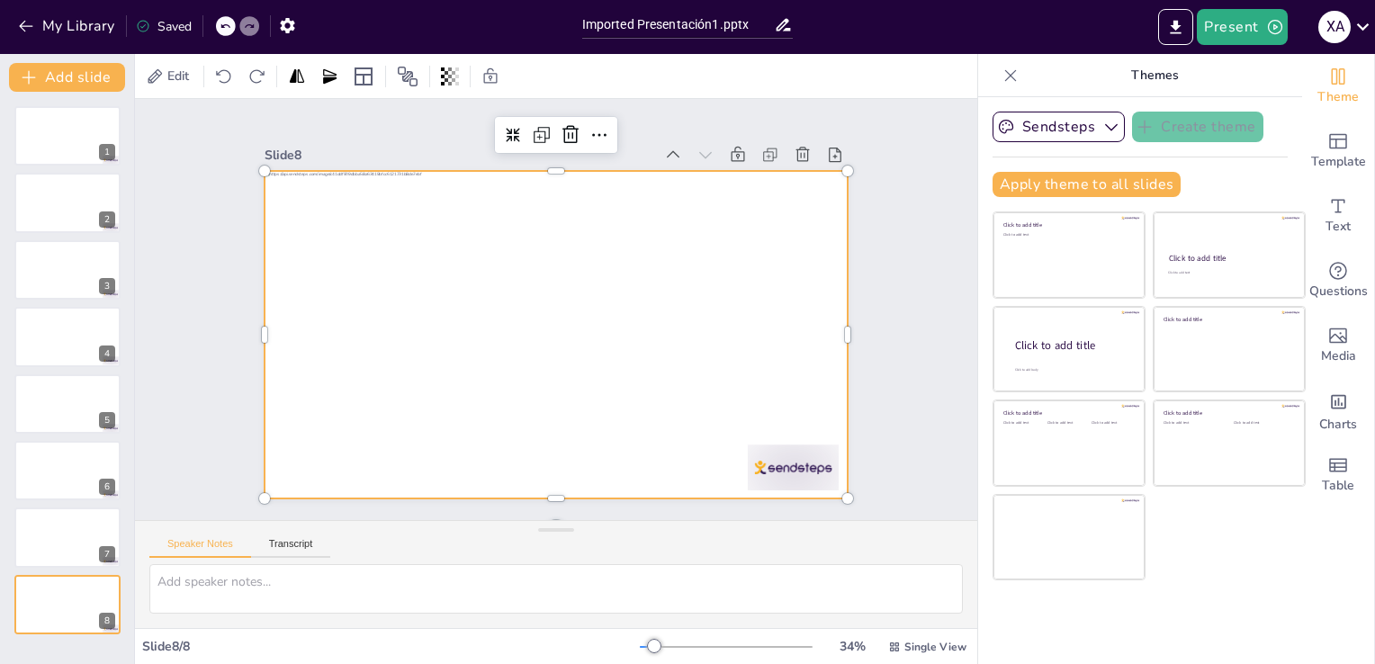
click at [628, 354] on div at bounding box center [556, 335] width 582 height 328
click at [91, 206] on div at bounding box center [67, 203] width 108 height 61
click at [697, 293] on div at bounding box center [556, 335] width 582 height 328
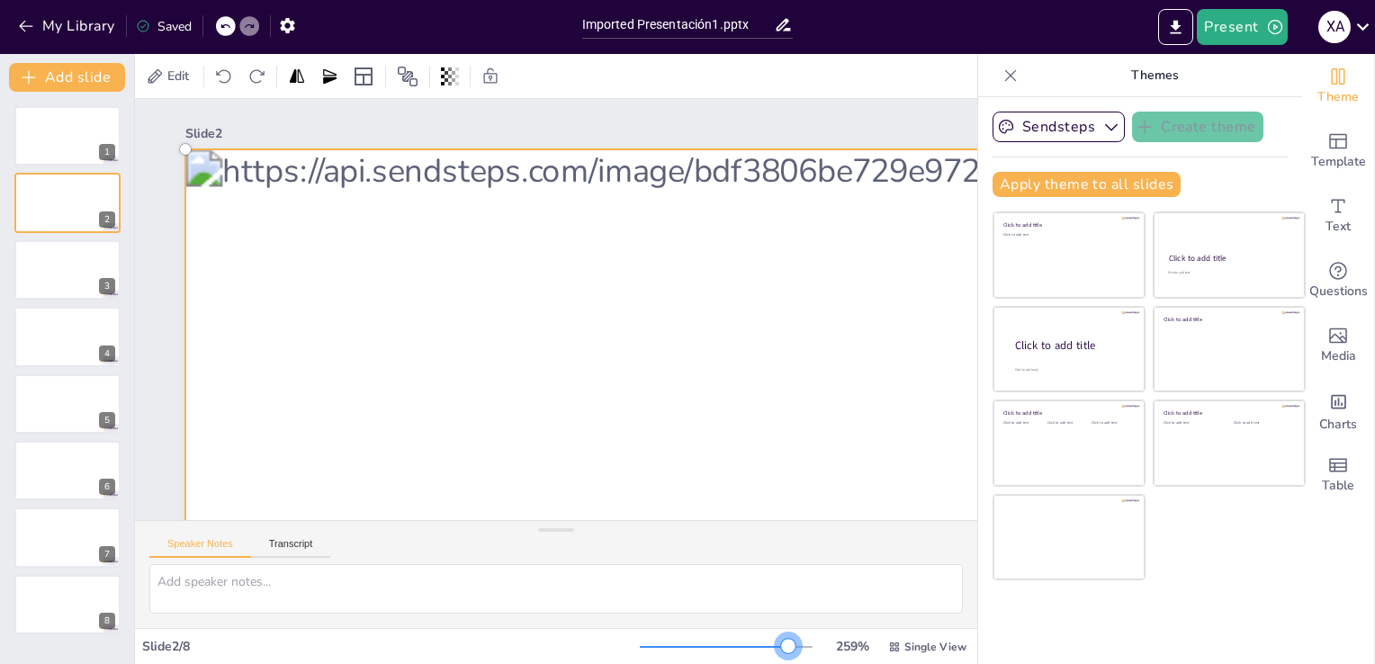
click at [776, 640] on div at bounding box center [726, 647] width 173 height 14
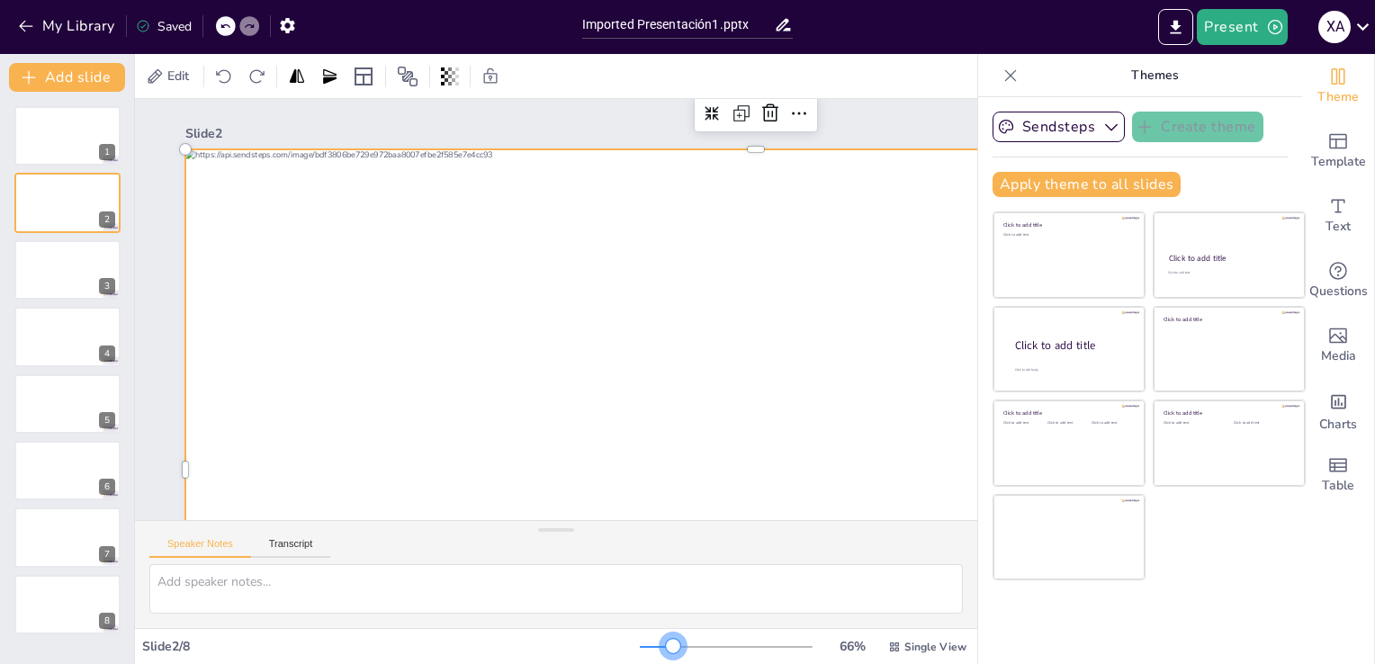
click at [661, 640] on div at bounding box center [726, 647] width 173 height 14
click at [666, 639] on div at bounding box center [673, 646] width 14 height 14
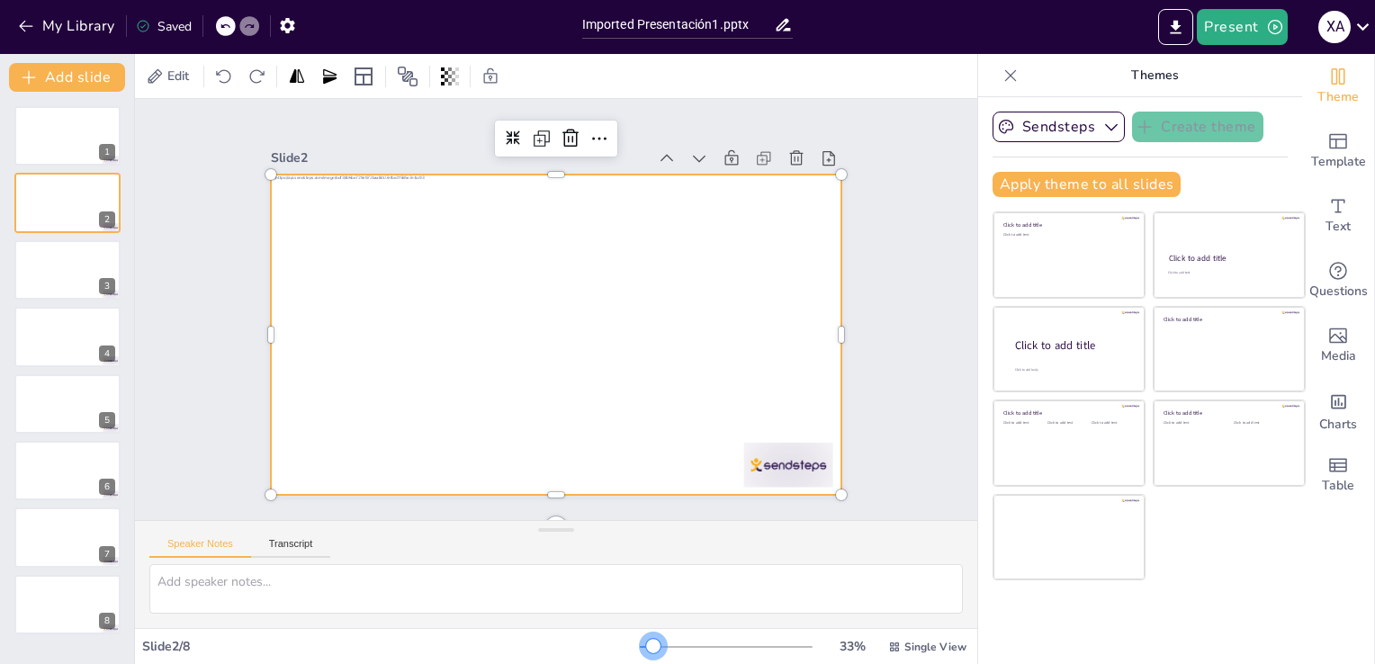
click at [642, 643] on div at bounding box center [726, 647] width 173 height 14
click at [1338, 462] on div "Table" at bounding box center [1338, 475] width 72 height 65
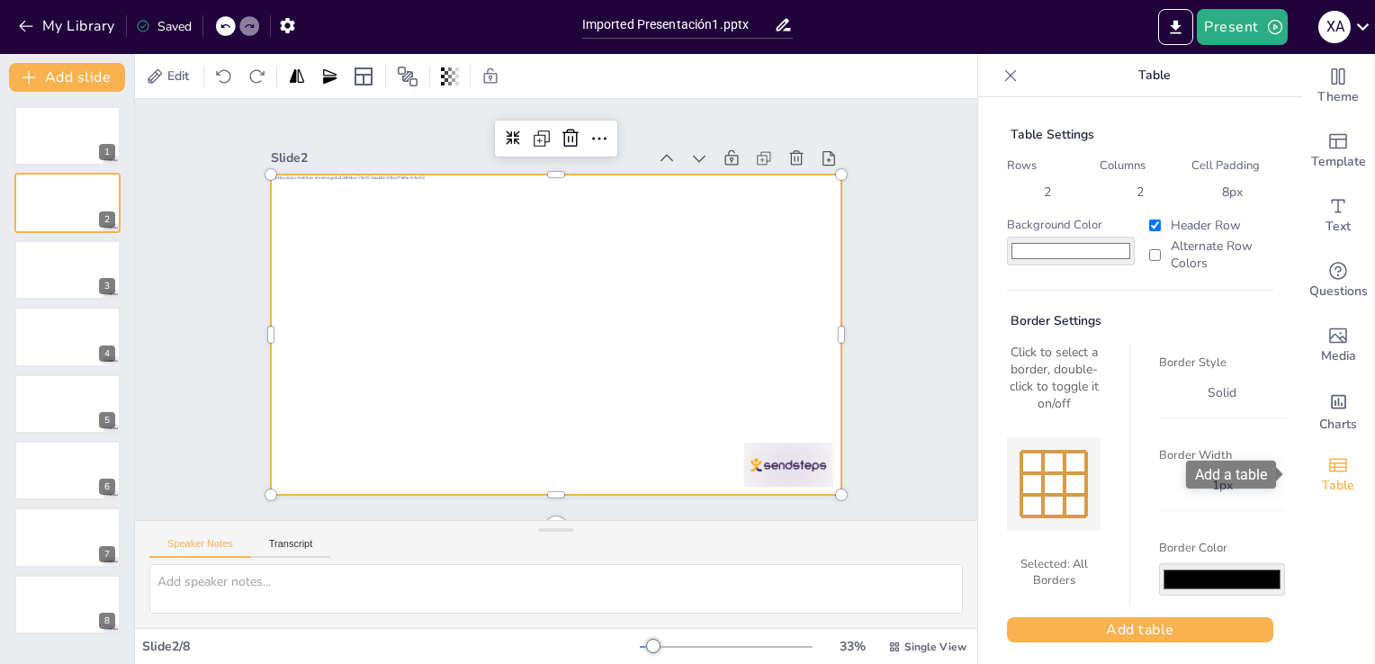
click at [1338, 462] on div "Table" at bounding box center [1338, 475] width 72 height 65
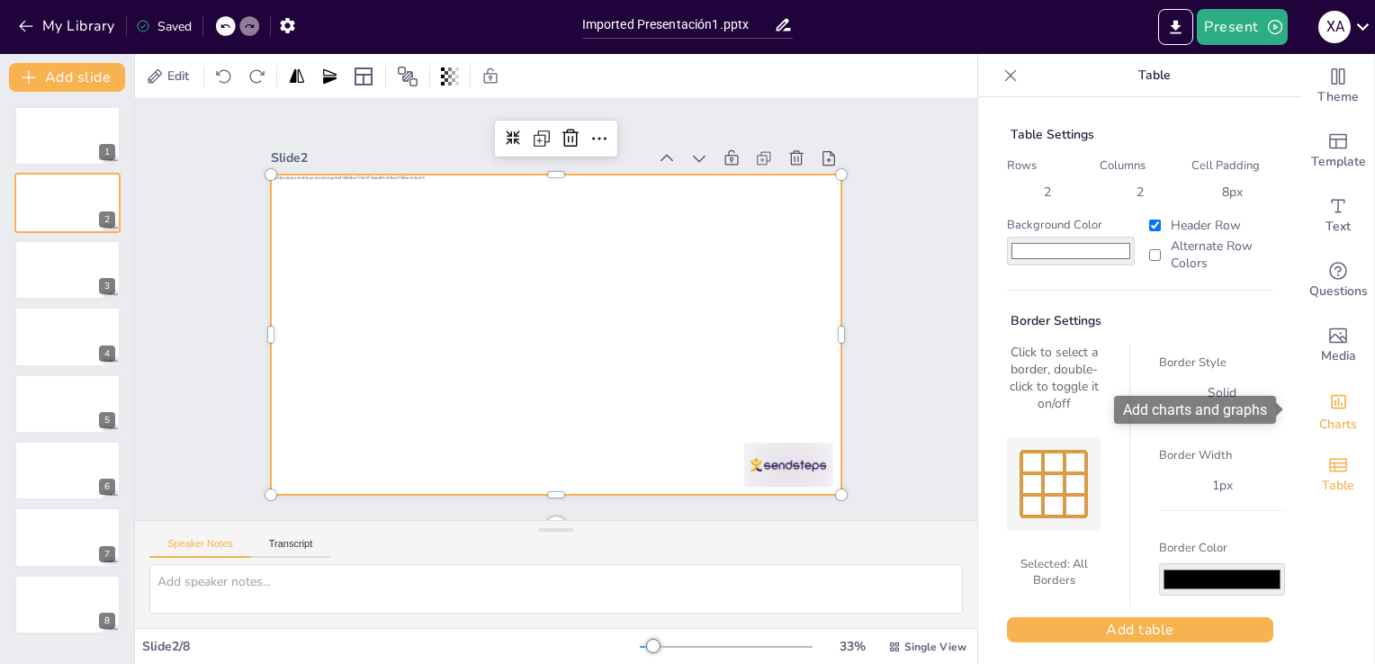
click at [1330, 394] on icon "Add charts and graphs" at bounding box center [1338, 401] width 19 height 19
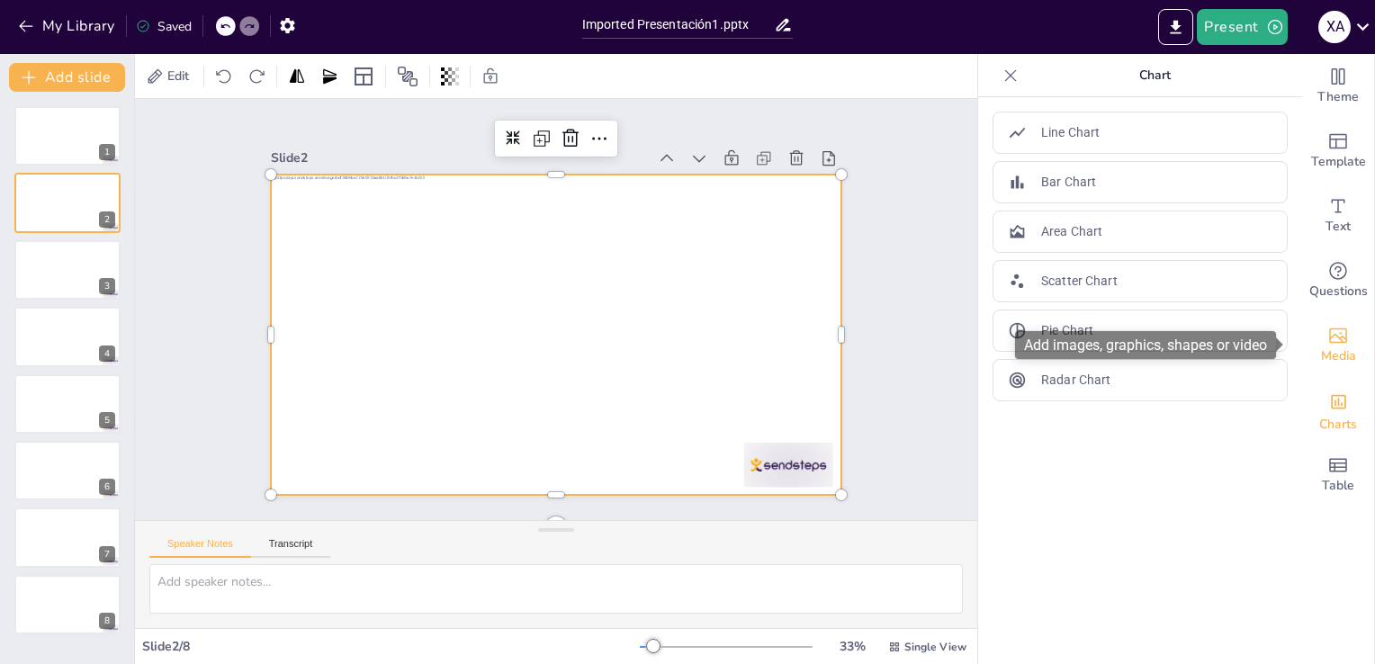
click at [1327, 344] on icon "Add images, graphics, shapes or video" at bounding box center [1338, 336] width 22 height 22
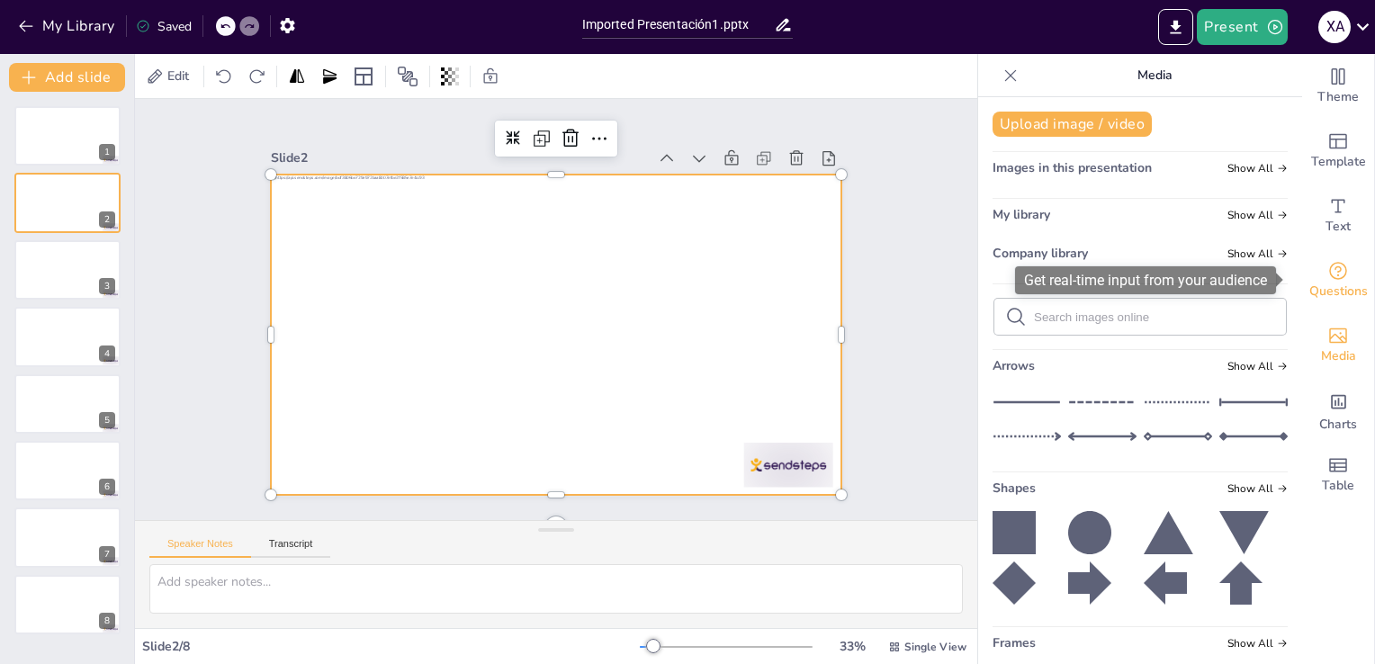
click at [1324, 293] on span "Questions" at bounding box center [1338, 292] width 58 height 20
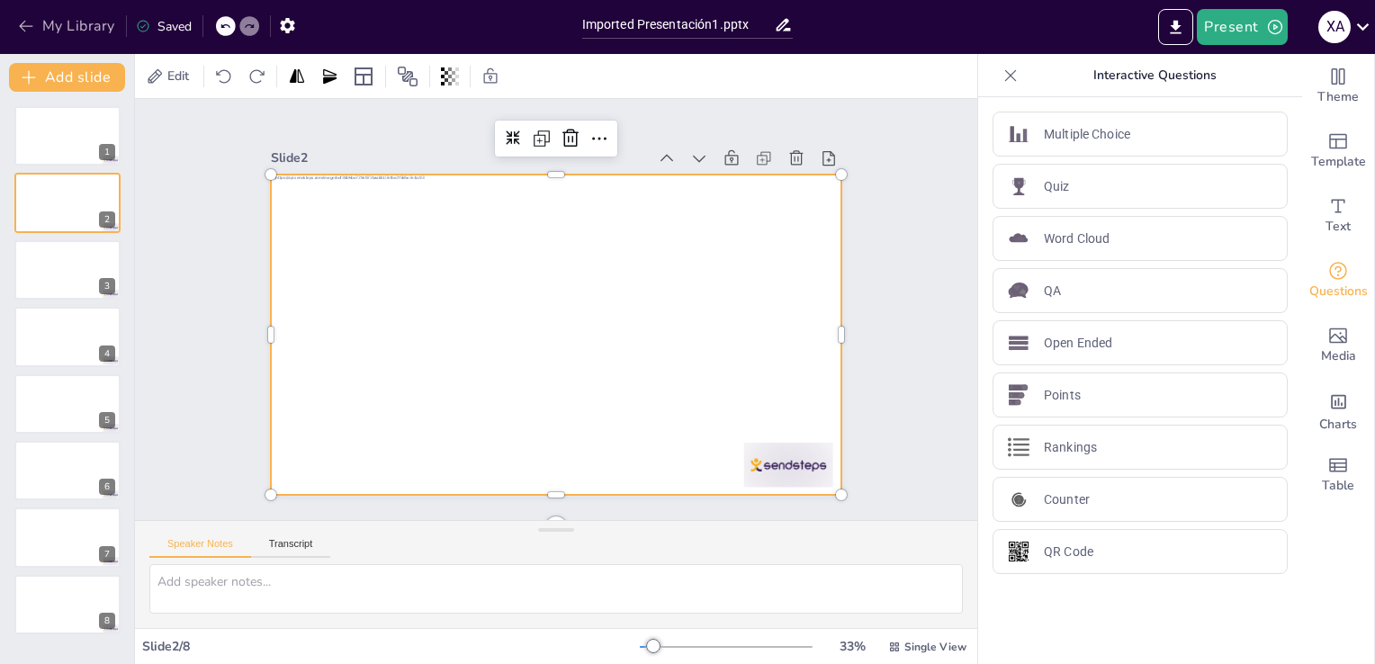
click at [19, 24] on icon "button" at bounding box center [26, 26] width 18 height 18
